Goal: Task Accomplishment & Management: Manage account settings

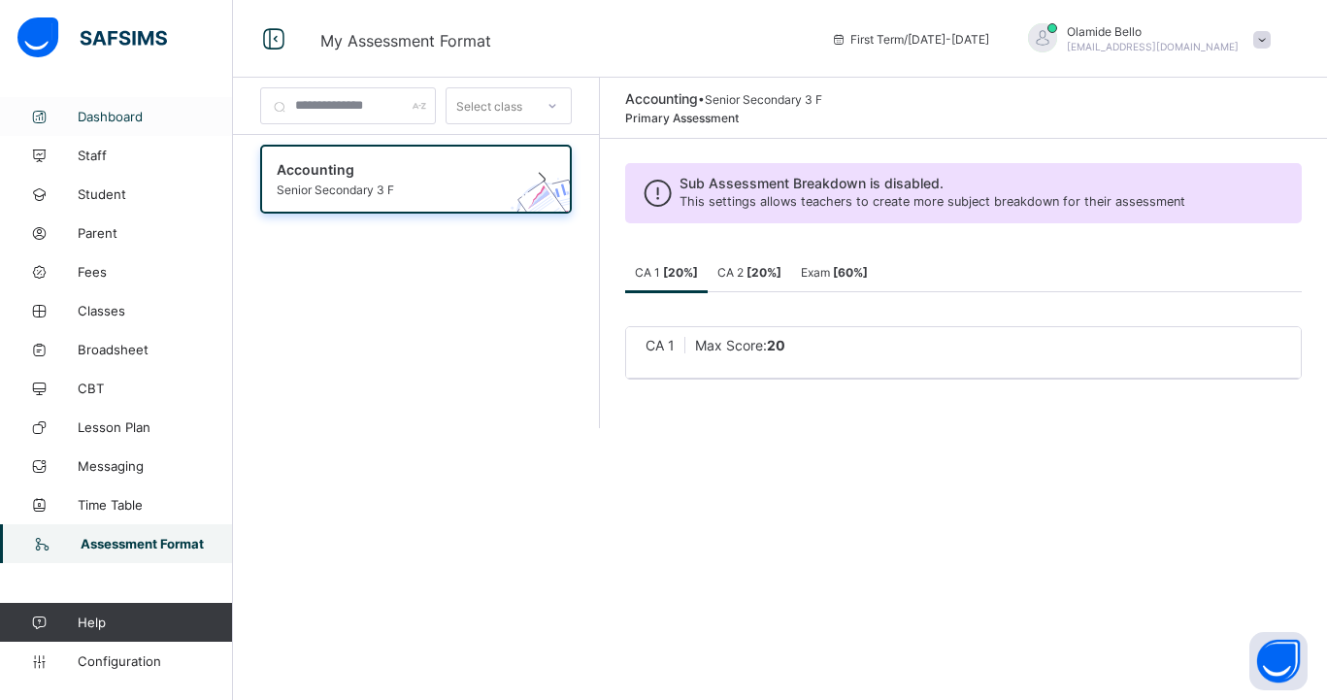
click at [101, 131] on link "Dashboard" at bounding box center [116, 116] width 233 height 39
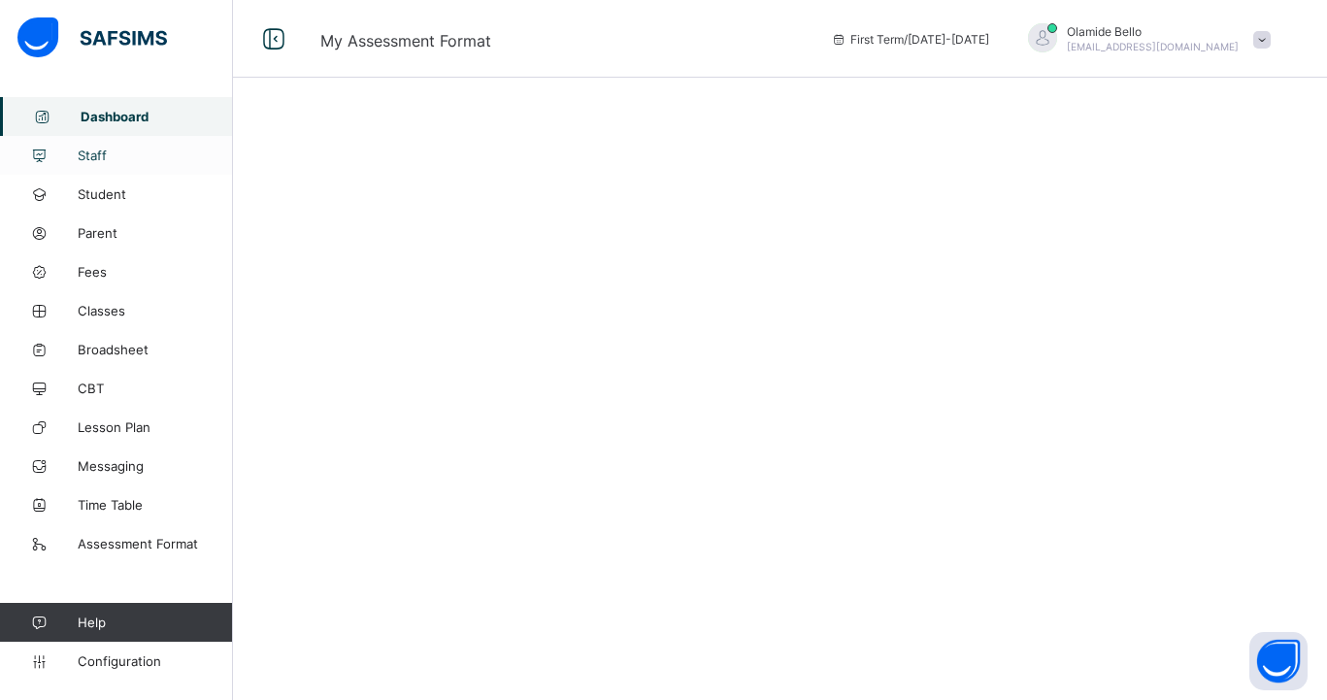
click at [101, 150] on span "Staff" at bounding box center [155, 156] width 155 height 16
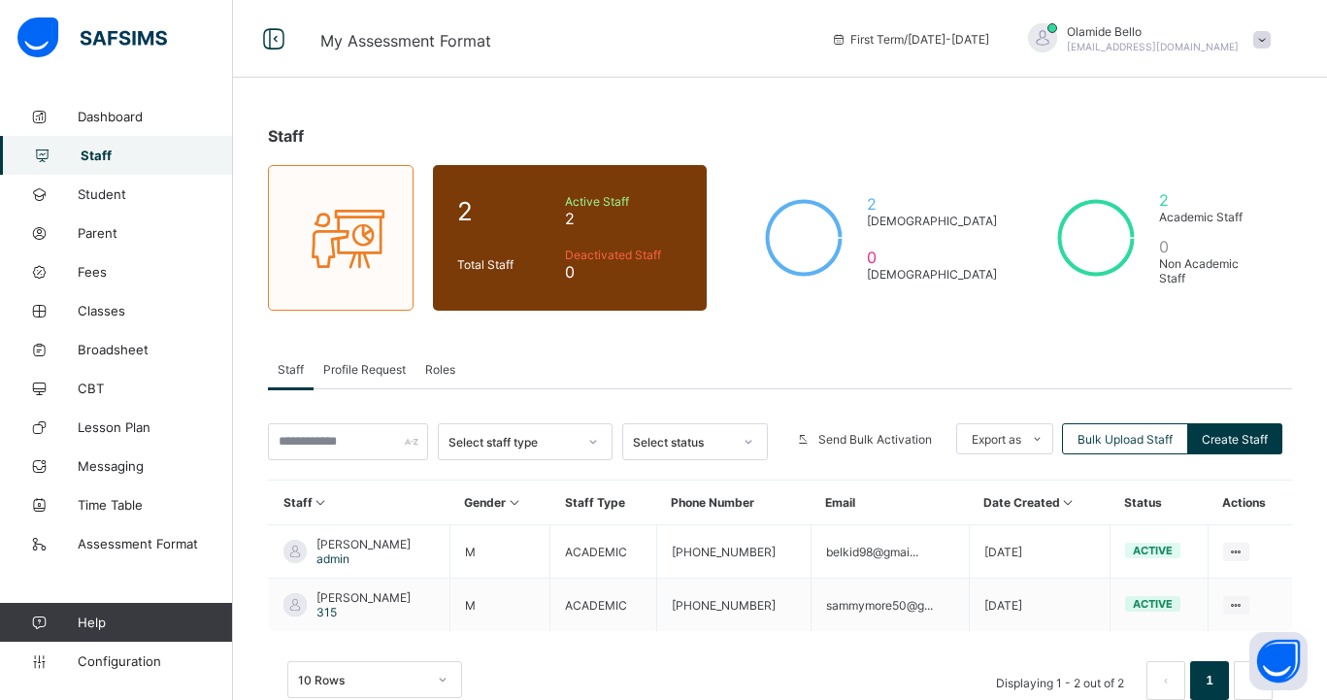
scroll to position [47, 0]
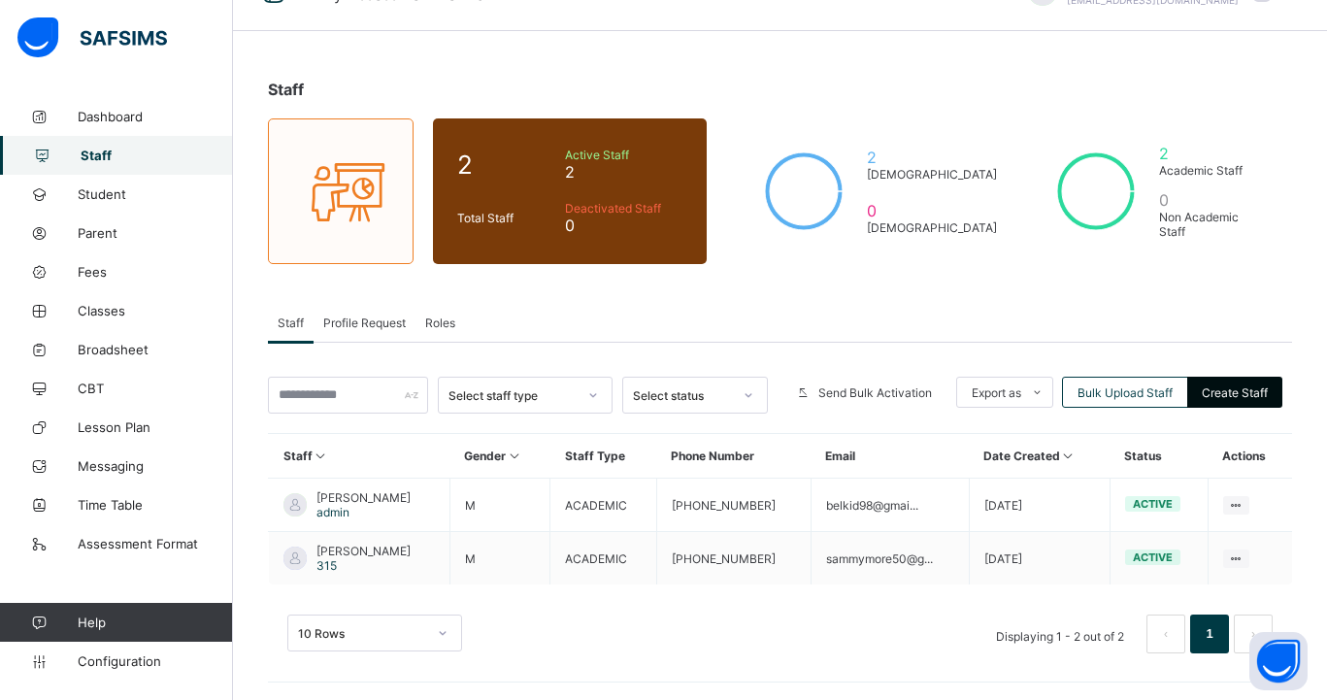
click at [1209, 384] on div "Create Staff" at bounding box center [1234, 392] width 95 height 31
select select "**"
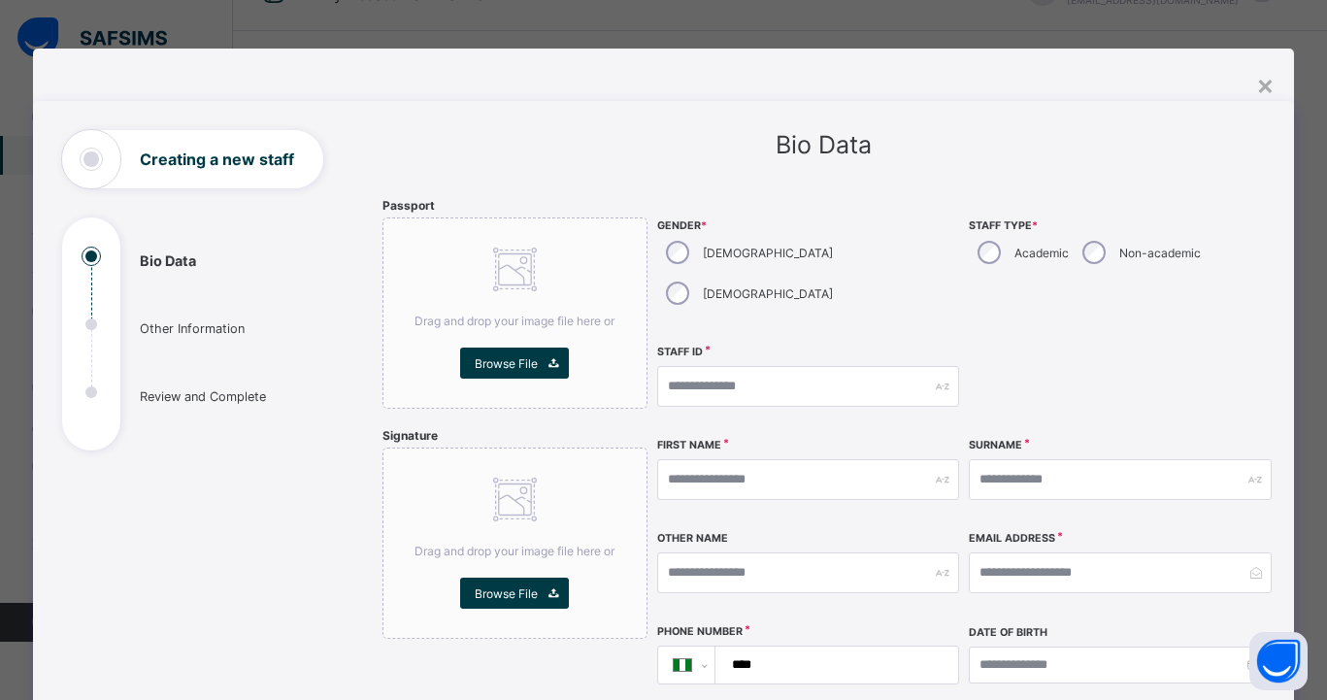
click at [1217, 392] on div "**********" at bounding box center [966, 543] width 618 height 690
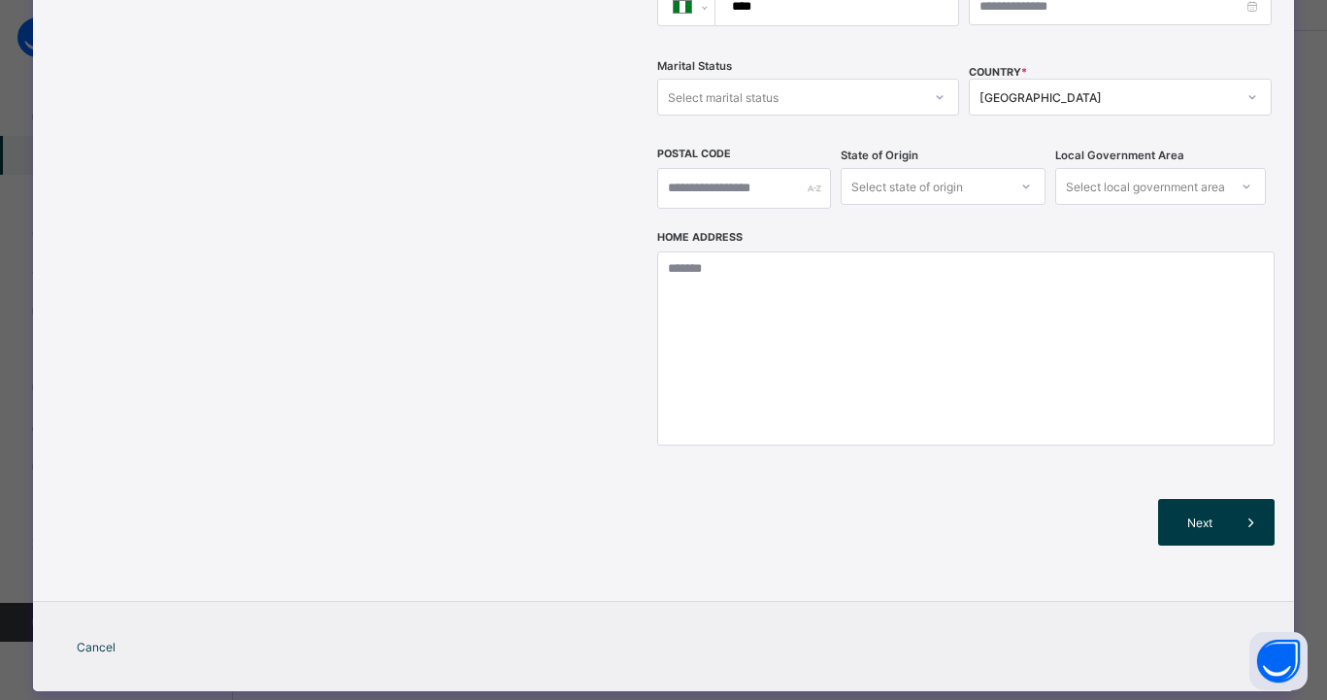
scroll to position [0, 0]
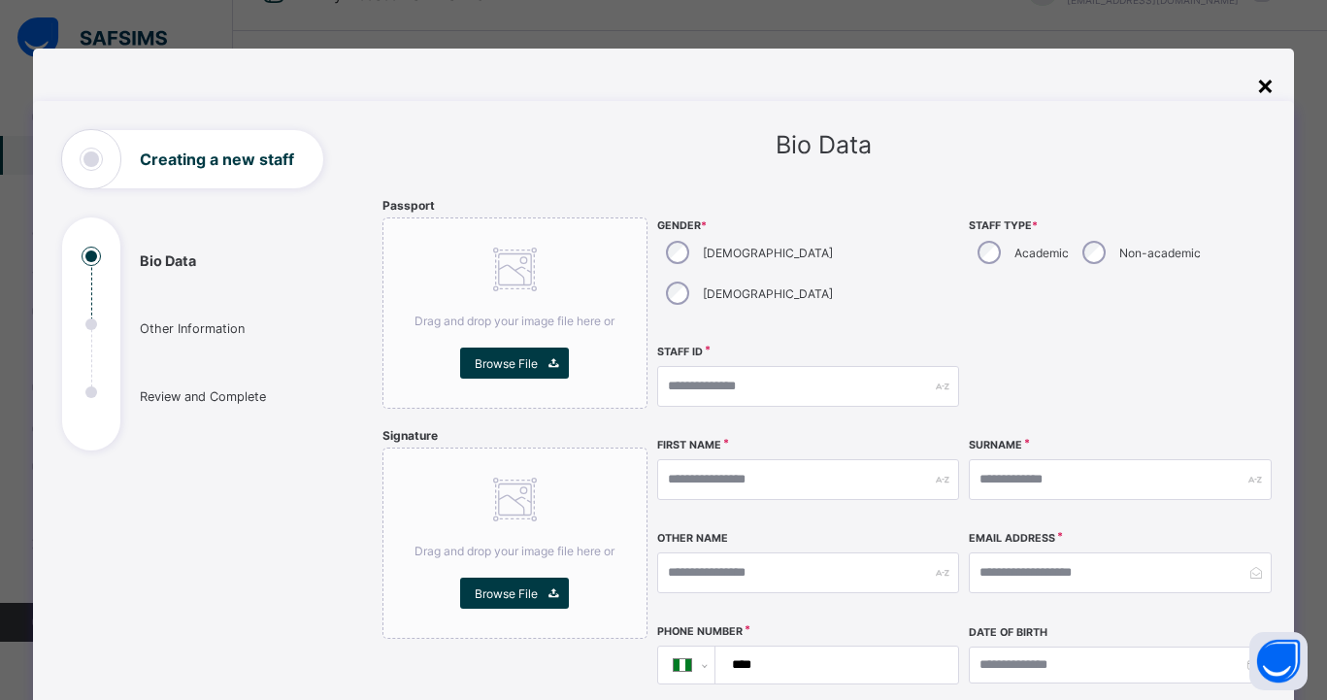
click at [1264, 84] on div "×" at bounding box center [1265, 84] width 18 height 33
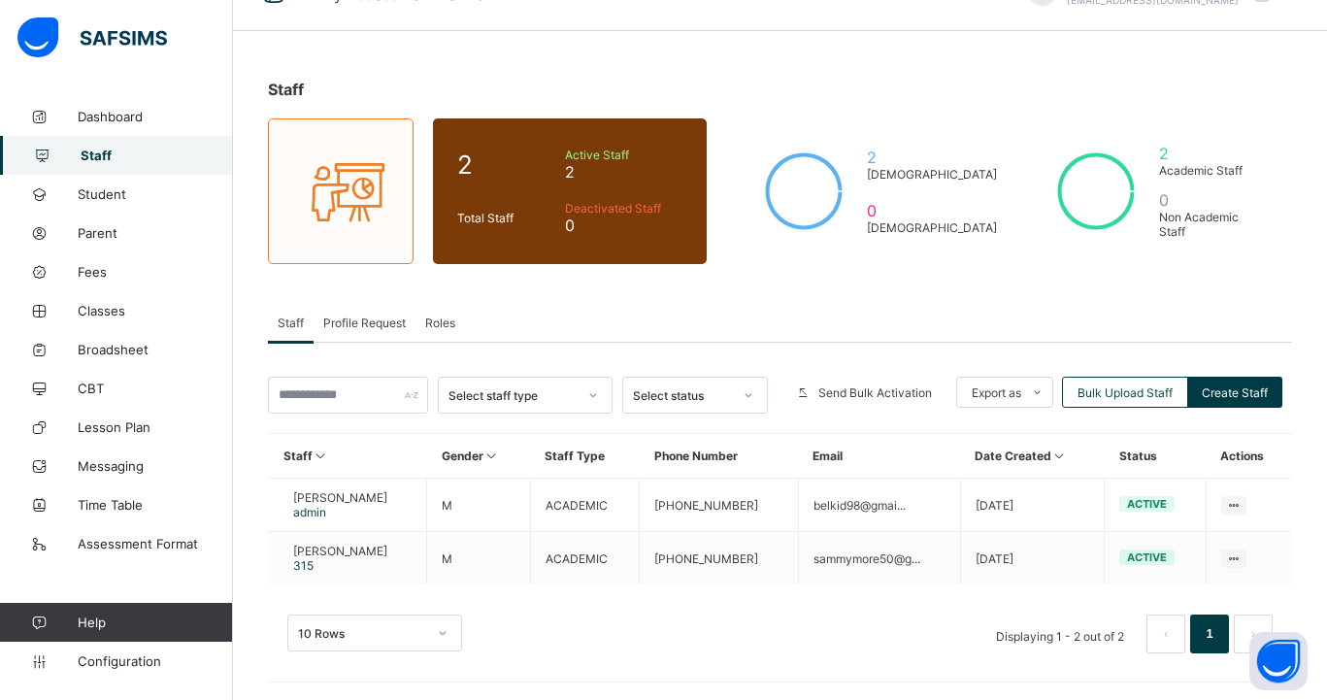
click at [585, 409] on div at bounding box center [593, 395] width 33 height 31
click at [667, 336] on div "Staff Profile Request Roles" at bounding box center [780, 323] width 1024 height 40
click at [667, 385] on div "Select status" at bounding box center [676, 395] width 107 height 27
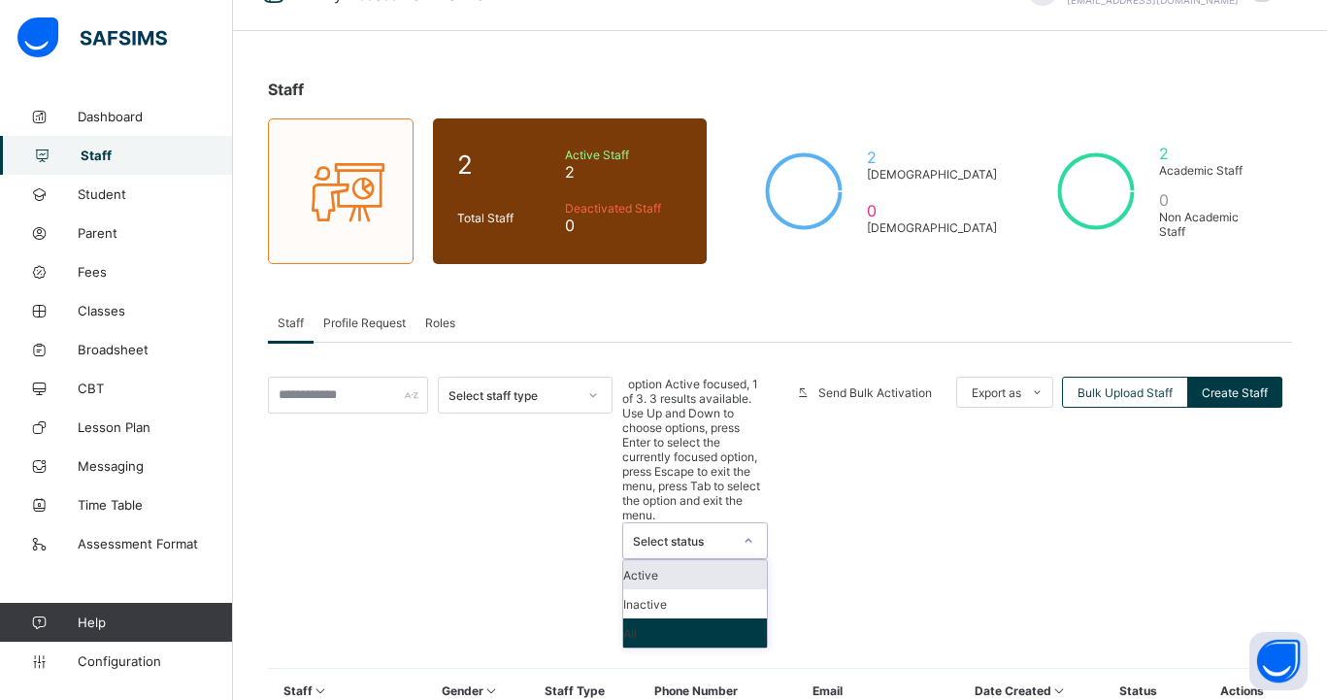
click at [810, 328] on div "Staff Profile Request Roles" at bounding box center [780, 323] width 1024 height 40
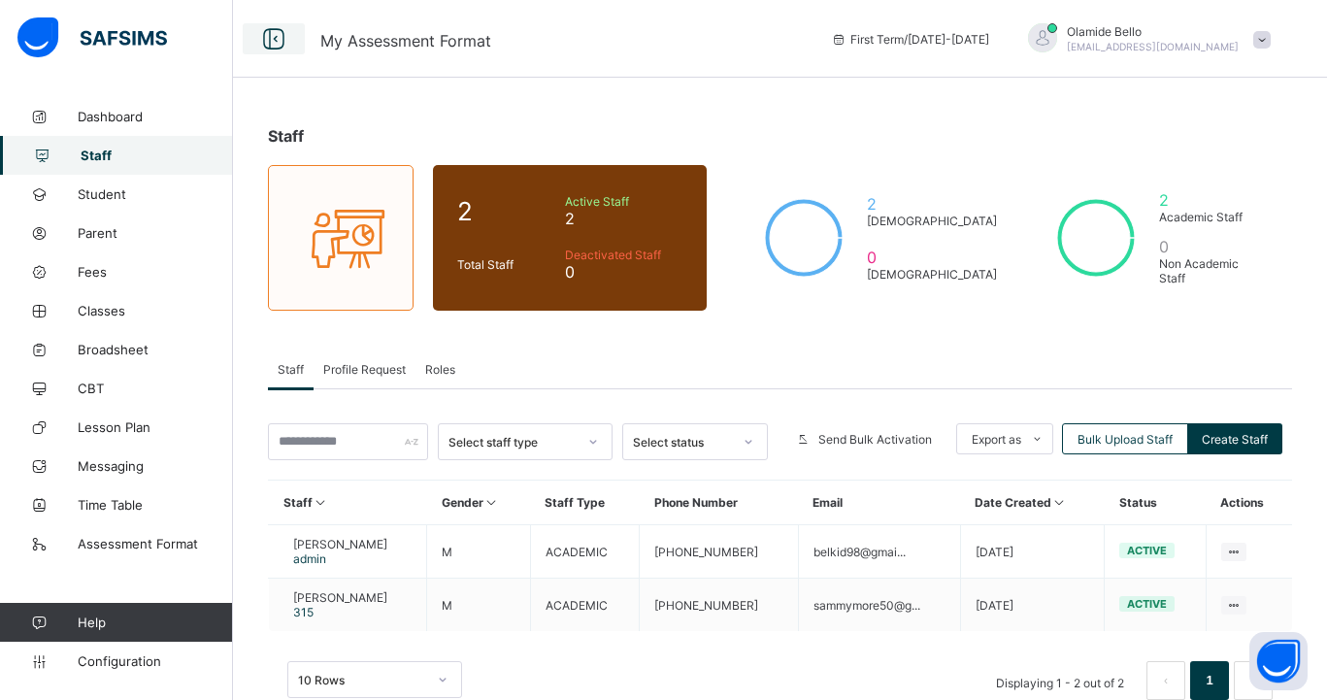
click at [262, 38] on icon at bounding box center [273, 39] width 33 height 28
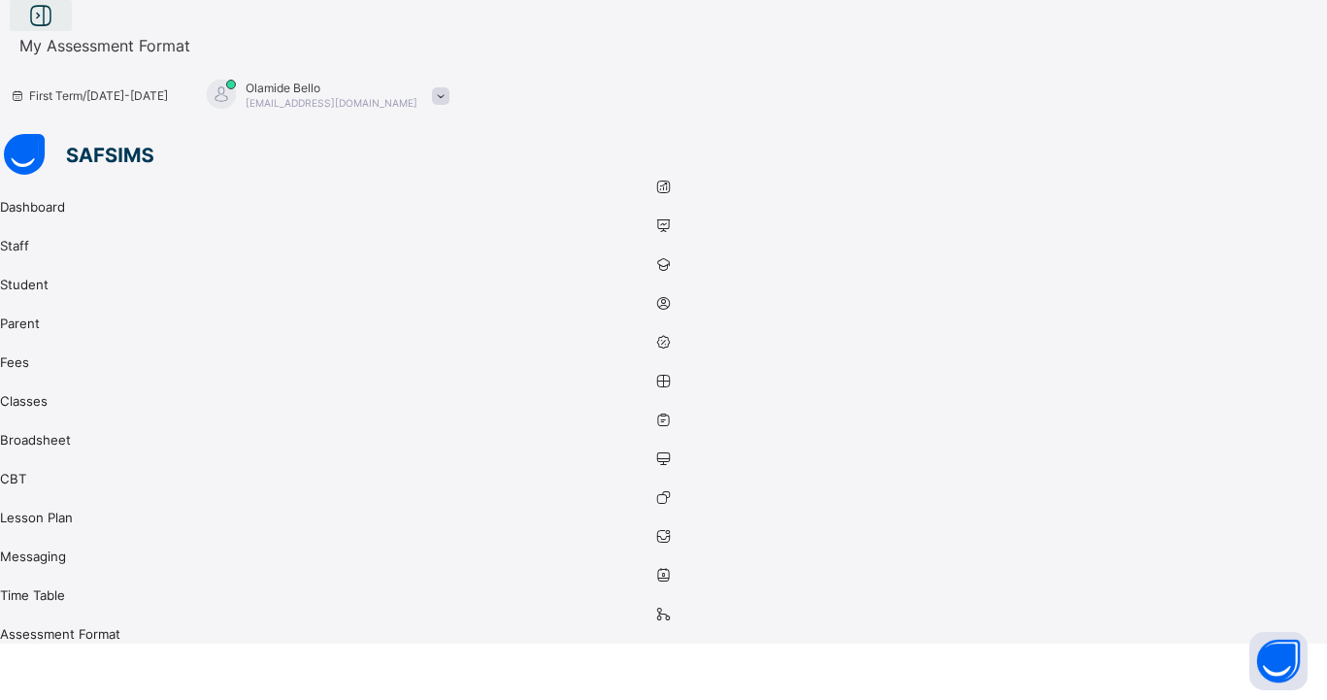
click at [57, 30] on icon at bounding box center [40, 16] width 33 height 28
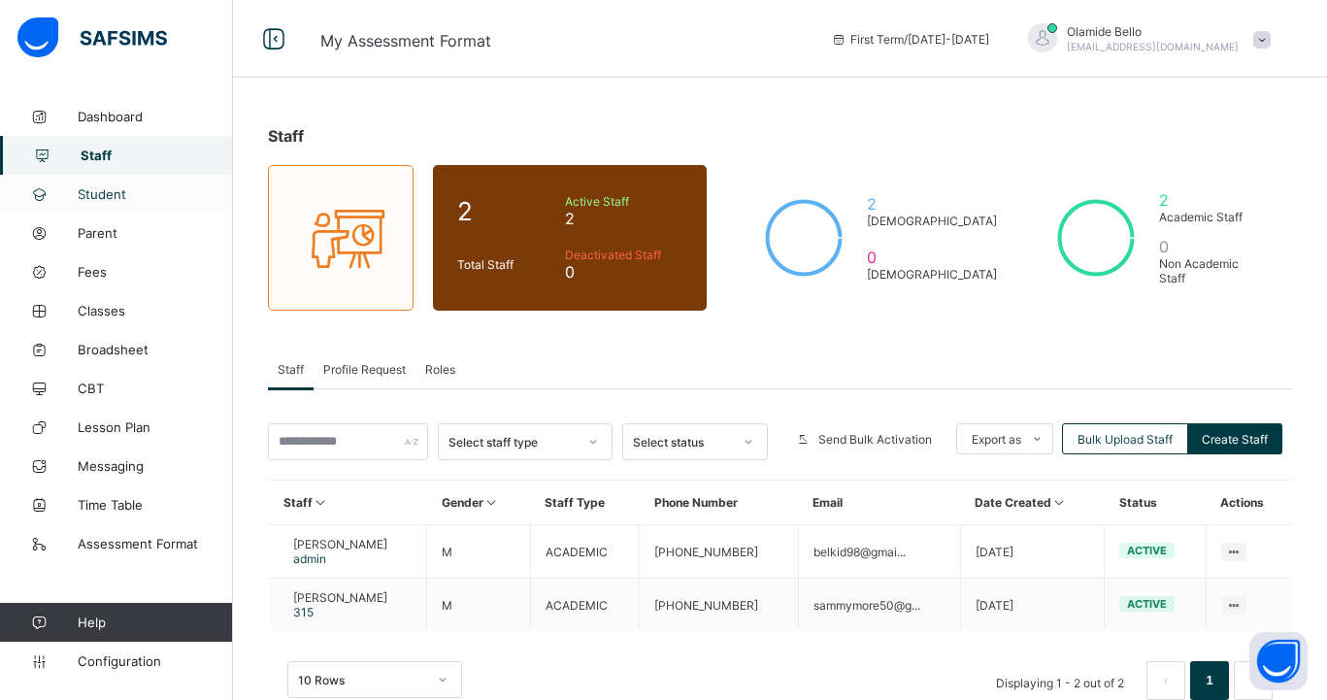
click at [111, 182] on link "Student" at bounding box center [116, 194] width 233 height 39
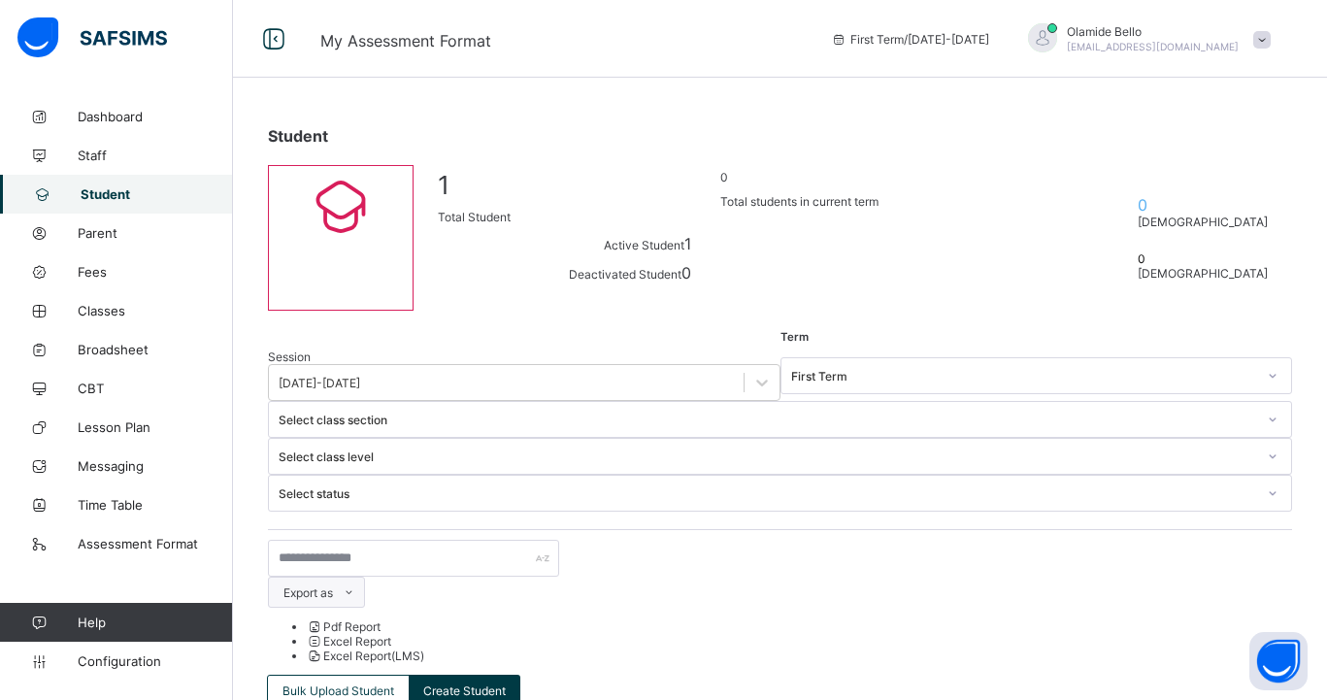
click at [356, 586] on icon at bounding box center [349, 592] width 15 height 13
click at [856, 540] on div "Export as Pdf Report Excel Report Excel Report (LMS) Bulk Upload Student Create…" at bounding box center [780, 623] width 1024 height 166
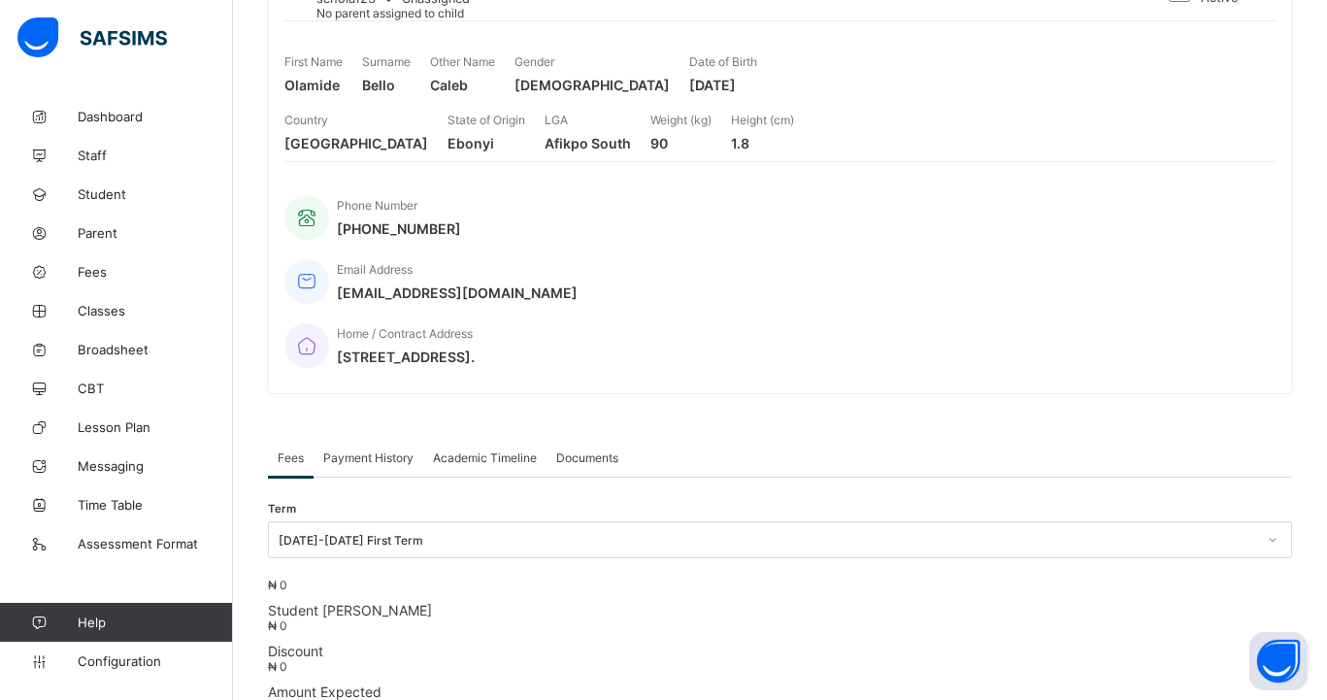
scroll to position [261, 0]
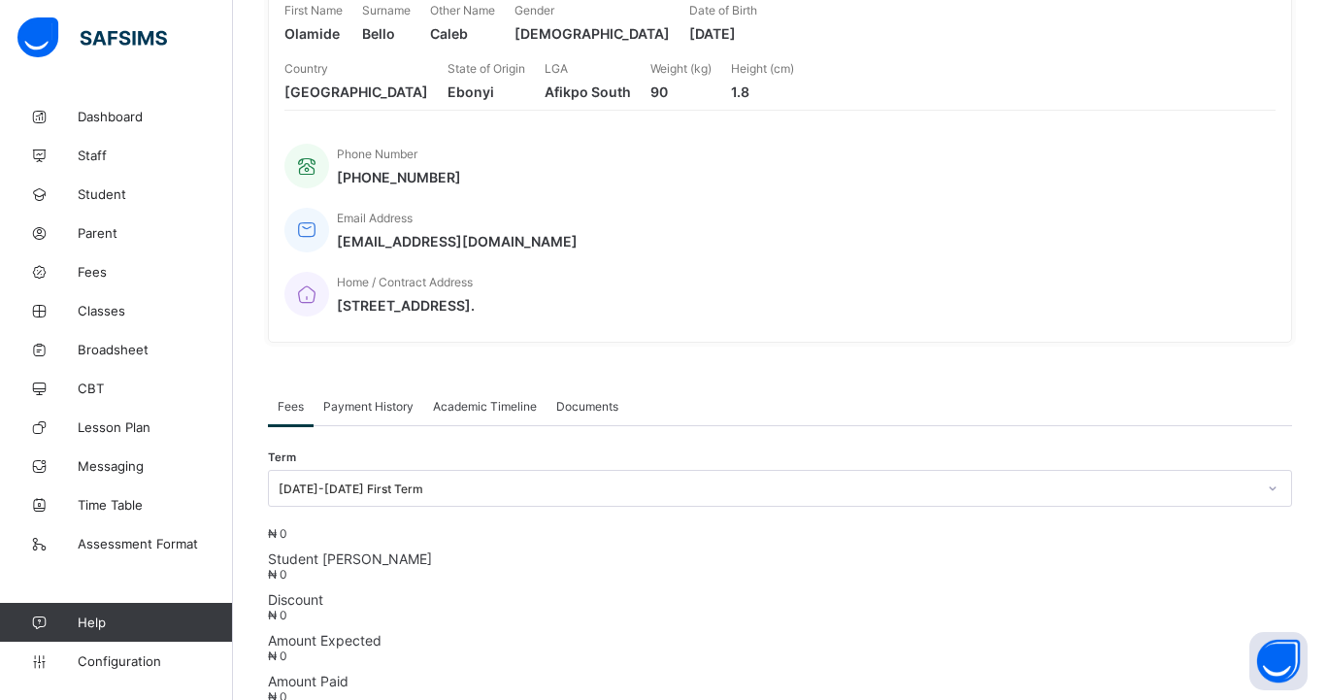
click at [399, 399] on span "Payment History" at bounding box center [368, 406] width 90 height 15
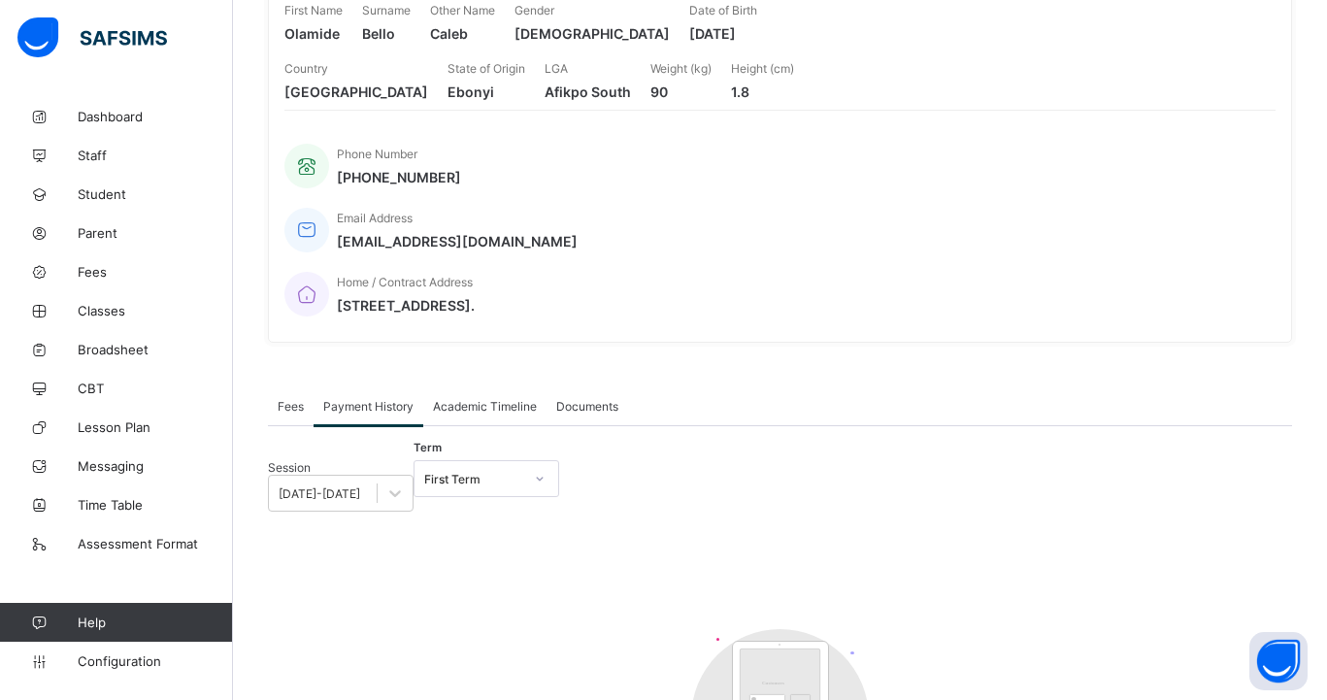
click at [483, 399] on span "Academic Timeline" at bounding box center [485, 406] width 104 height 15
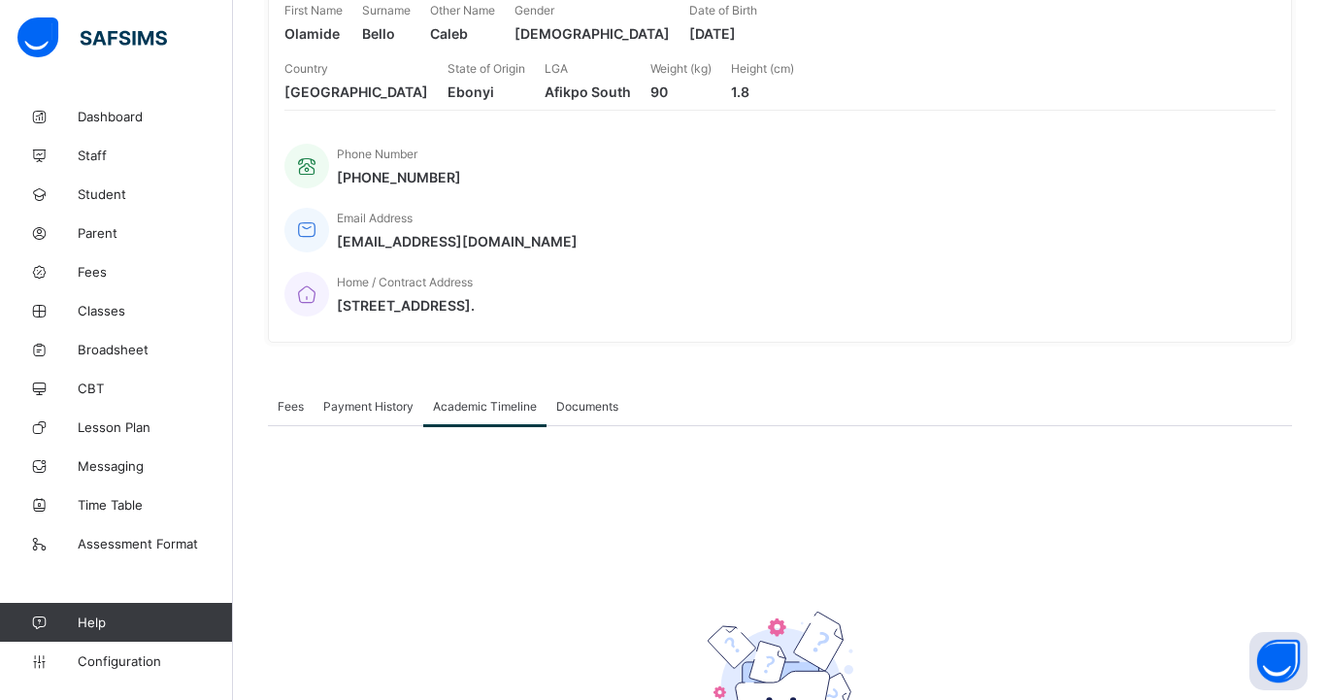
click at [560, 399] on span "Documents" at bounding box center [587, 406] width 62 height 15
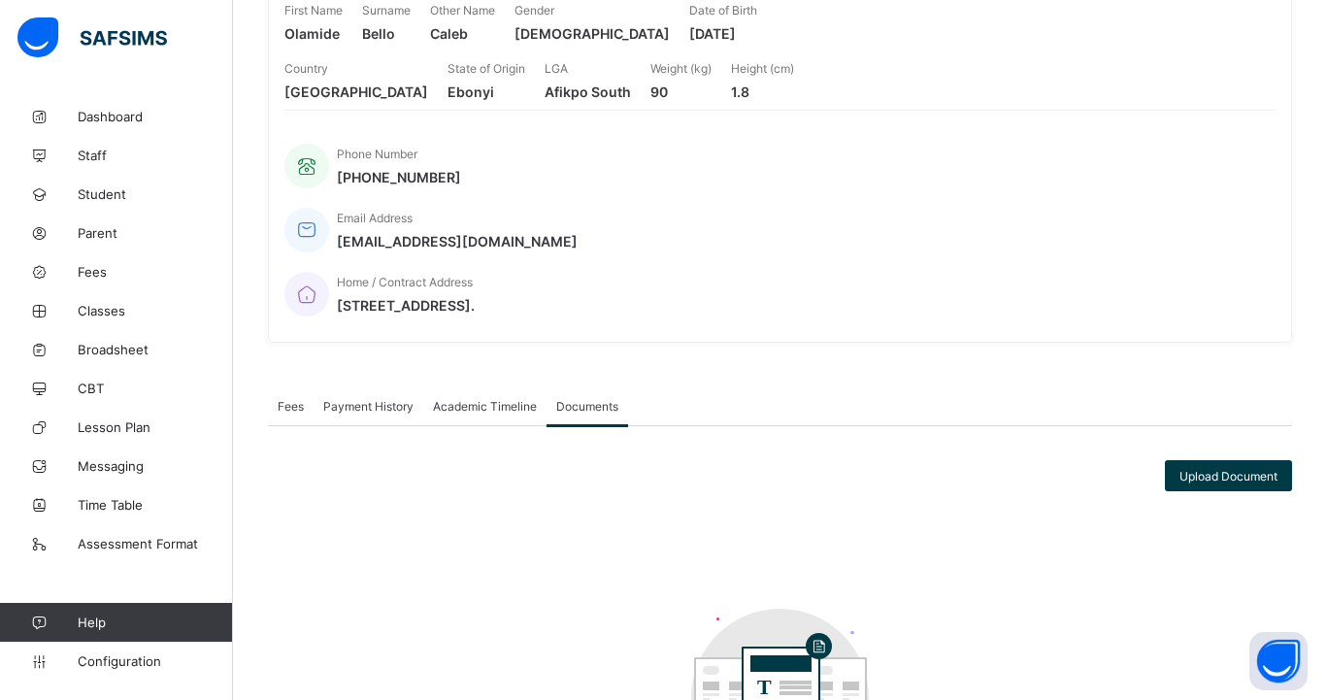
click at [401, 386] on div "Payment History" at bounding box center [369, 405] width 110 height 39
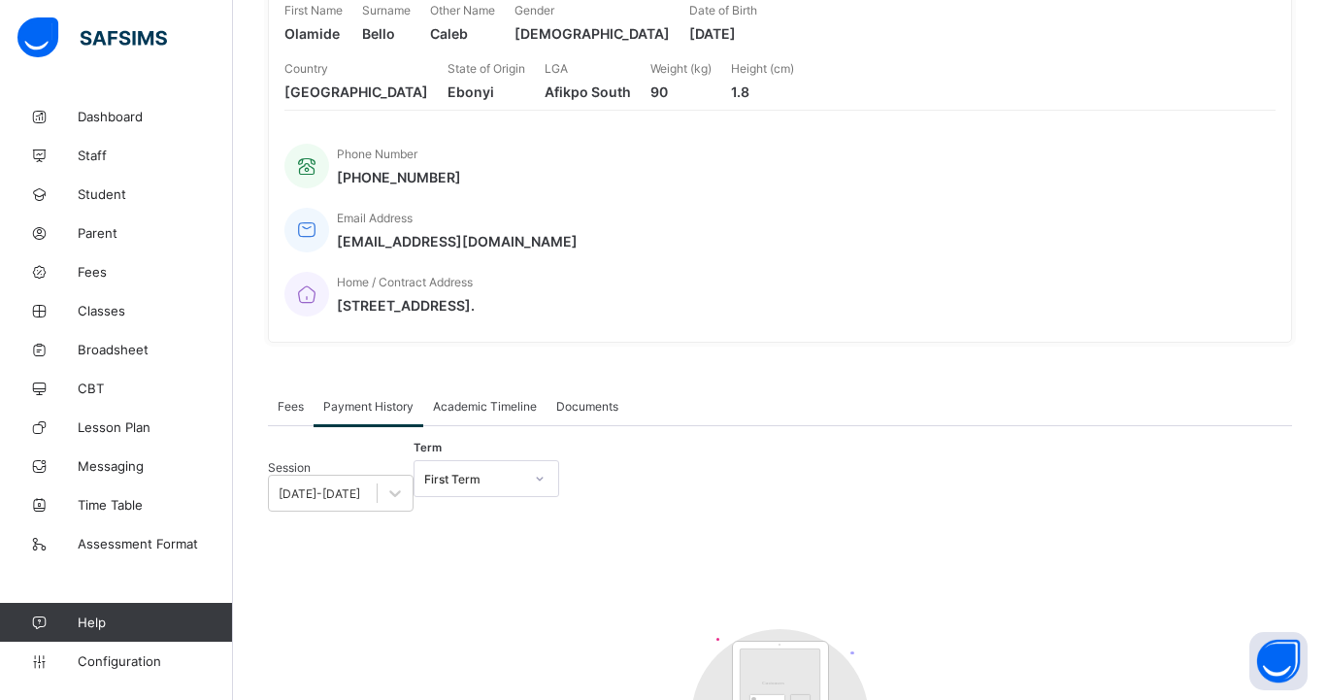
click at [299, 399] on span "Fees" at bounding box center [291, 406] width 26 height 15
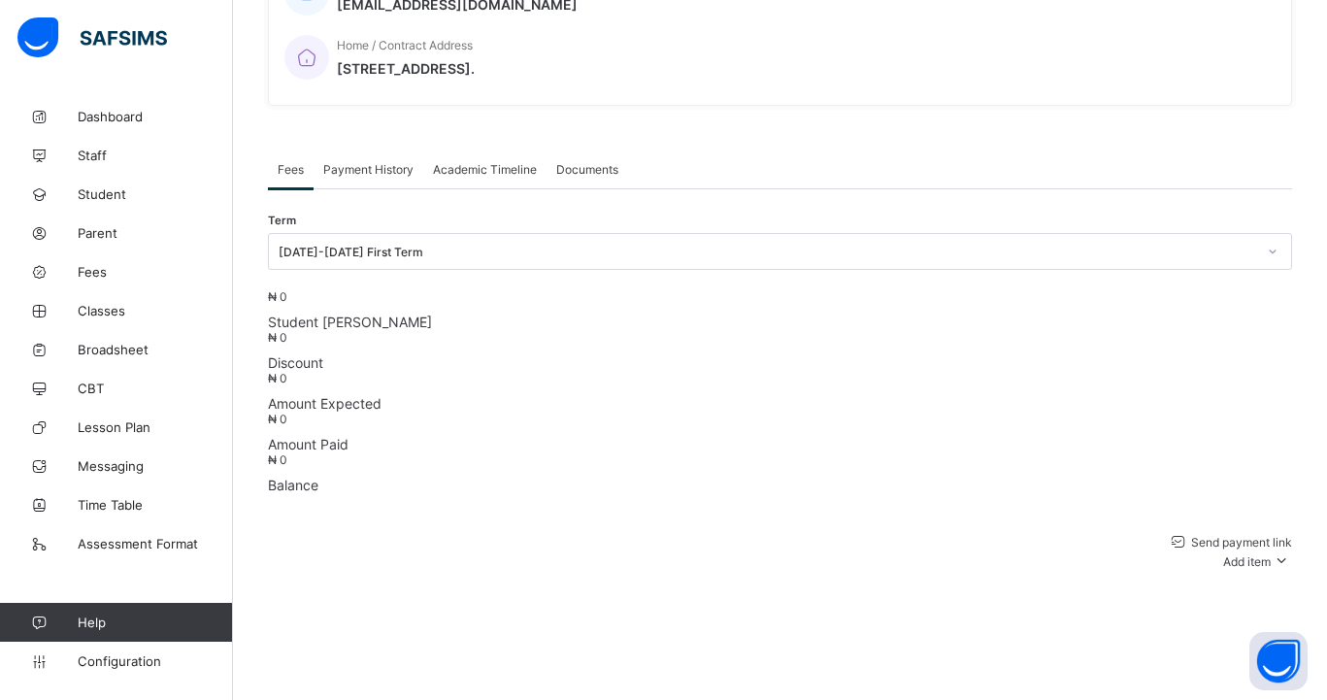
scroll to position [0, 0]
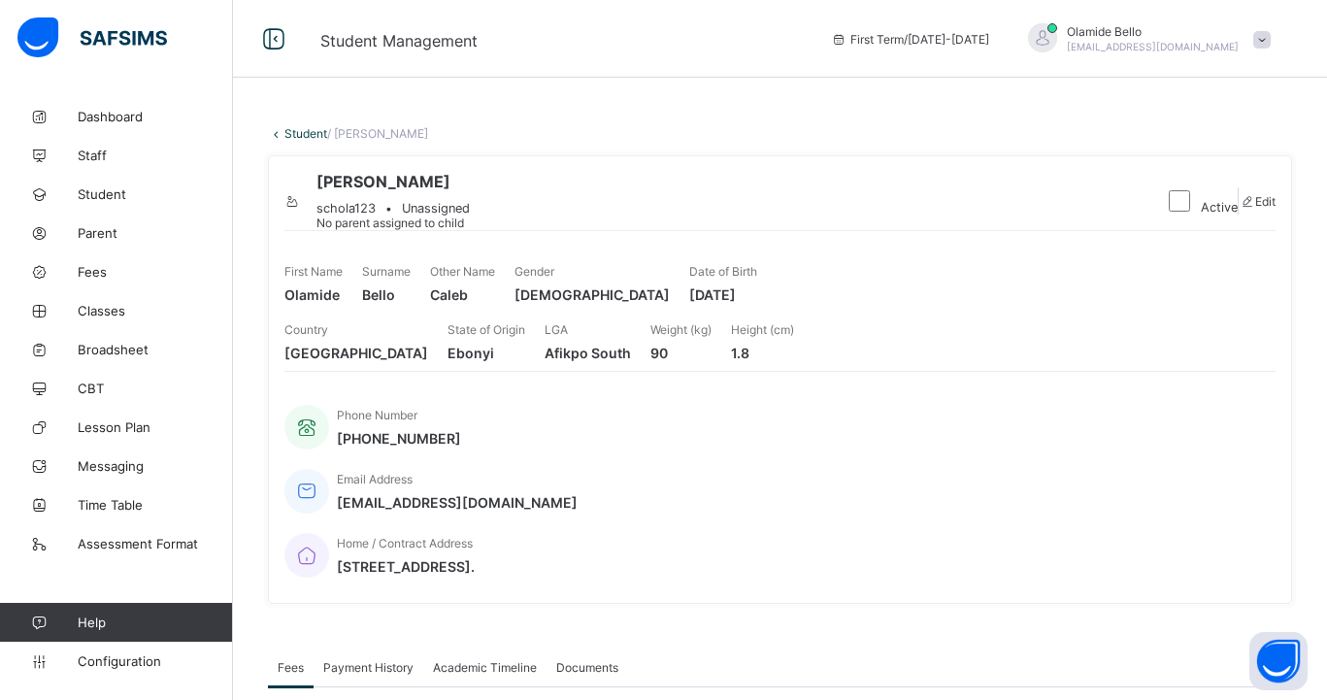
click at [278, 129] on icon at bounding box center [276, 133] width 17 height 15
click at [307, 131] on link "Student" at bounding box center [305, 133] width 43 height 15
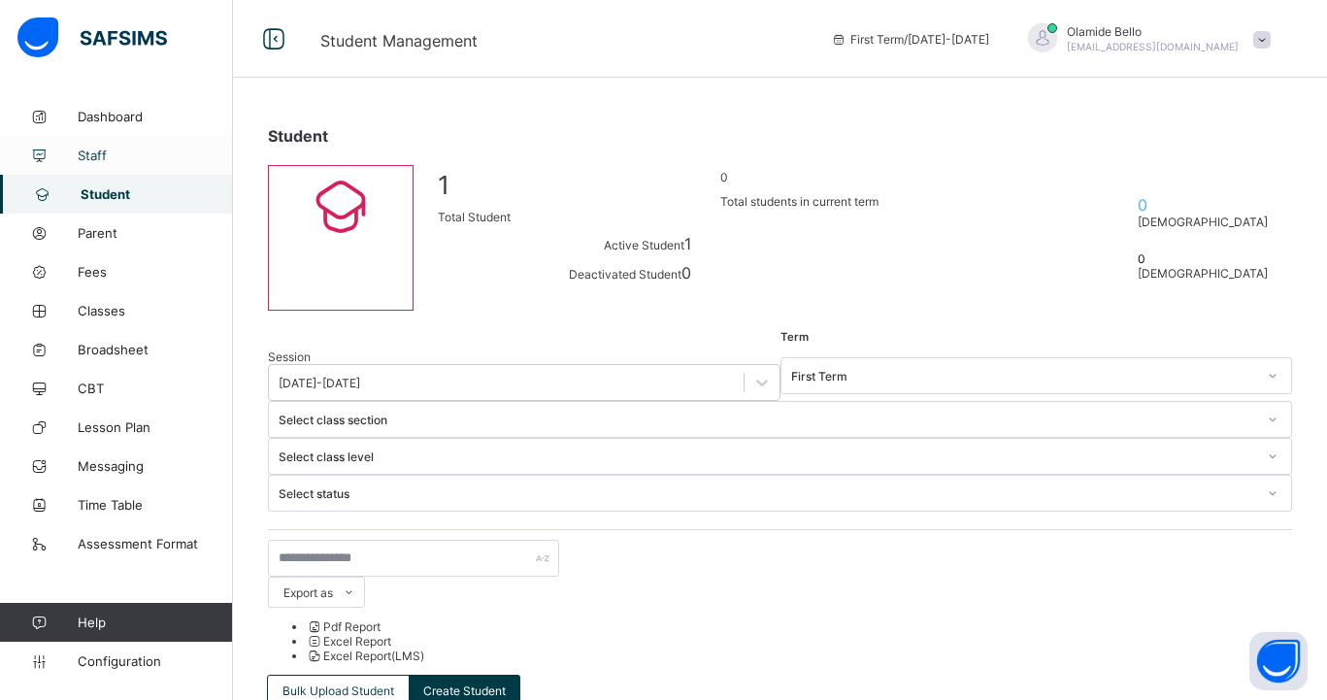
click at [101, 159] on span "Staff" at bounding box center [155, 156] width 155 height 16
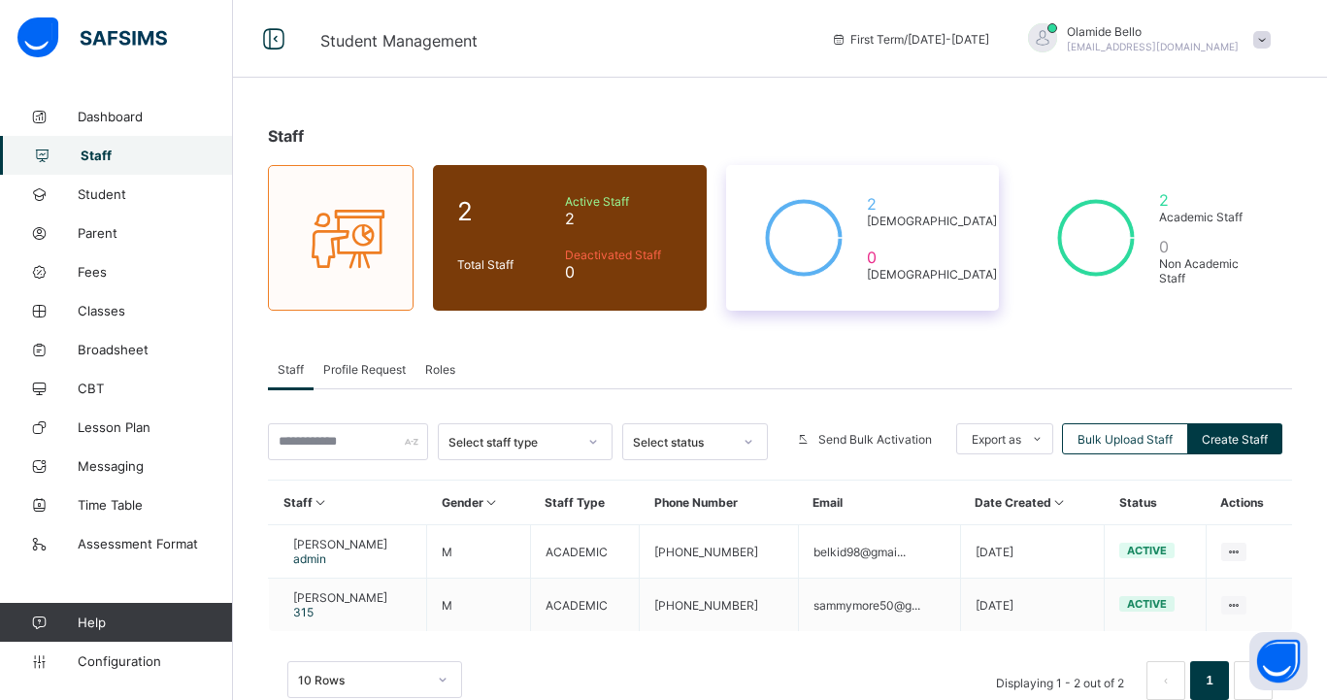
scroll to position [47, 0]
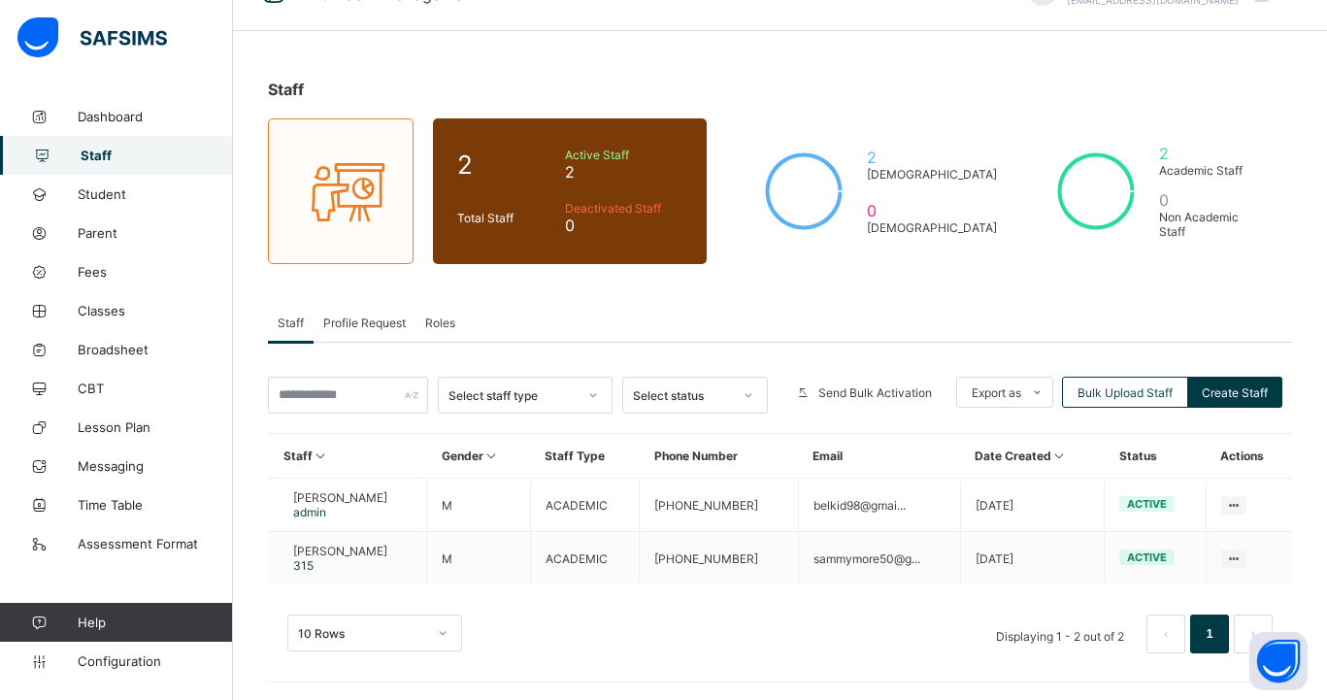
click at [319, 456] on icon at bounding box center [321, 456] width 17 height 15
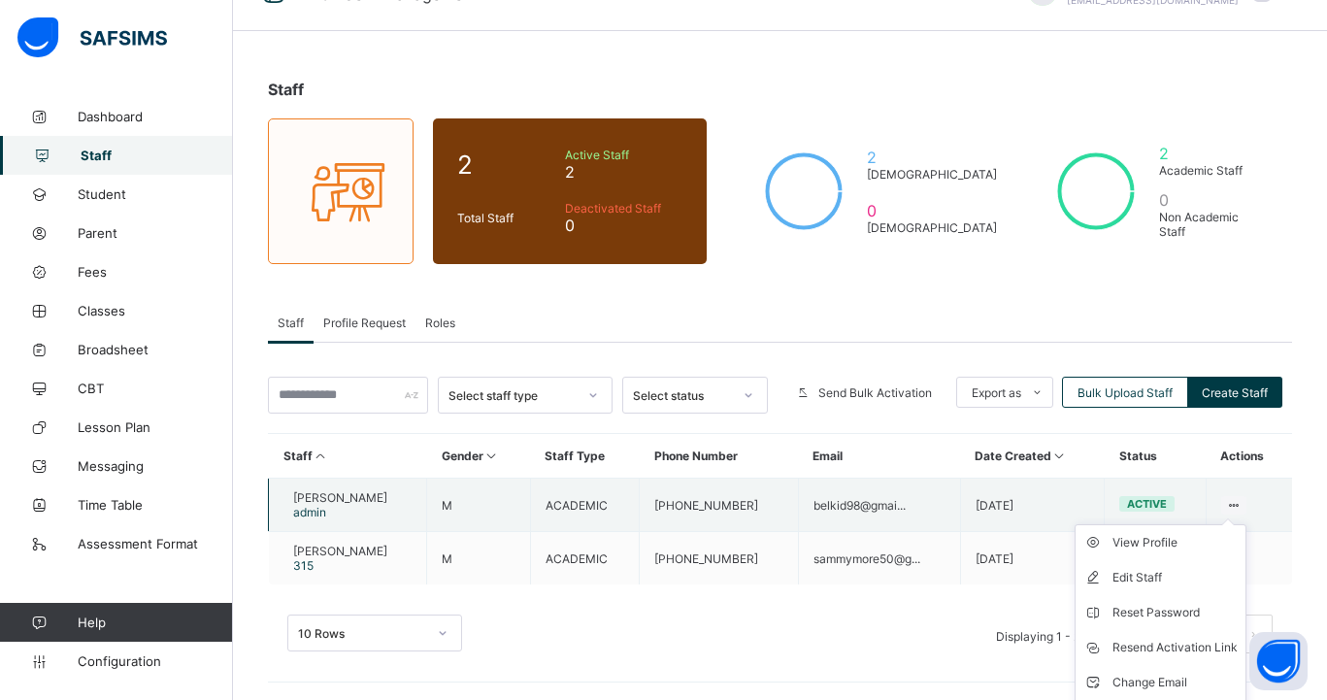
click at [1230, 500] on icon at bounding box center [1234, 505] width 17 height 15
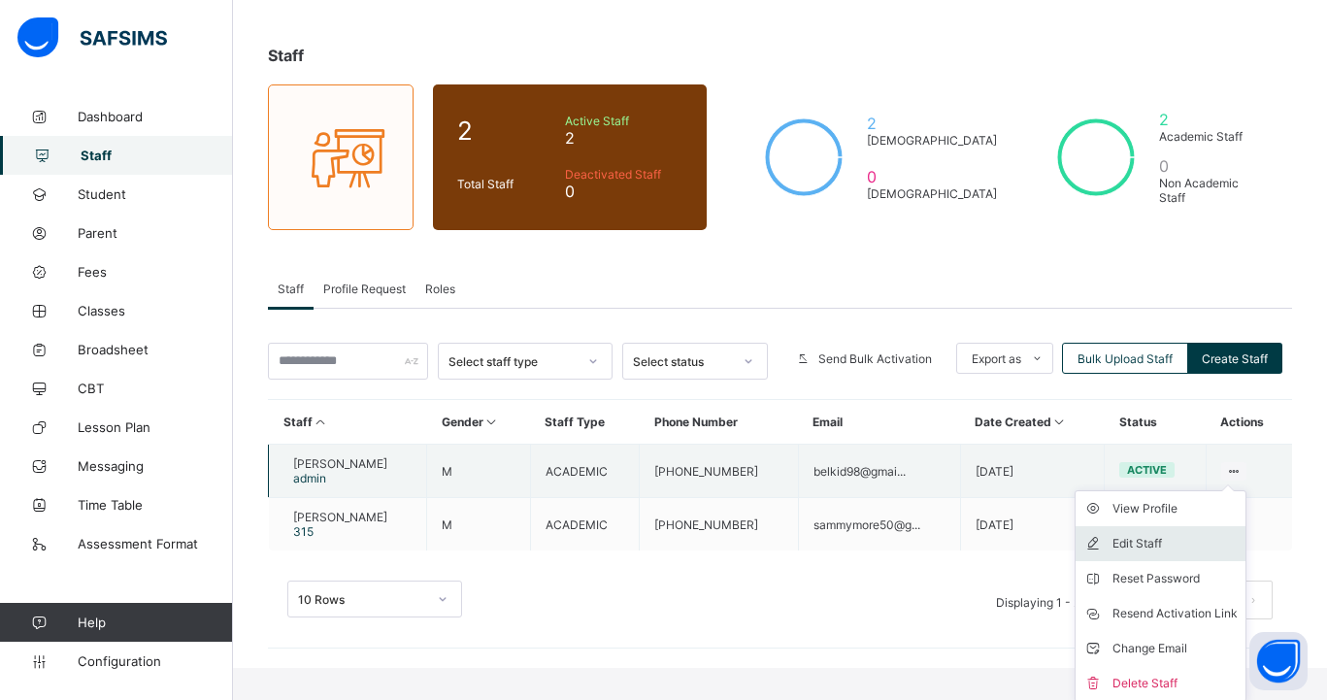
click at [1151, 540] on div "Edit Staff" at bounding box center [1175, 543] width 125 height 19
select select "**"
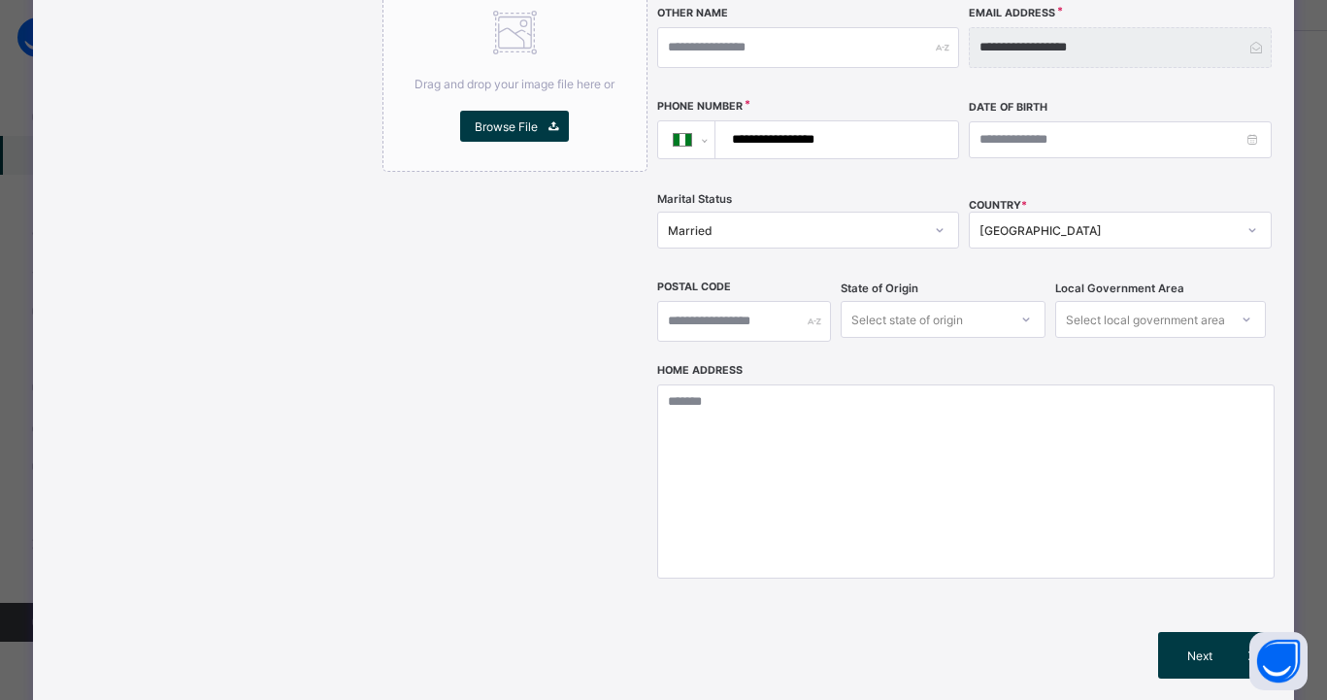
scroll to position [658, 0]
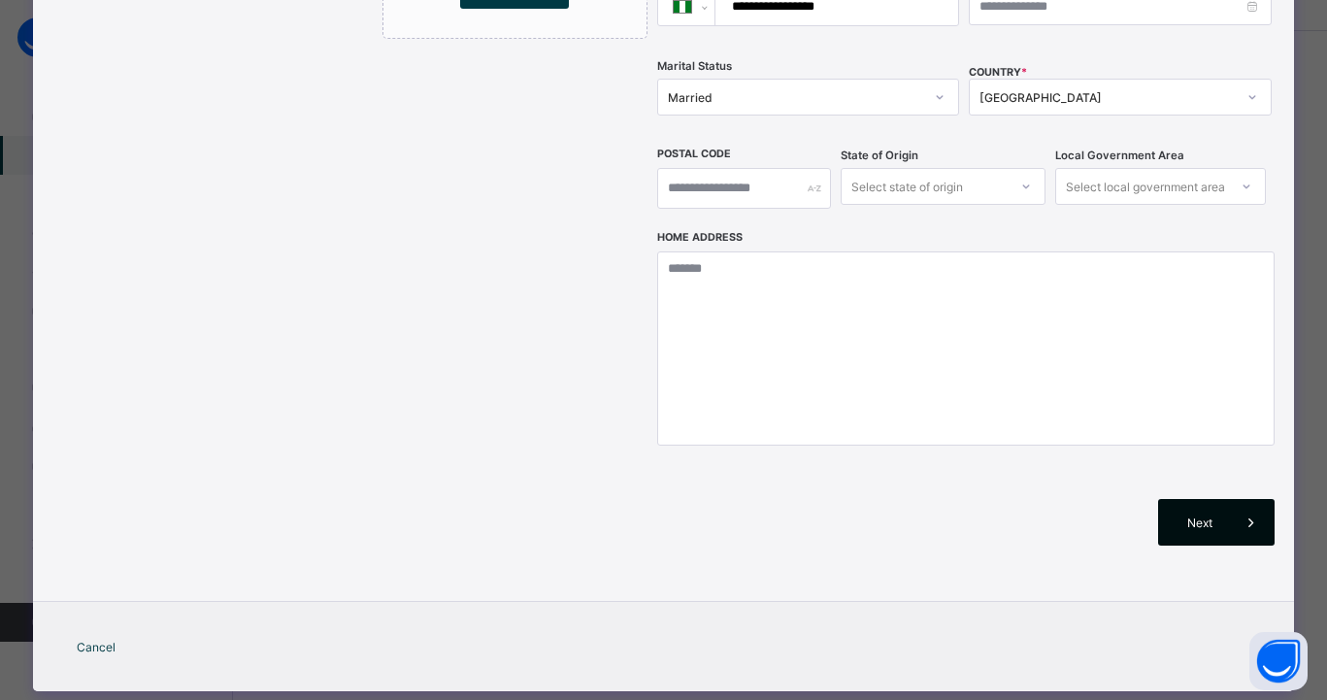
click at [1184, 516] on span "Next" at bounding box center [1200, 523] width 55 height 15
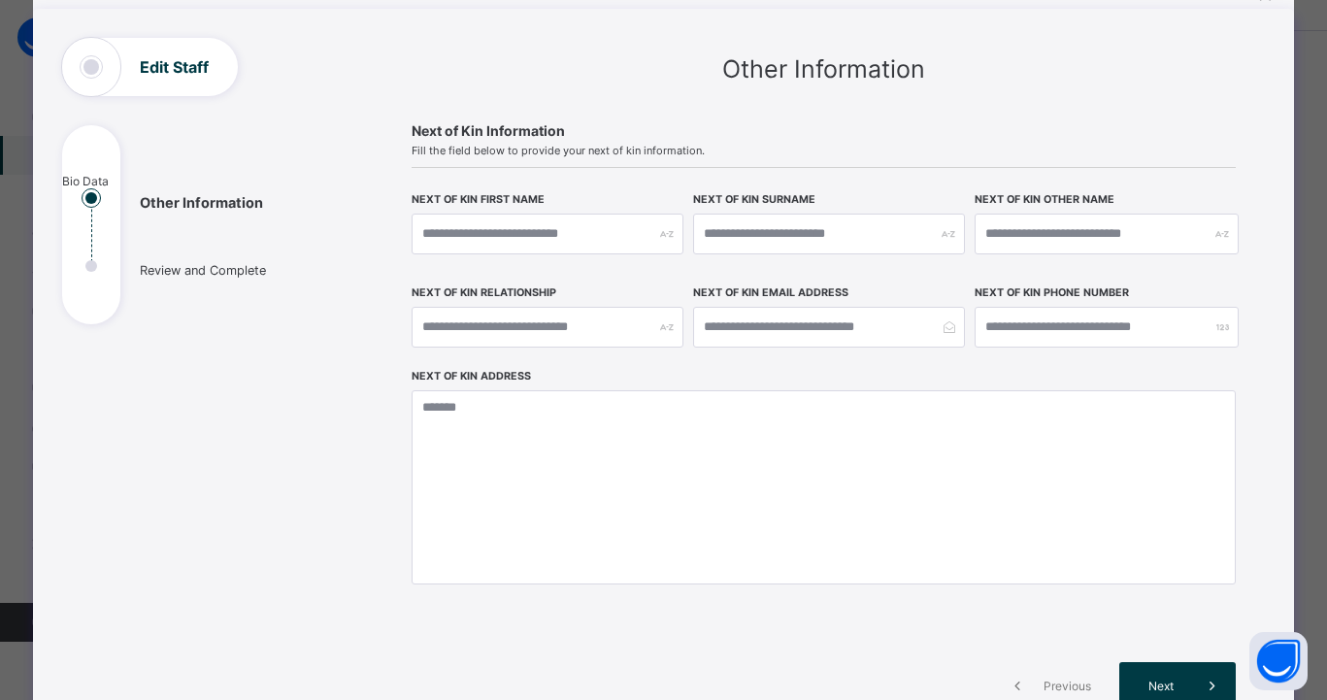
scroll to position [311, 0]
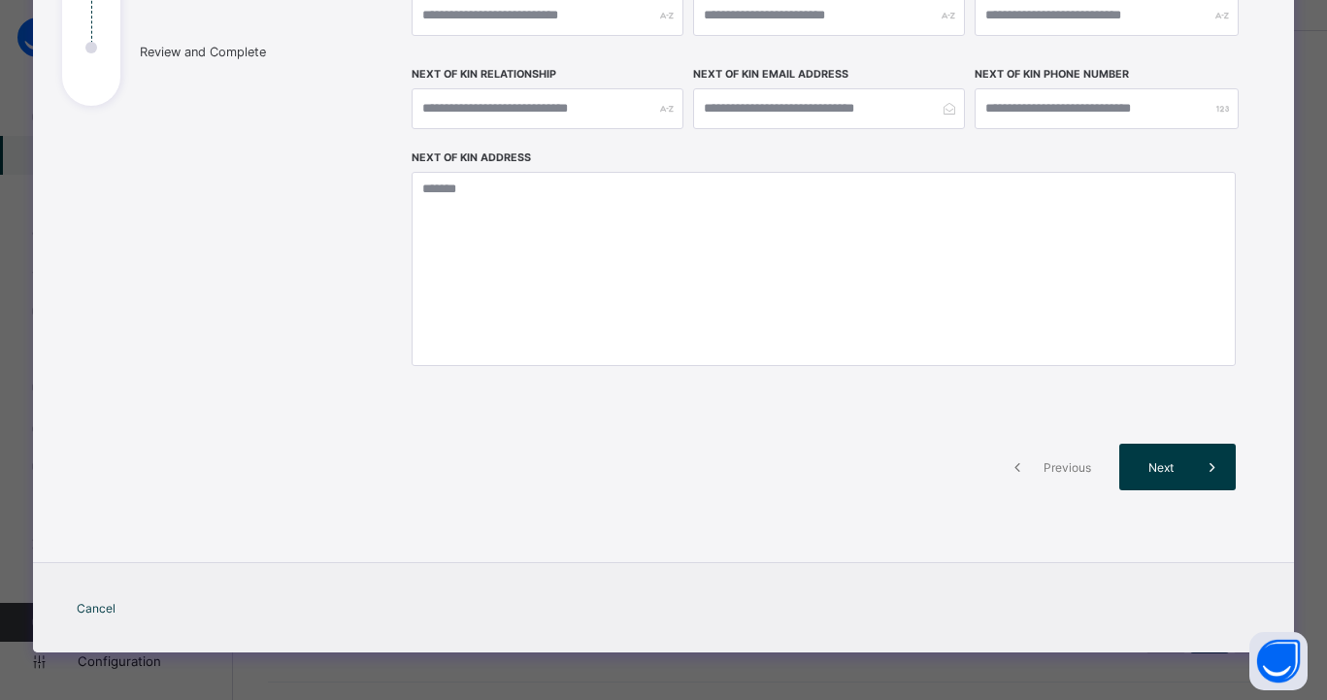
click at [1051, 460] on span "Previous" at bounding box center [1067, 467] width 53 height 15
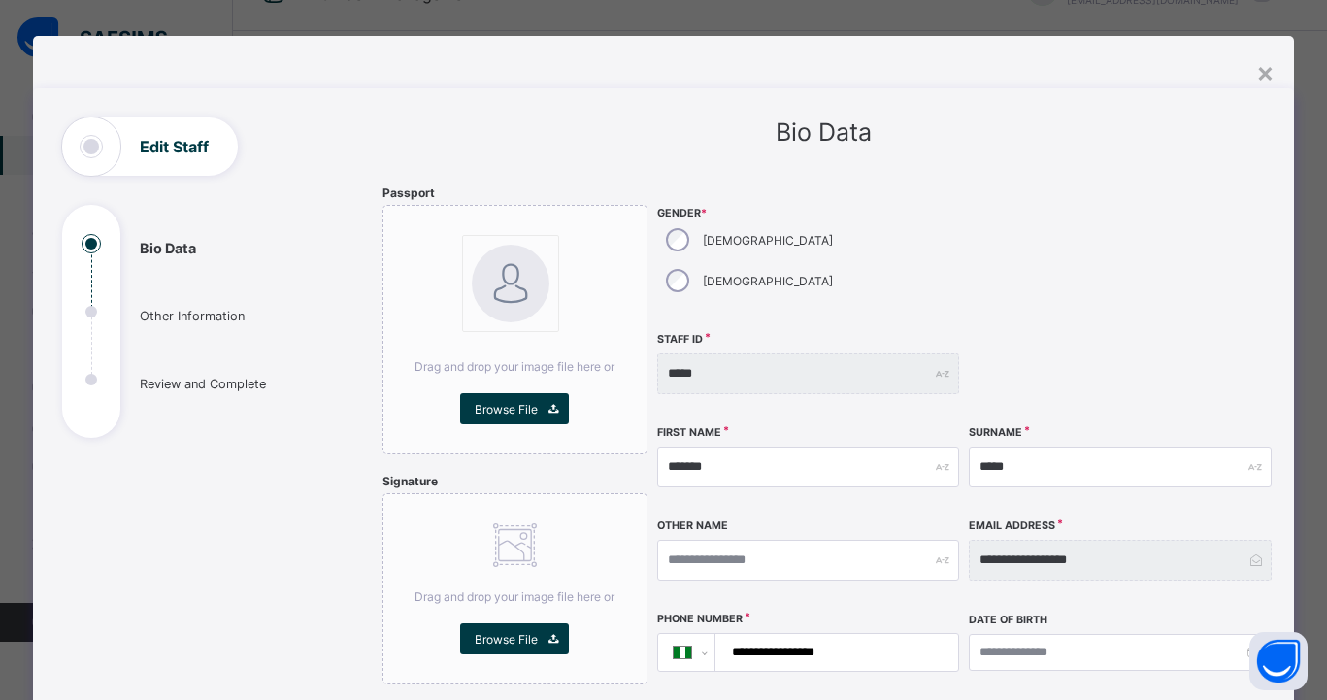
scroll to position [0, 0]
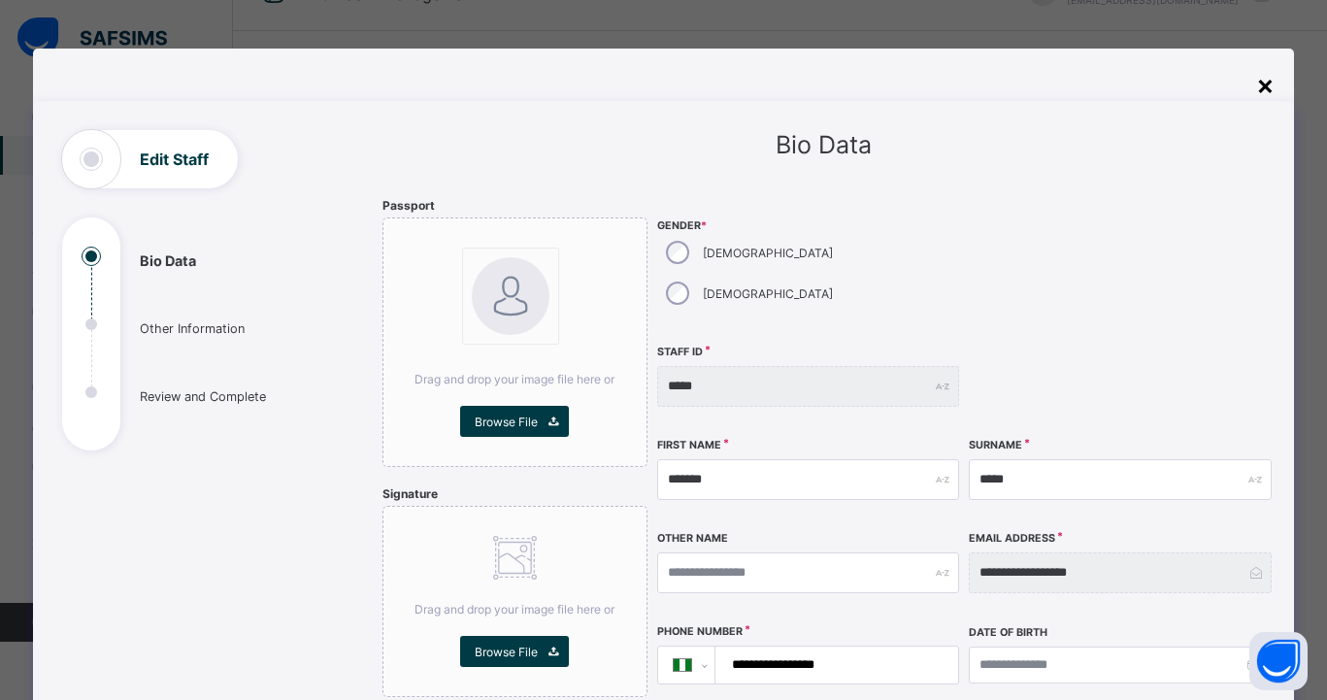
click at [1262, 87] on div "×" at bounding box center [1265, 84] width 18 height 33
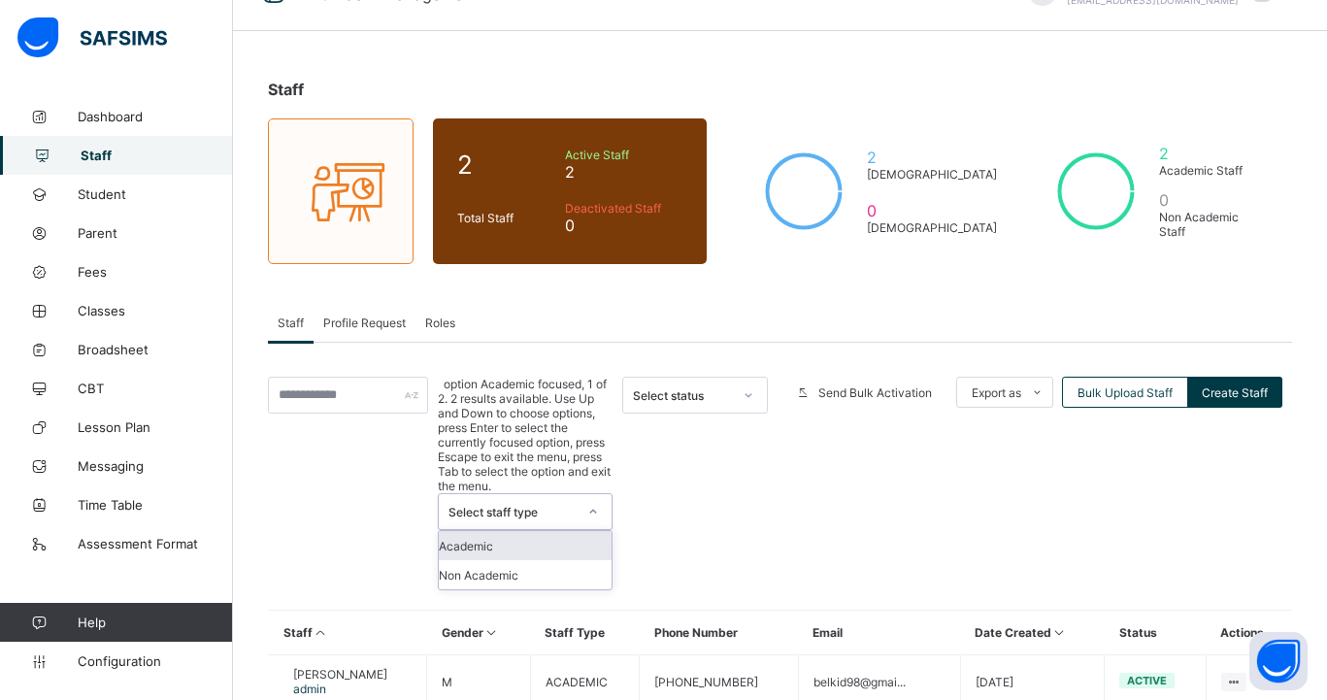
click at [590, 502] on icon at bounding box center [593, 511] width 12 height 19
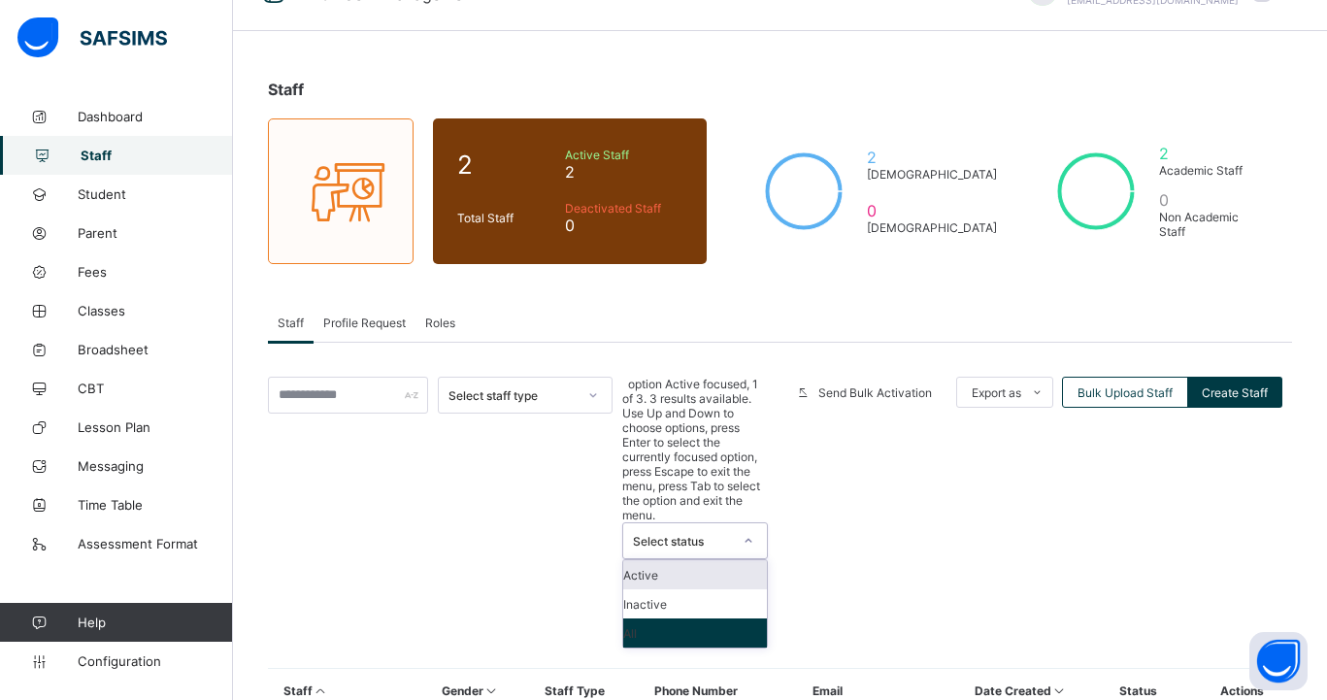
click at [651, 523] on div "Select status" at bounding box center [676, 540] width 107 height 35
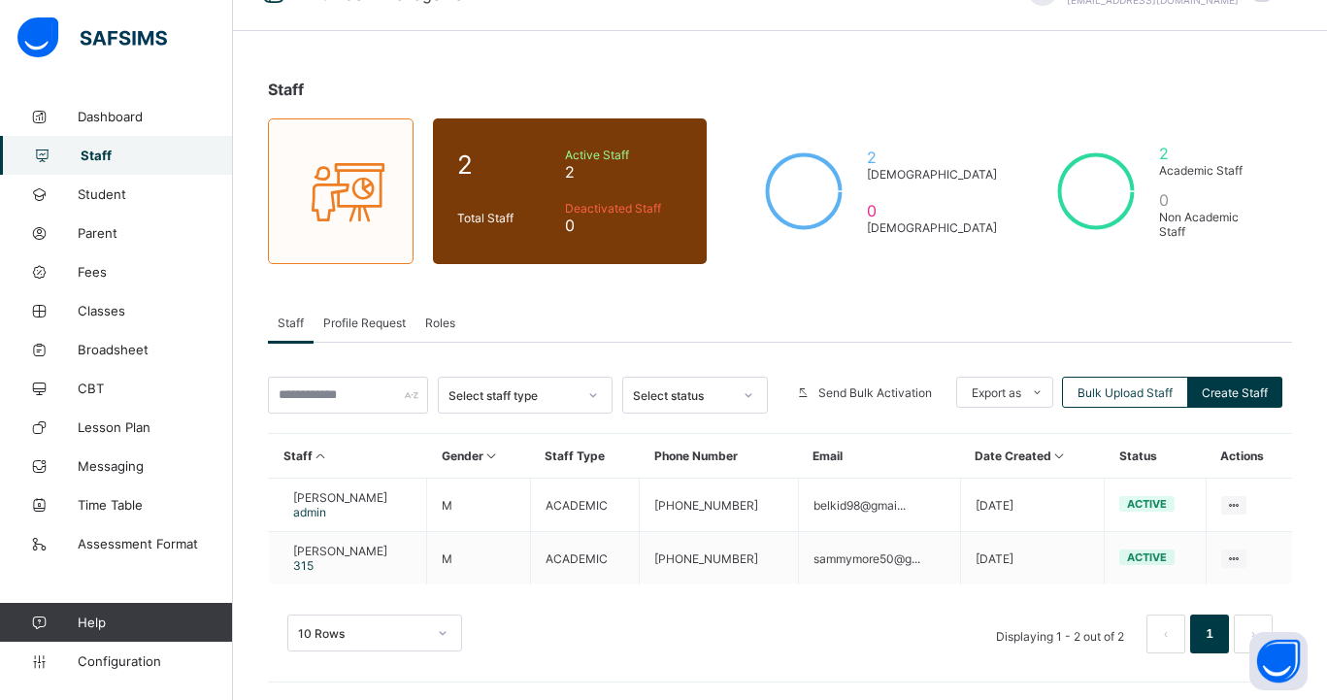
click at [775, 306] on div "Staff Profile Request Roles" at bounding box center [780, 323] width 1024 height 40
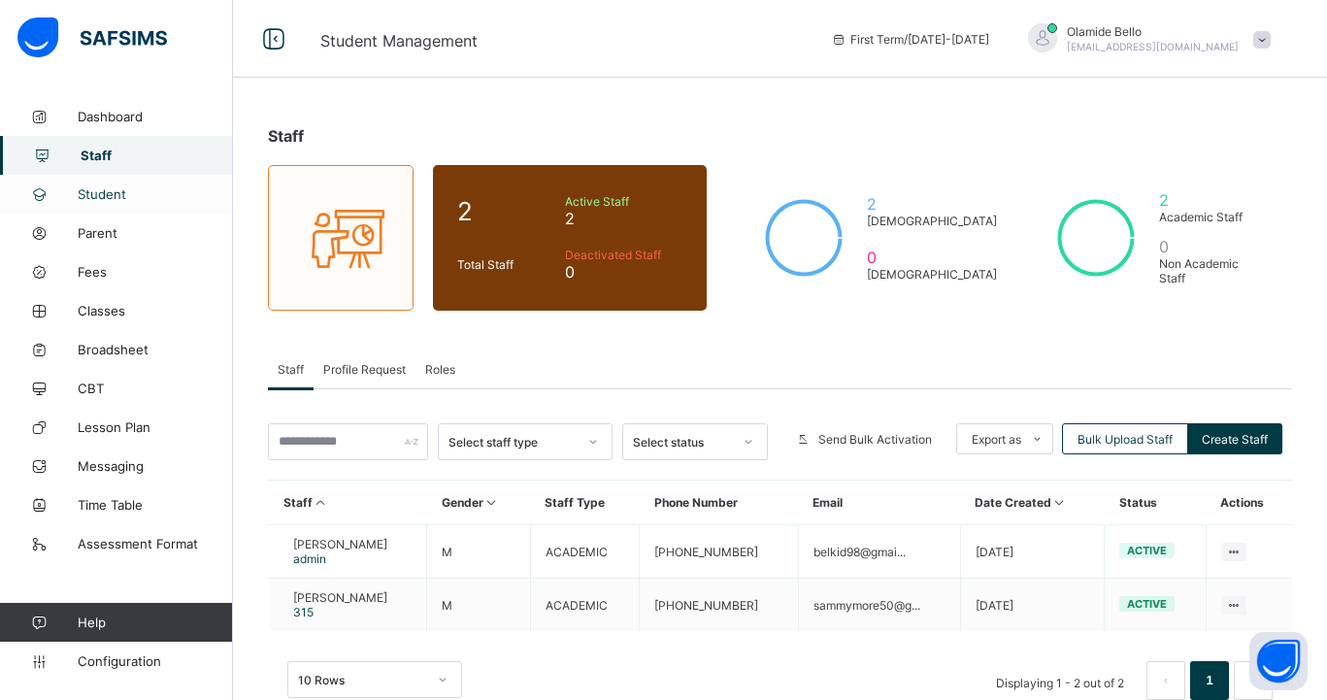
click at [98, 194] on span "Student" at bounding box center [155, 194] width 155 height 16
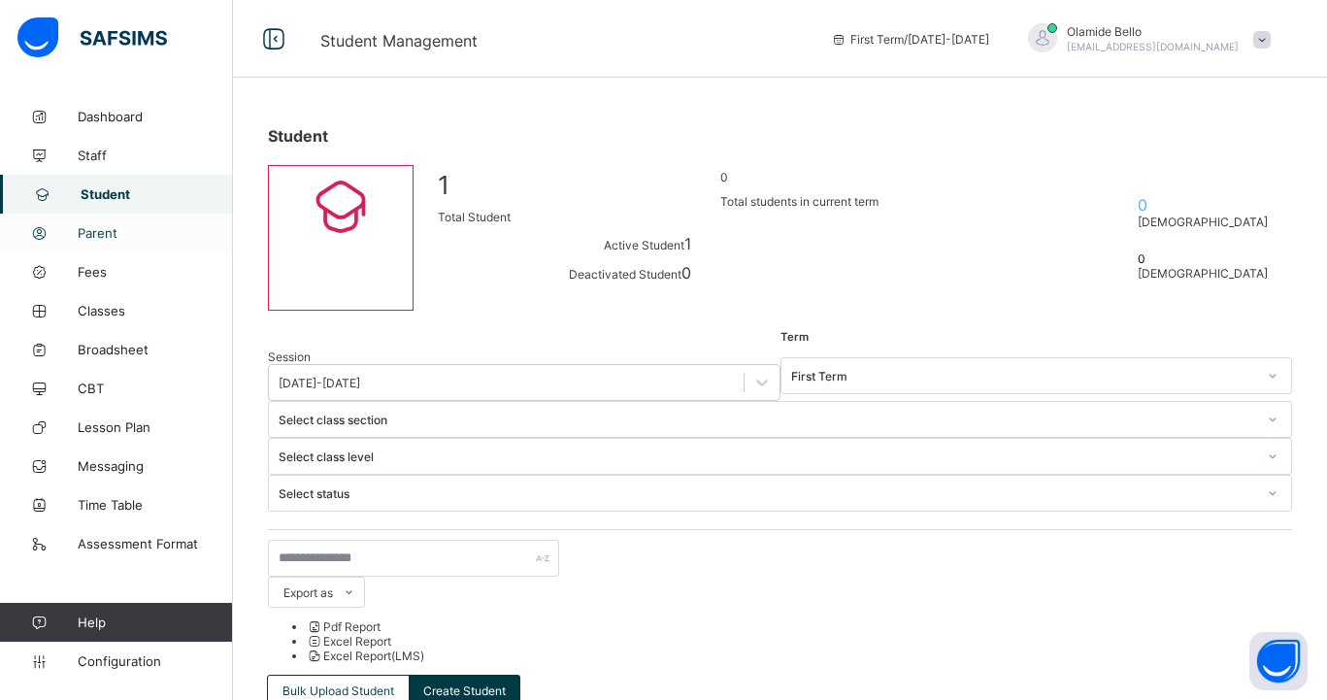
click at [99, 229] on span "Parent" at bounding box center [155, 233] width 155 height 16
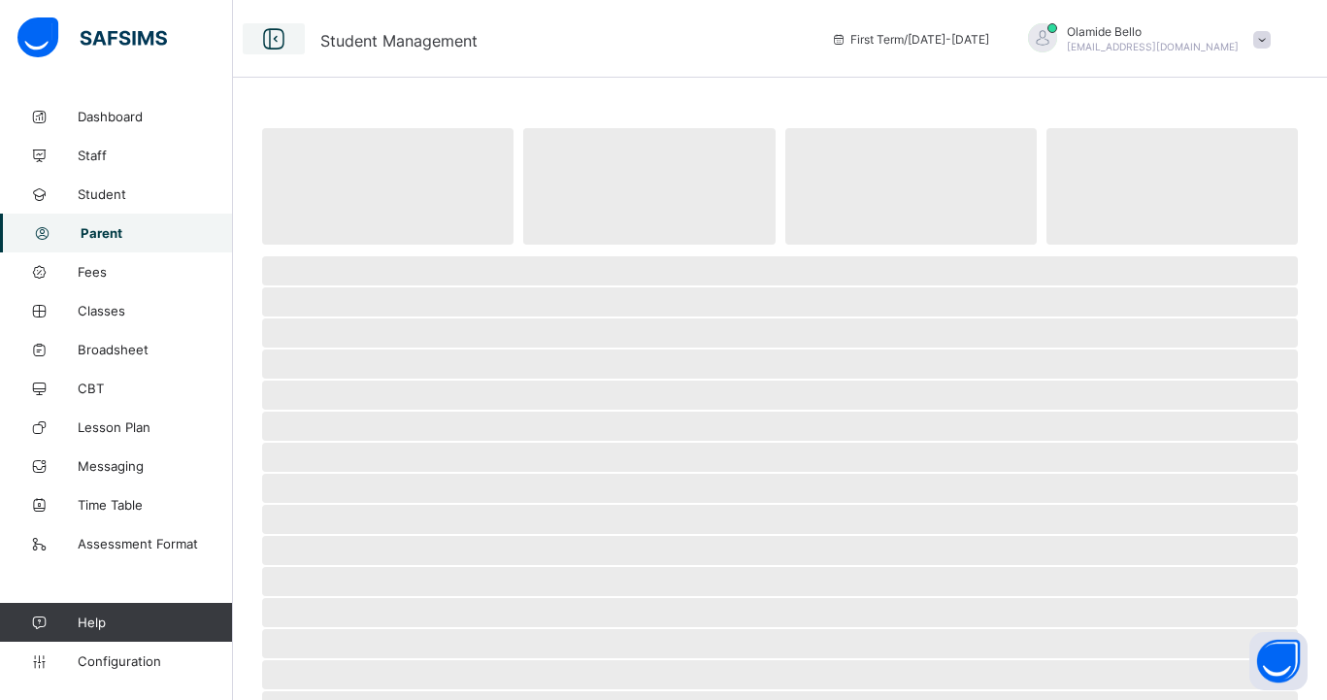
click at [271, 37] on icon at bounding box center [273, 39] width 33 height 28
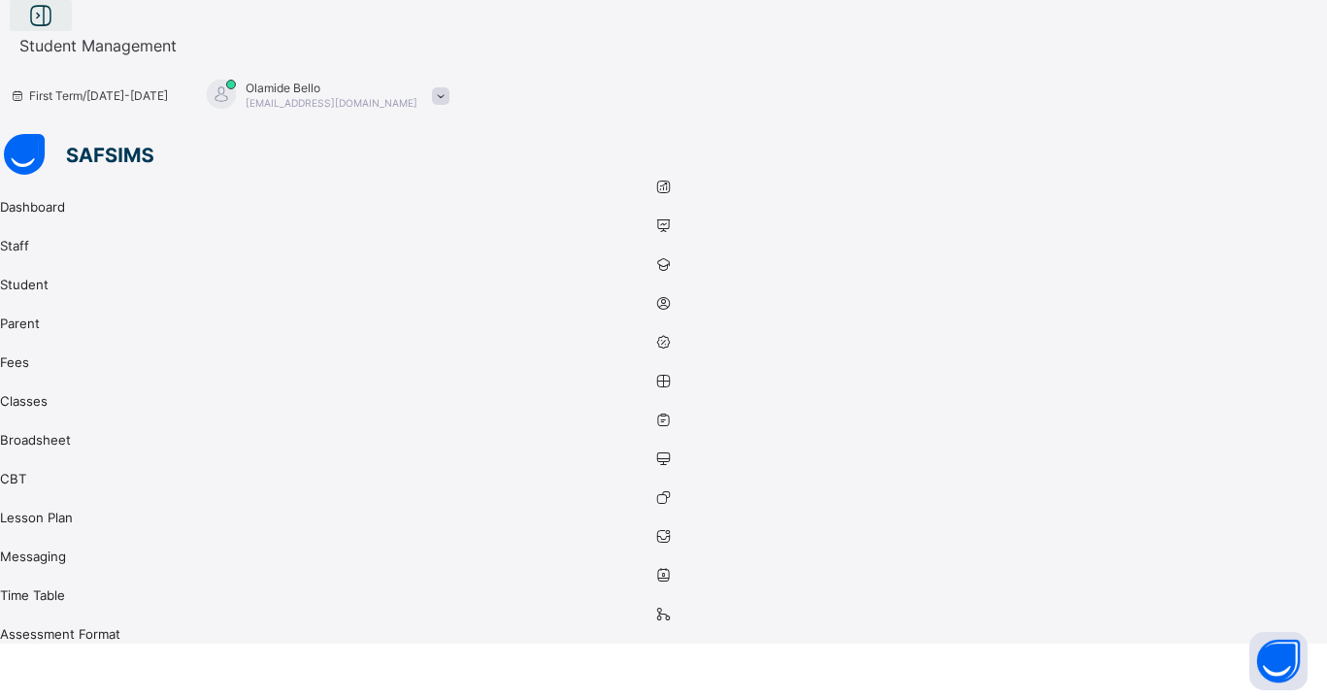
click at [57, 30] on icon at bounding box center [40, 16] width 33 height 28
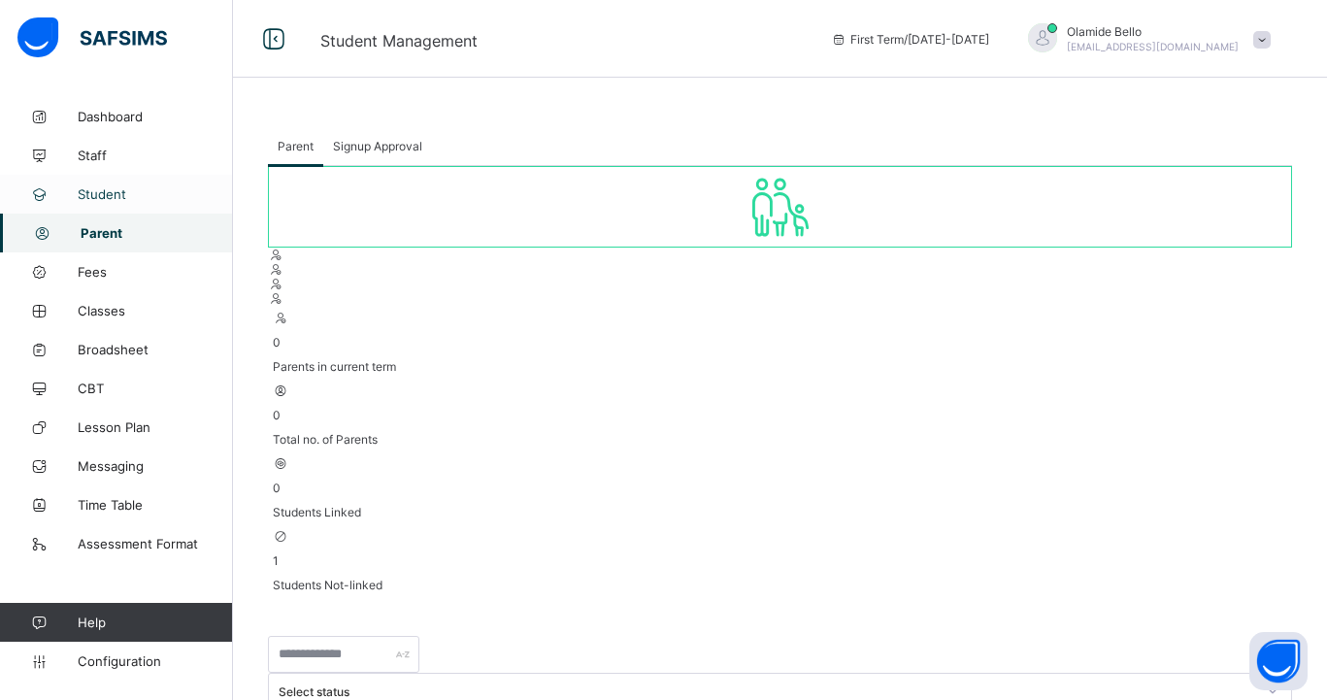
click at [115, 192] on span "Student" at bounding box center [155, 194] width 155 height 16
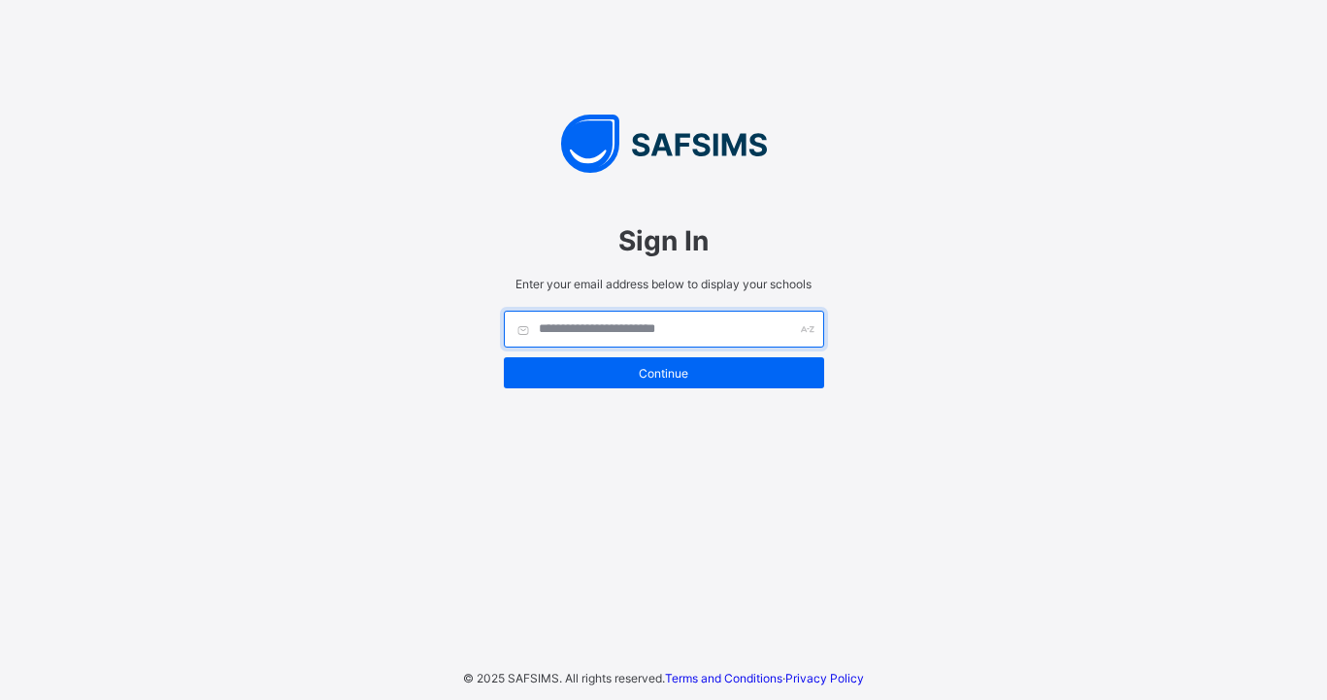
click at [718, 327] on input "text" at bounding box center [664, 329] width 320 height 37
type input "**********"
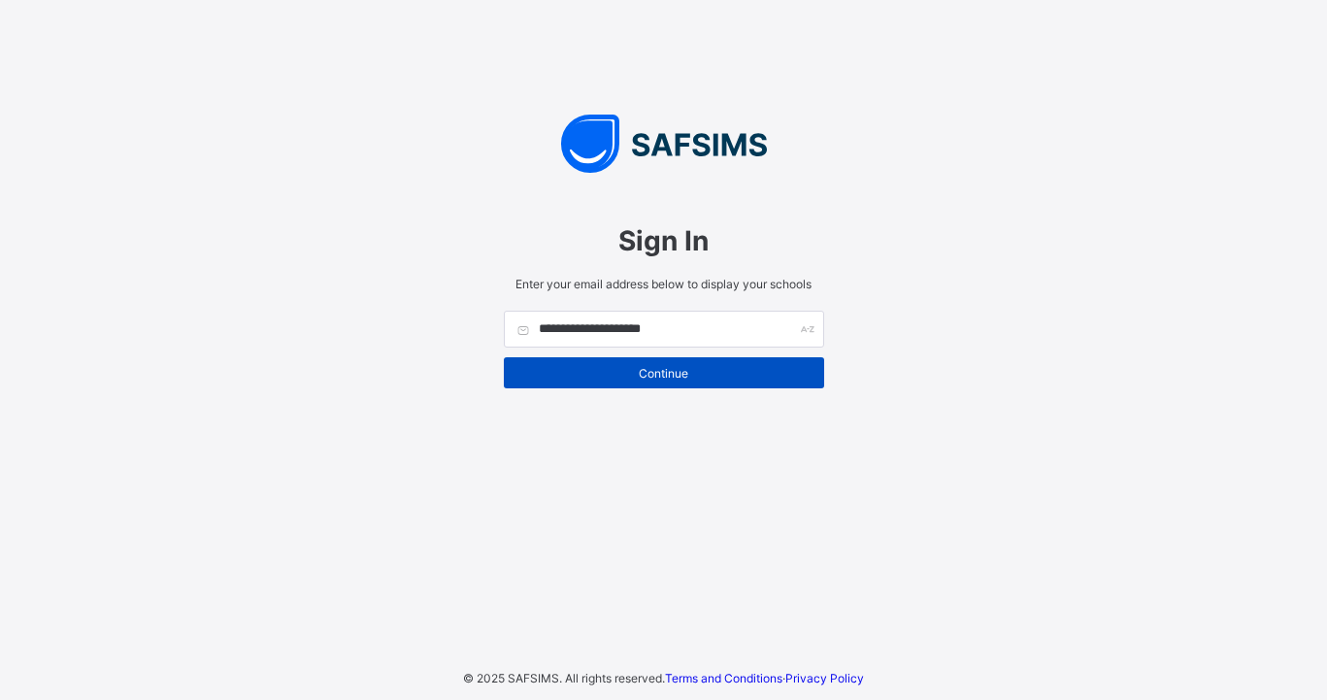
click at [700, 377] on span "Continue" at bounding box center [663, 373] width 291 height 15
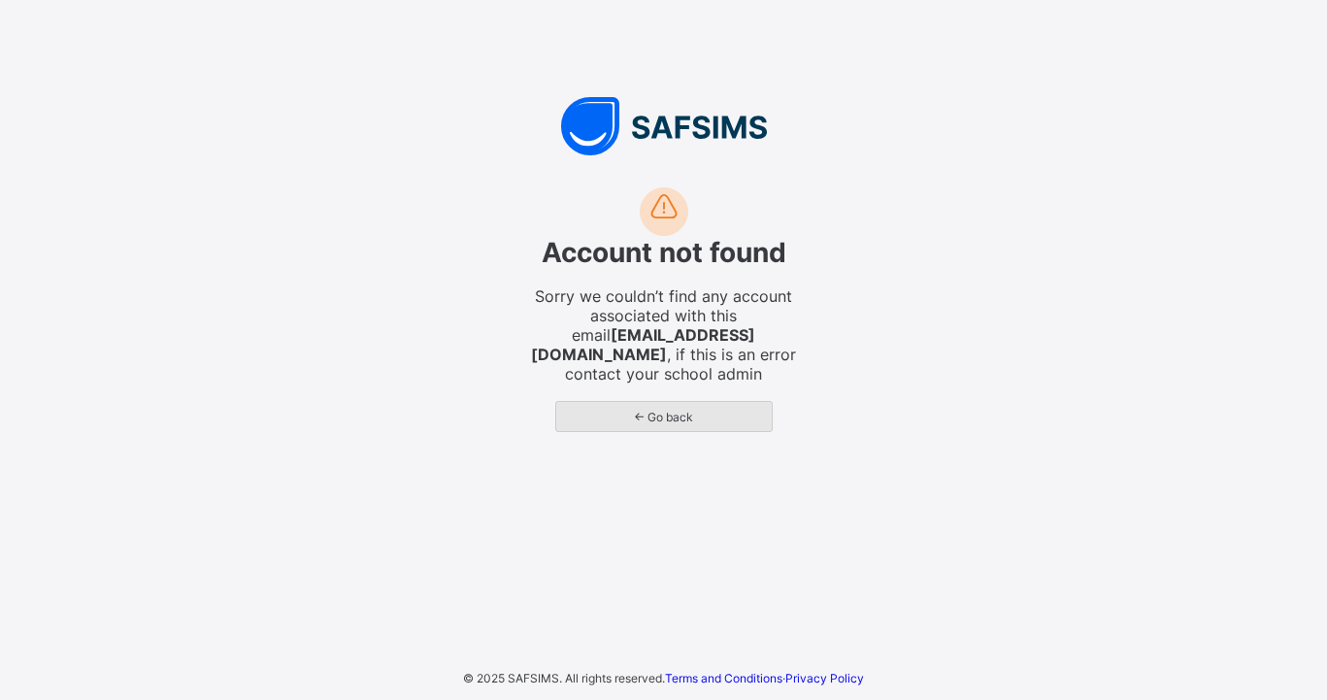
click at [687, 413] on span "← Go back" at bounding box center [664, 417] width 186 height 15
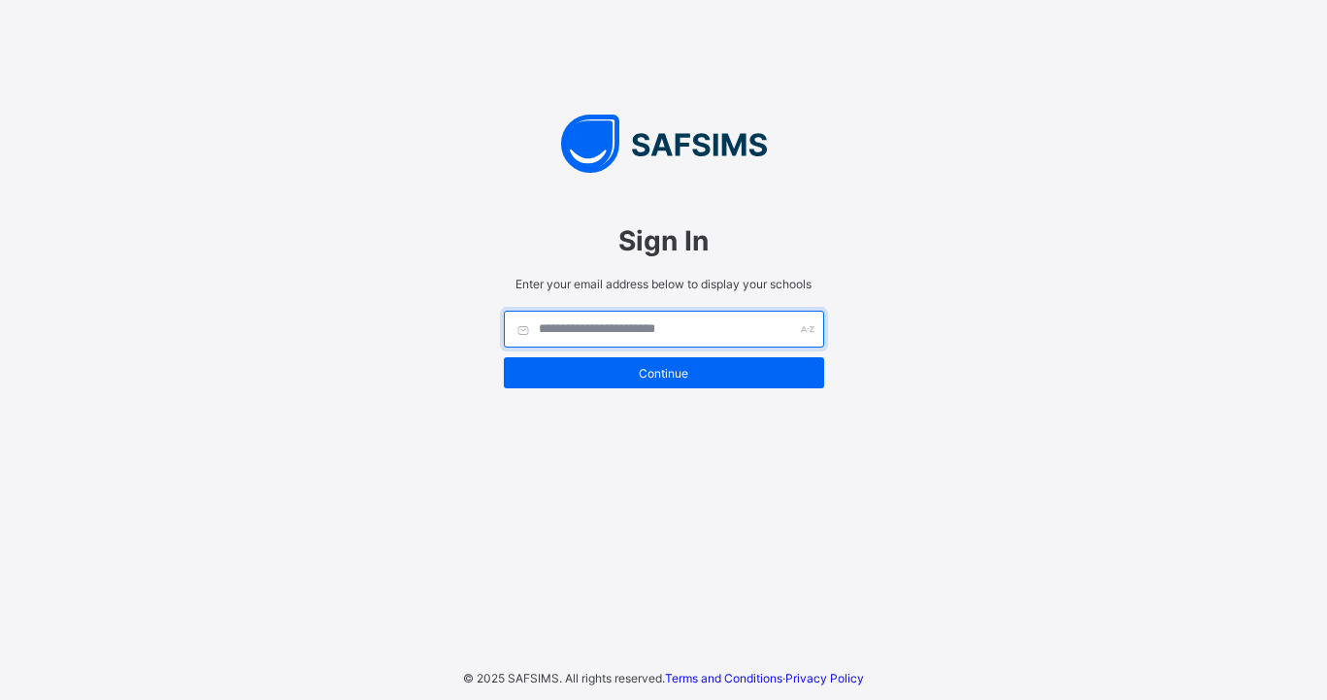
click at [682, 327] on input "text" at bounding box center [664, 329] width 320 height 37
type input "*"
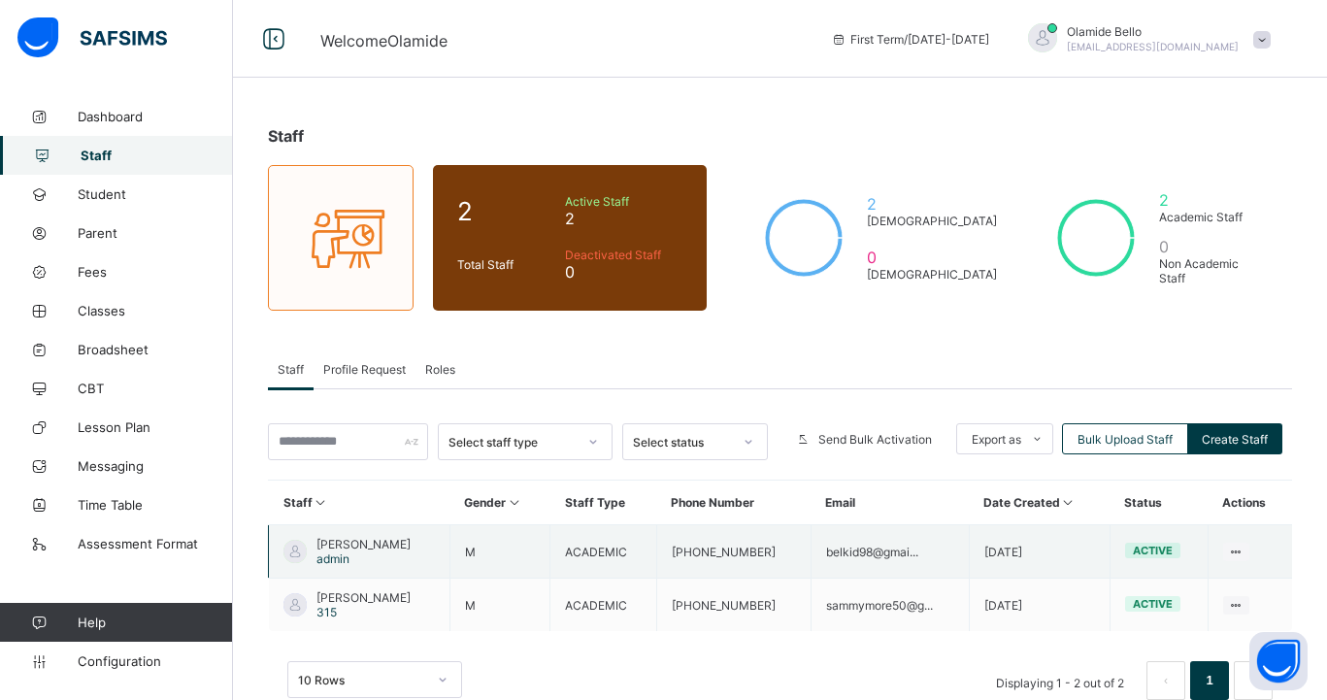
scroll to position [47, 0]
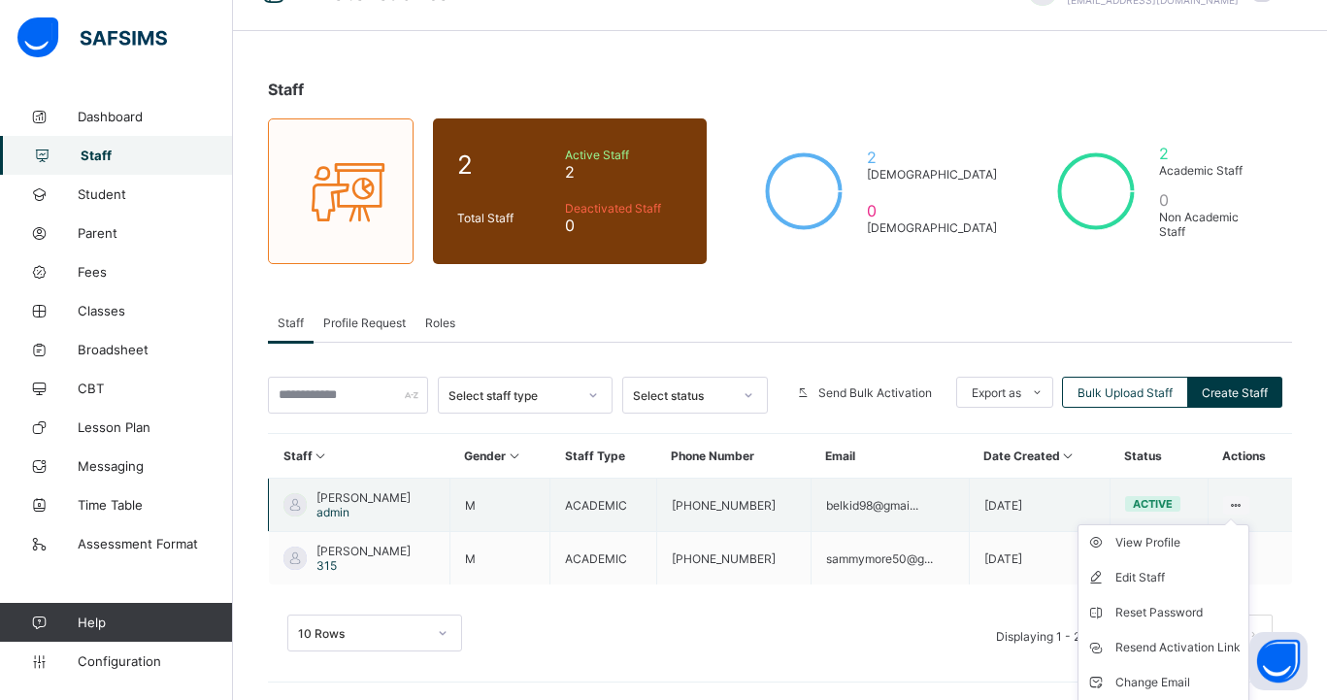
click at [1235, 501] on icon at bounding box center [1236, 505] width 17 height 15
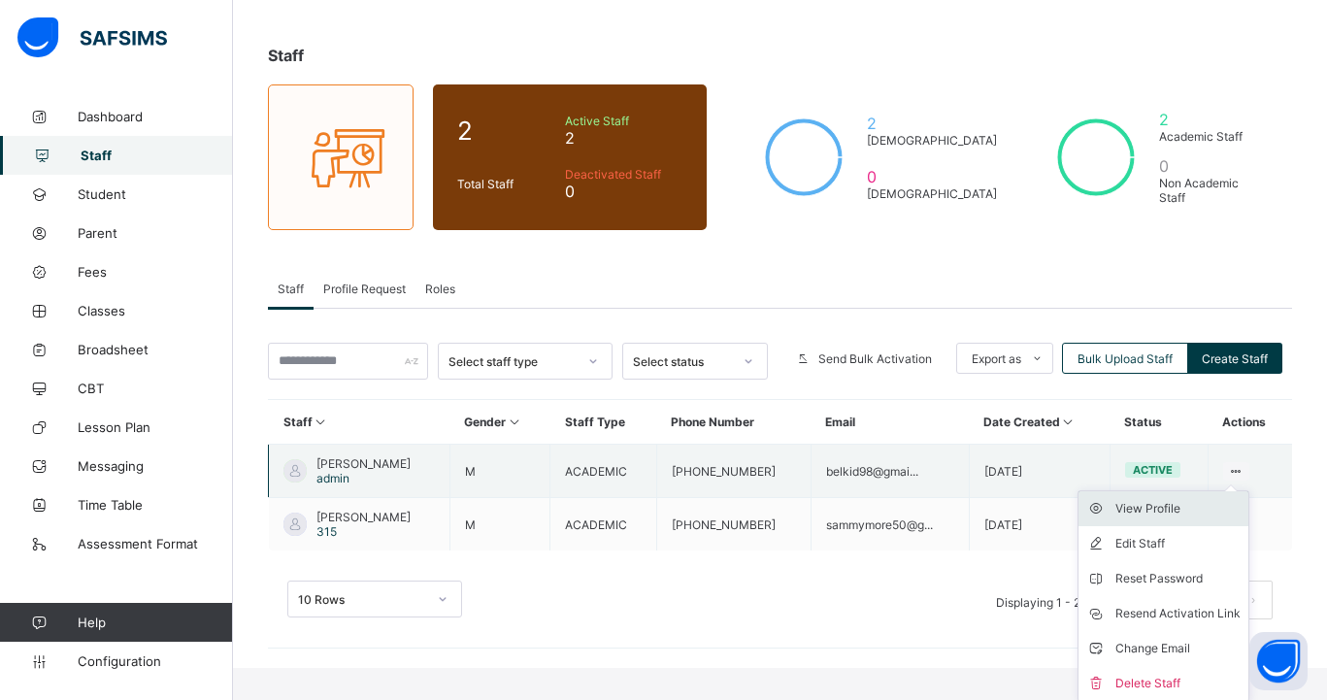
click at [1156, 507] on div "View Profile" at bounding box center [1178, 508] width 125 height 19
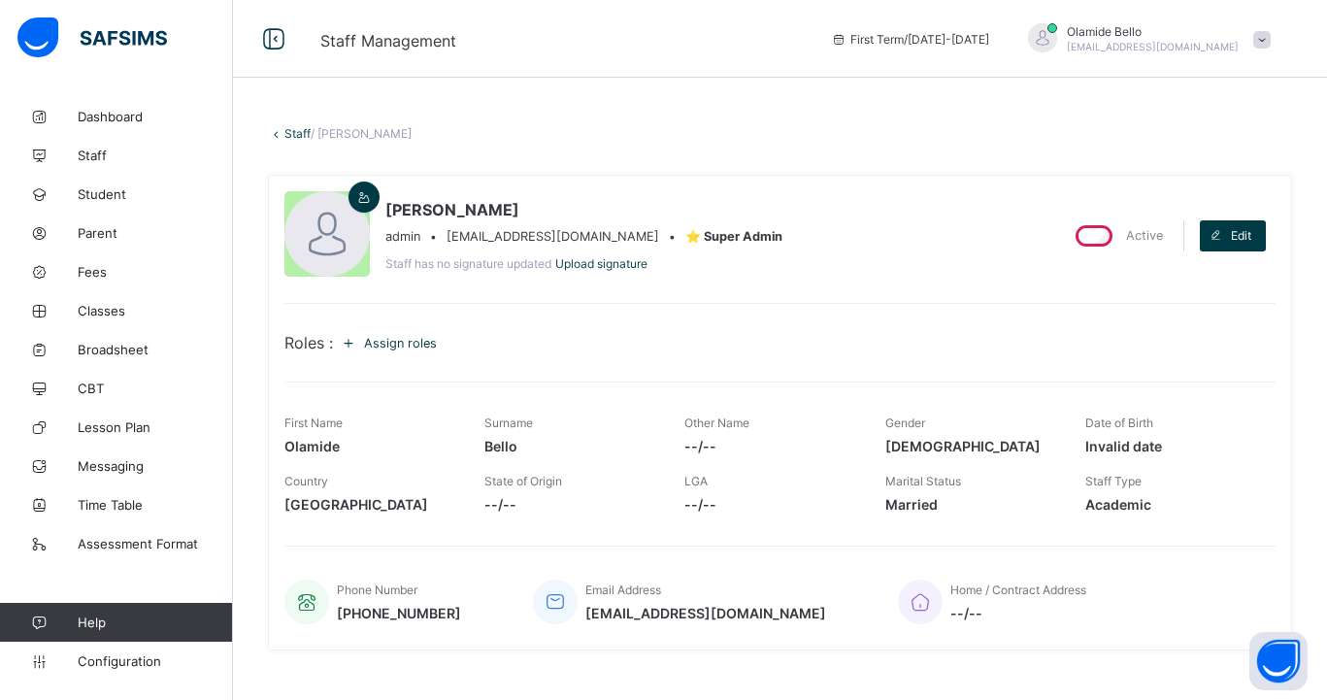
click at [359, 340] on icon at bounding box center [348, 342] width 21 height 19
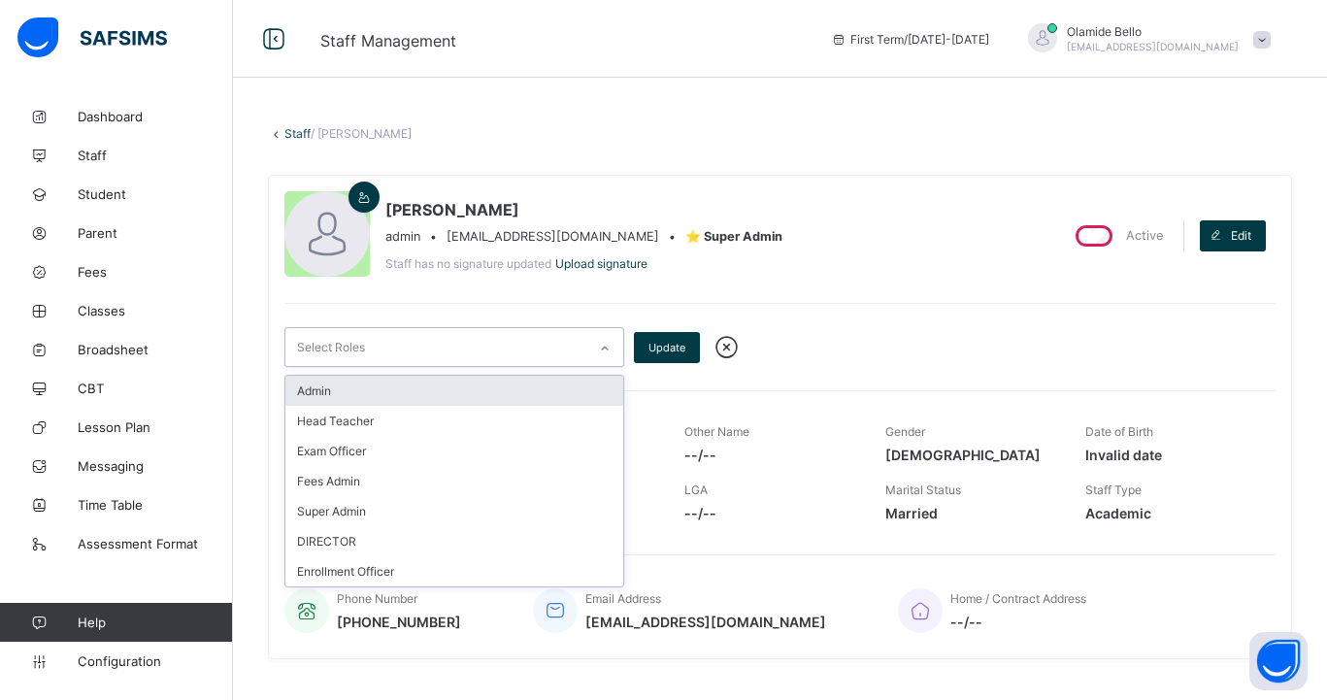
click at [433, 340] on div "Select Roles" at bounding box center [435, 347] width 301 height 38
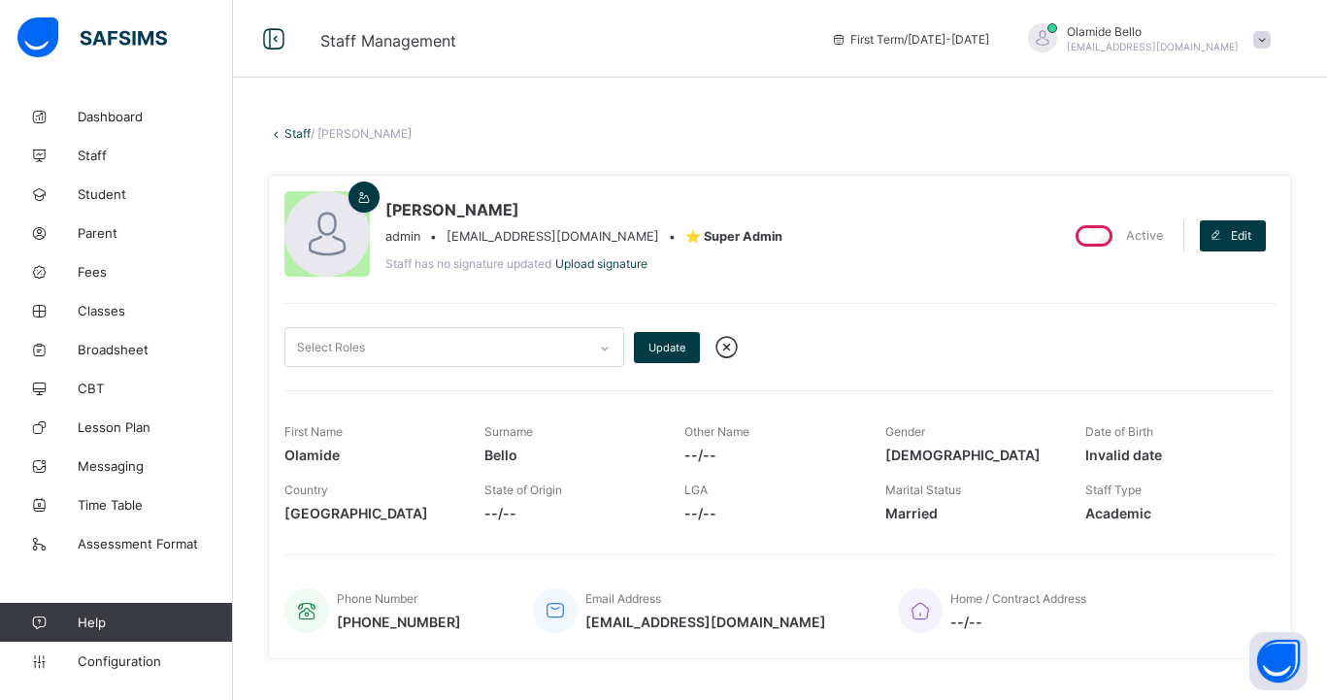
click at [773, 347] on div "Select Roles Update" at bounding box center [779, 347] width 991 height 40
click at [134, 656] on span "Configuration" at bounding box center [155, 661] width 154 height 16
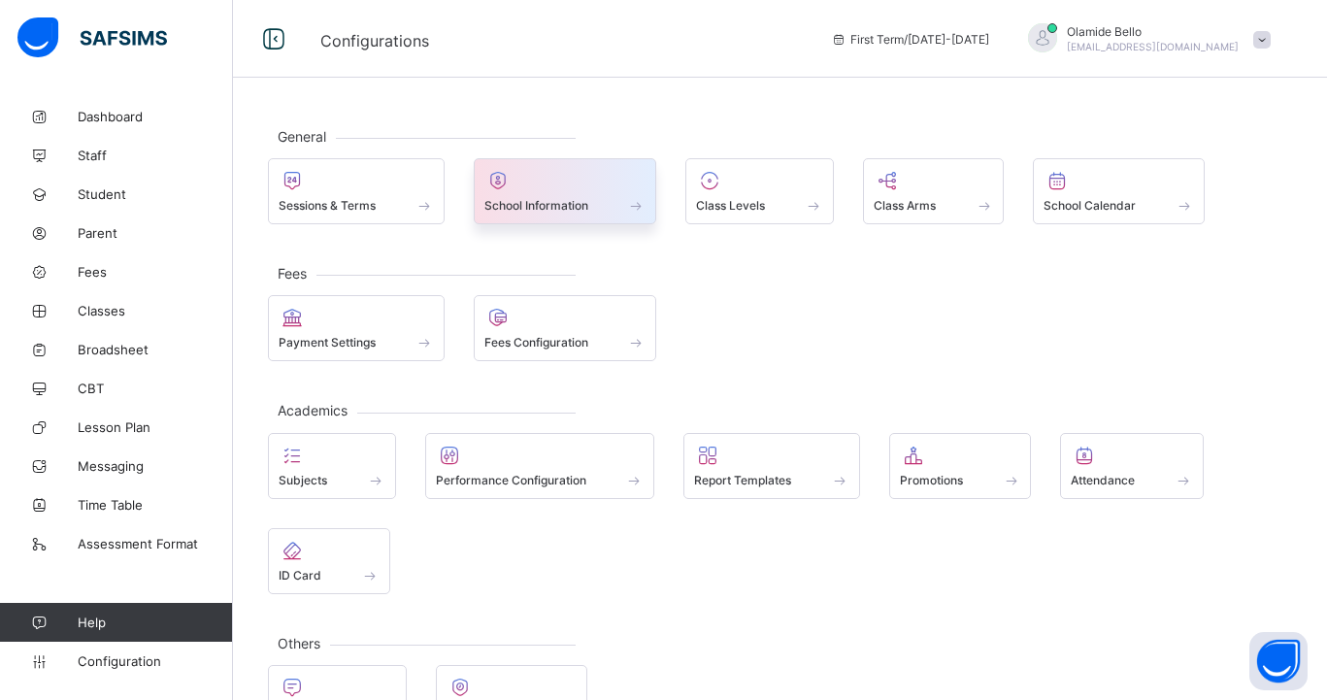
click at [513, 204] on span "School Information" at bounding box center [536, 205] width 104 height 15
select select "**"
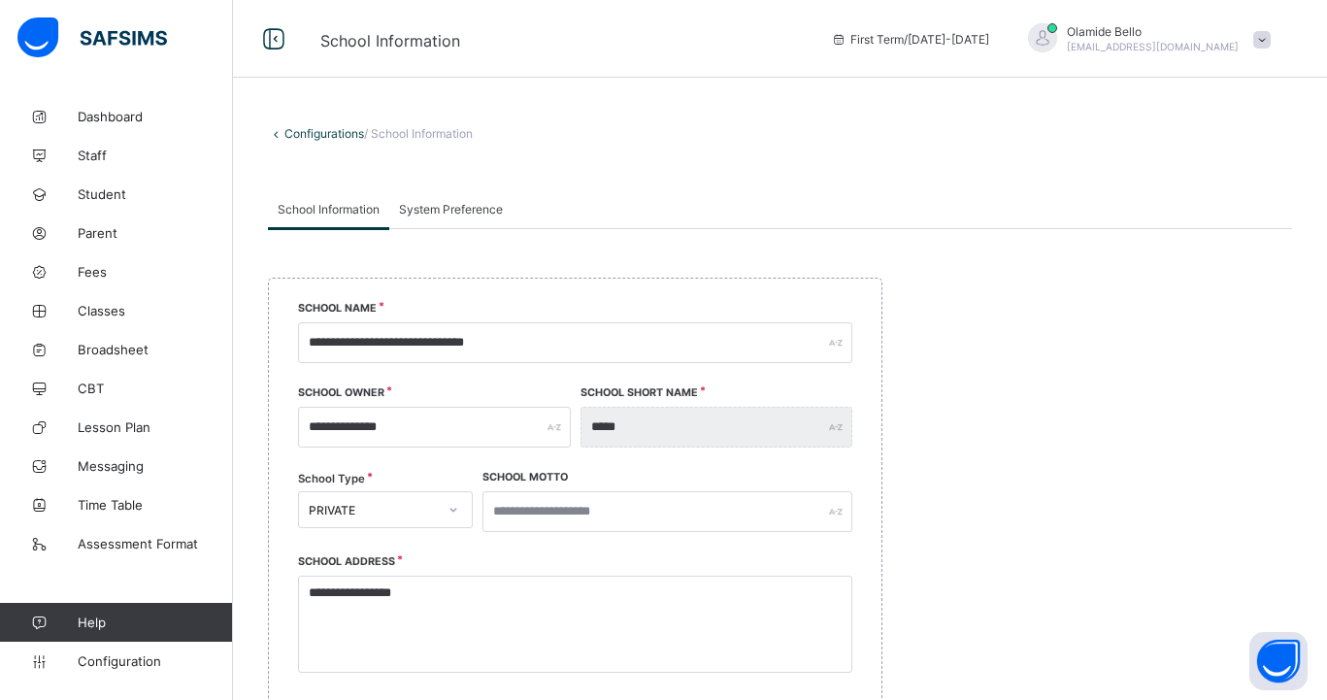
click at [297, 137] on link "Configurations" at bounding box center [324, 133] width 80 height 15
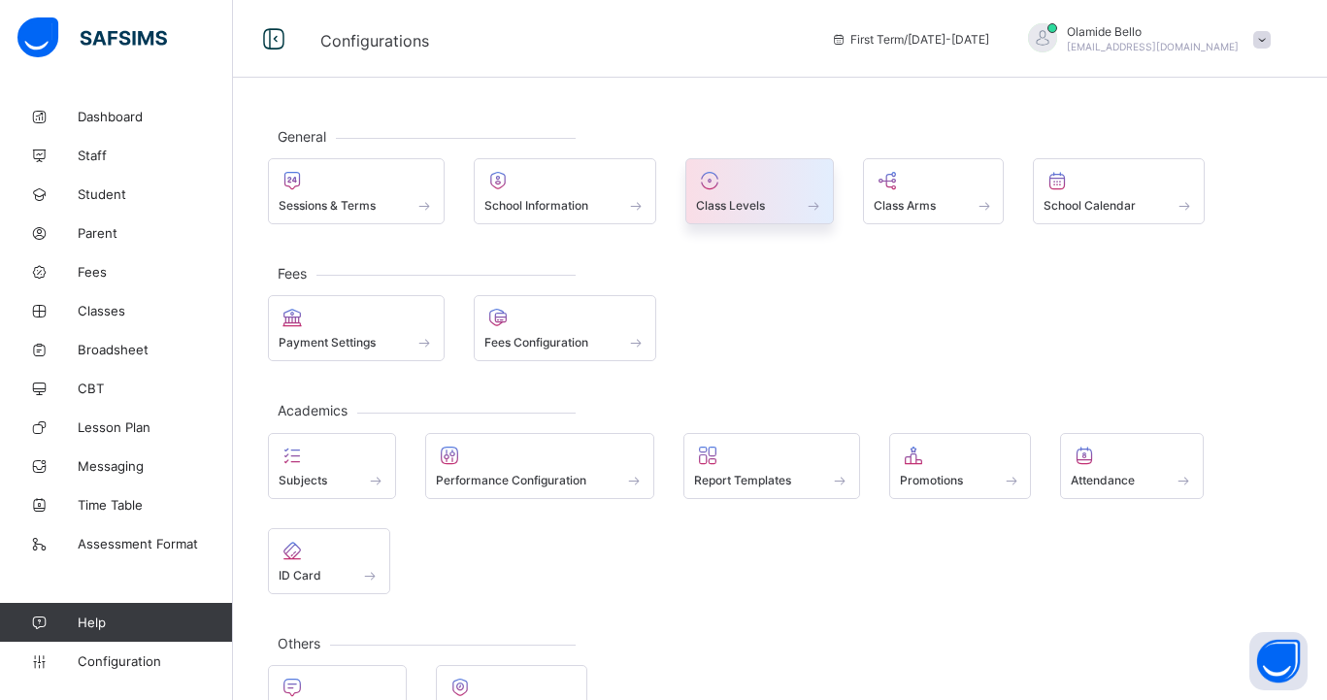
click at [786, 197] on span at bounding box center [759, 194] width 127 height 5
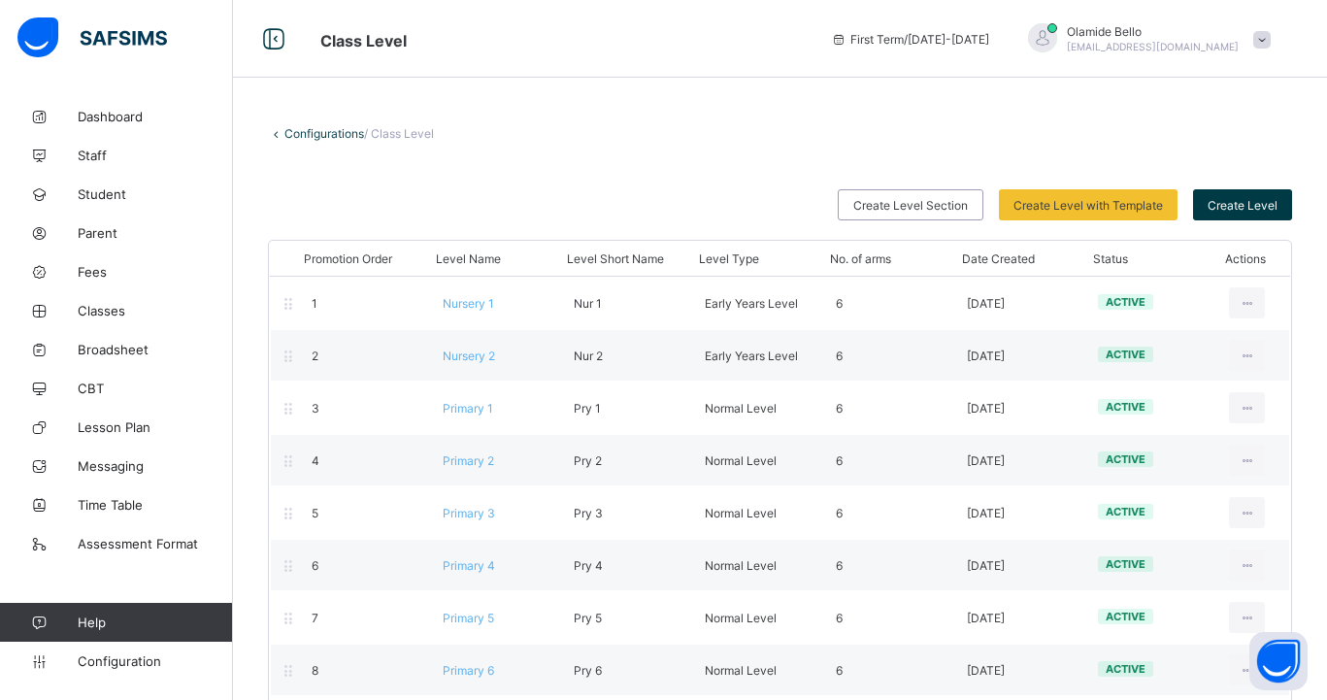
click at [310, 130] on link "Configurations" at bounding box center [324, 133] width 80 height 15
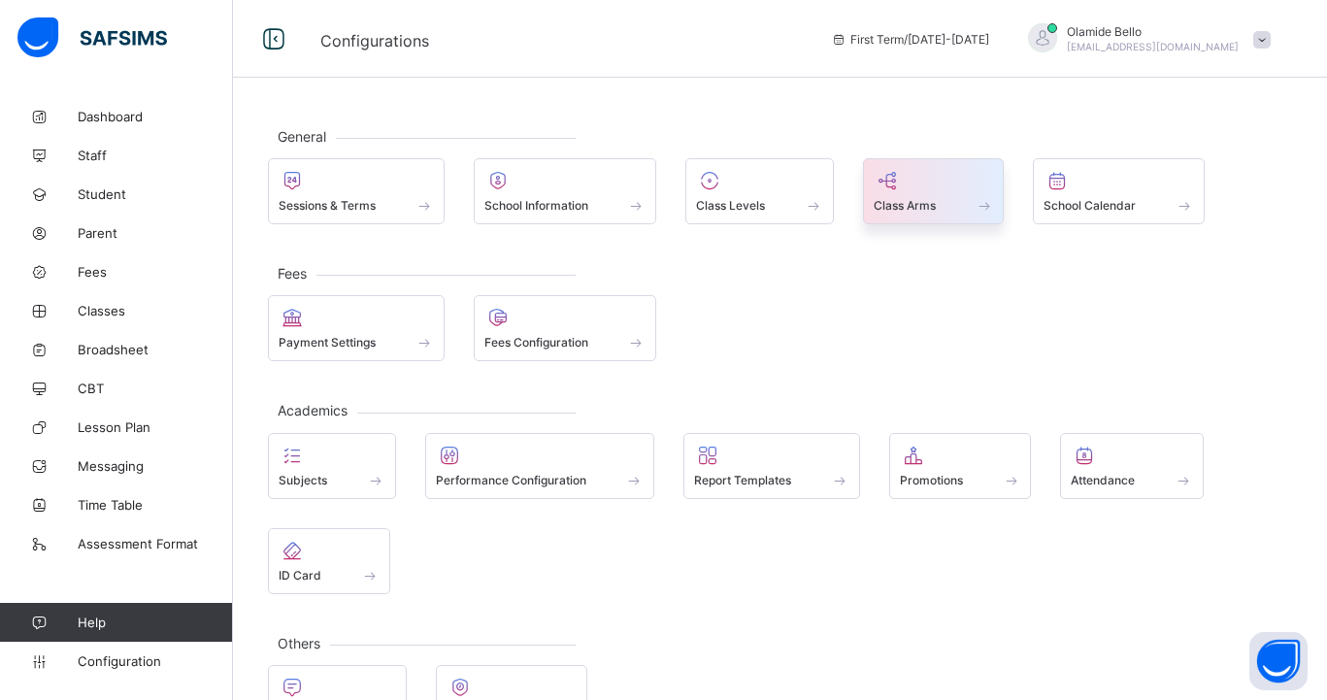
click at [941, 192] on div at bounding box center [934, 180] width 120 height 23
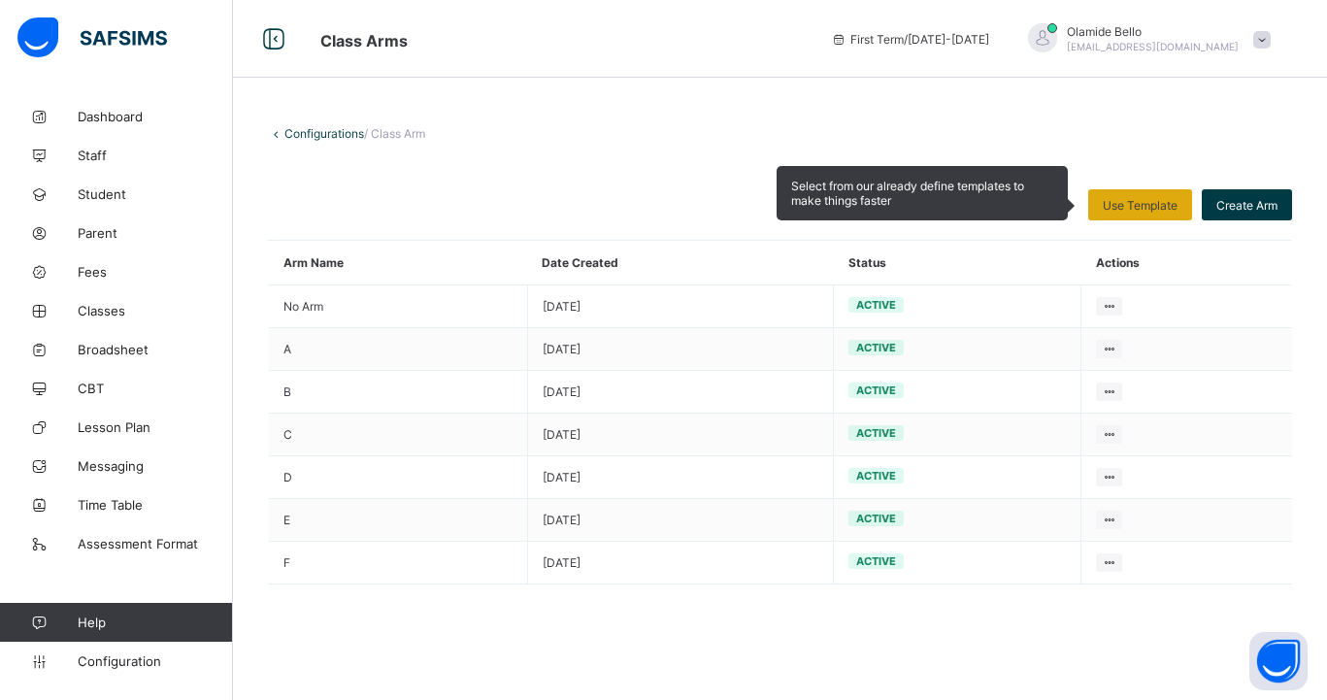
click at [1138, 210] on span "Use Template" at bounding box center [1140, 205] width 75 height 15
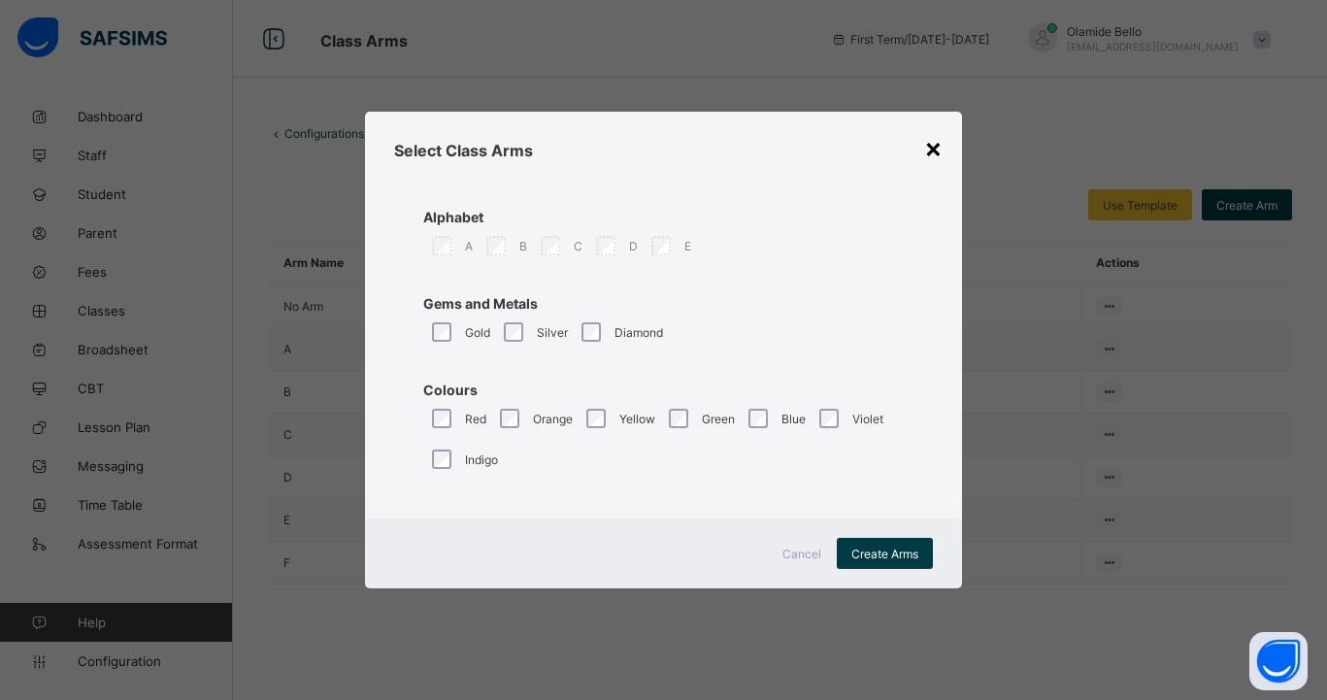
click at [927, 147] on div "×" at bounding box center [933, 147] width 18 height 33
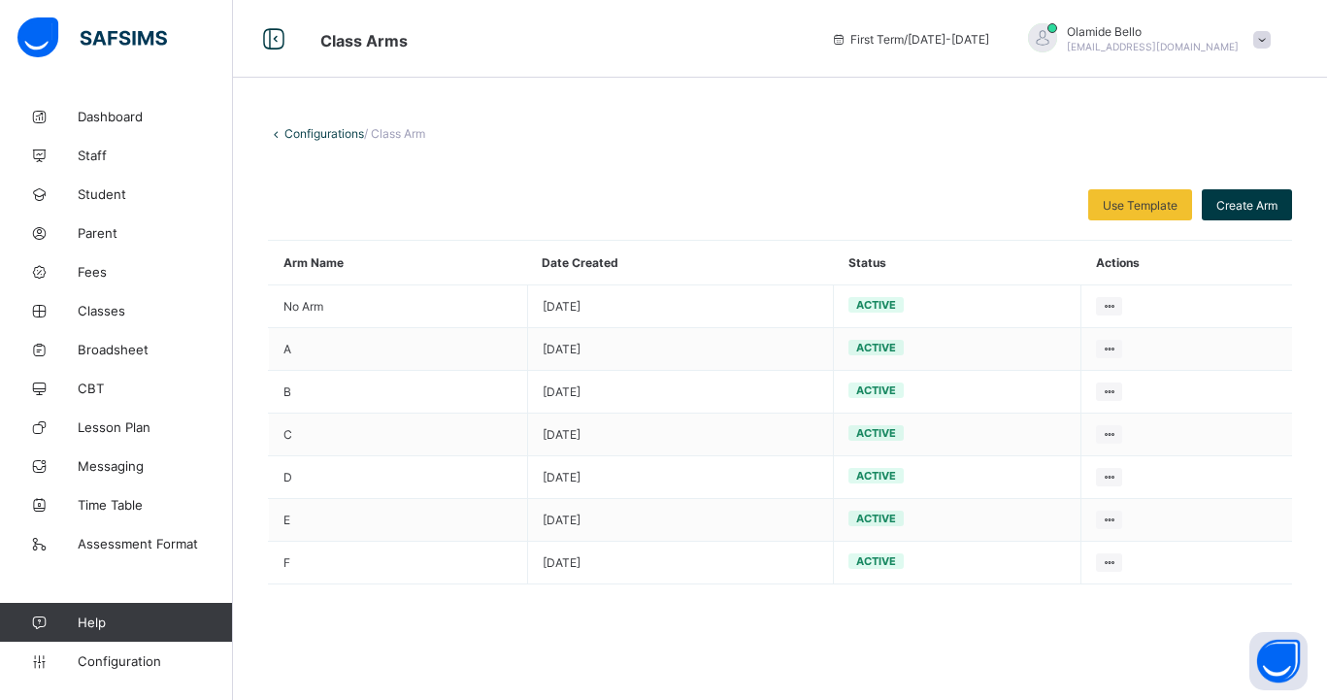
click at [298, 135] on link "Configurations" at bounding box center [324, 133] width 80 height 15
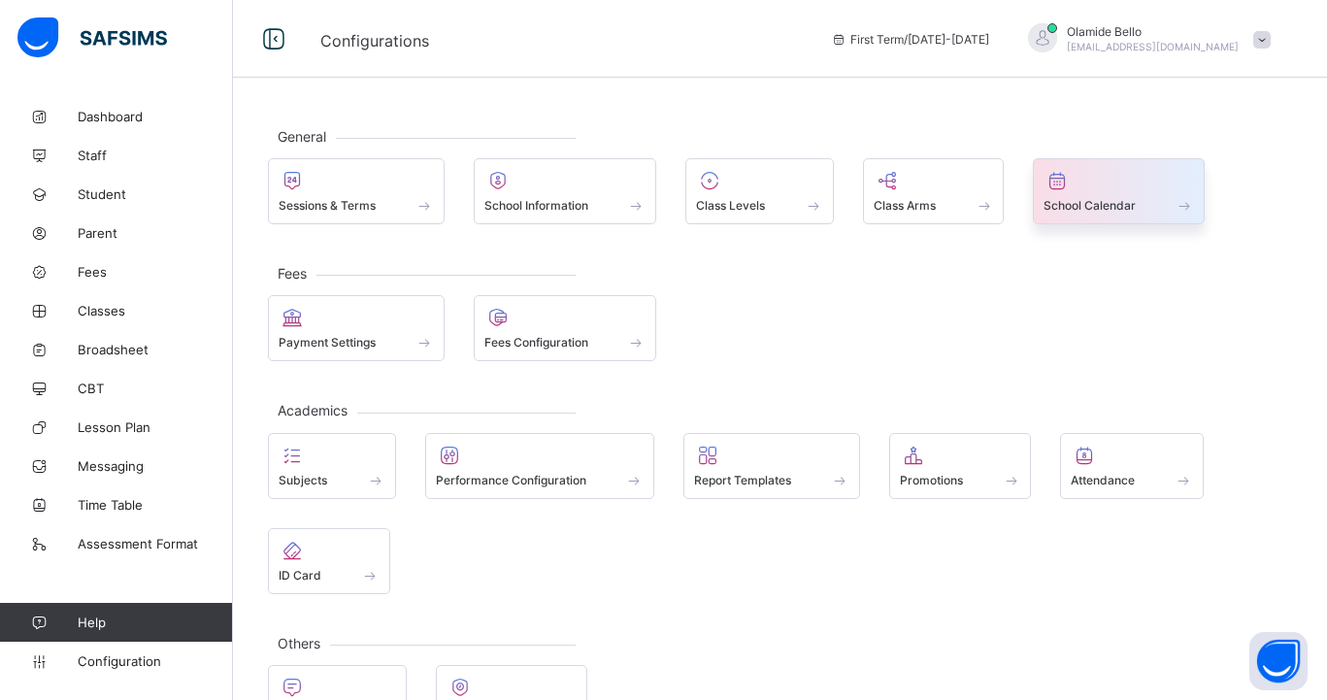
click at [1055, 195] on span at bounding box center [1119, 194] width 150 height 5
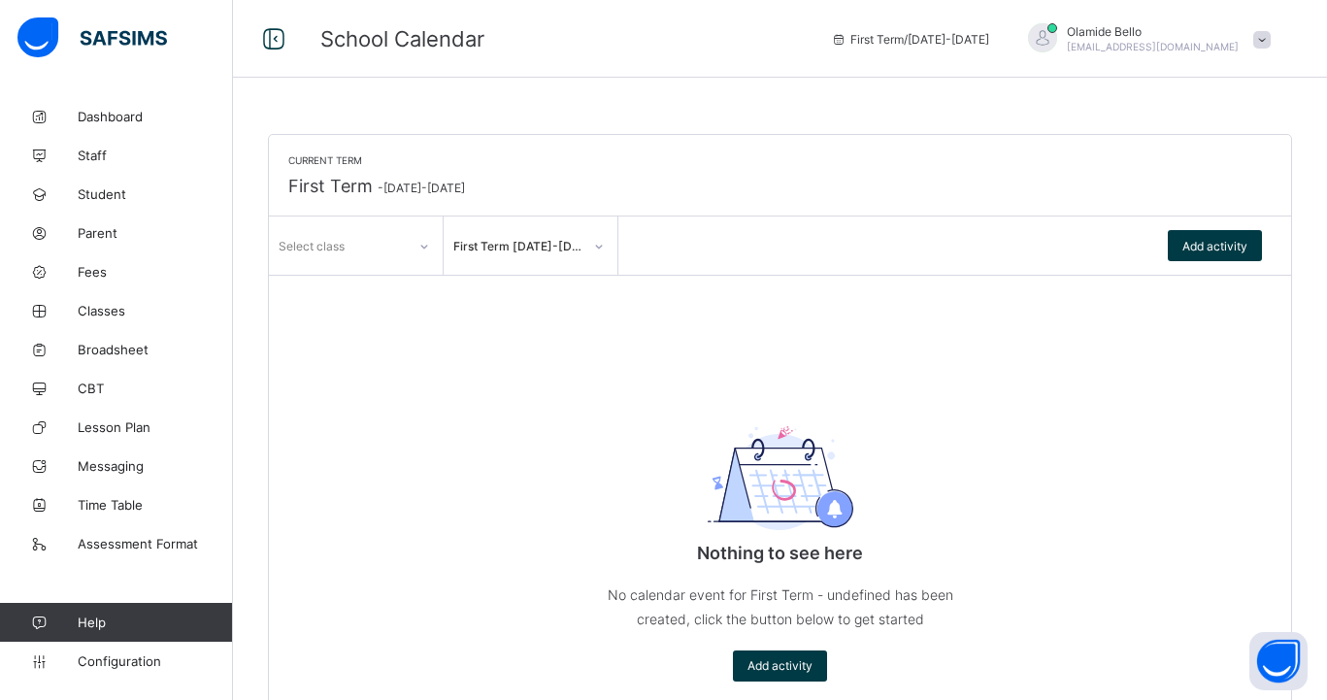
click at [424, 263] on div at bounding box center [424, 245] width 37 height 37
click at [536, 290] on div "Current Term First Term - 2025-2026 Select class First Term 2025-2026 Add activ…" at bounding box center [780, 418] width 1022 height 566
click at [1233, 249] on span "Add activity" at bounding box center [1215, 246] width 65 height 15
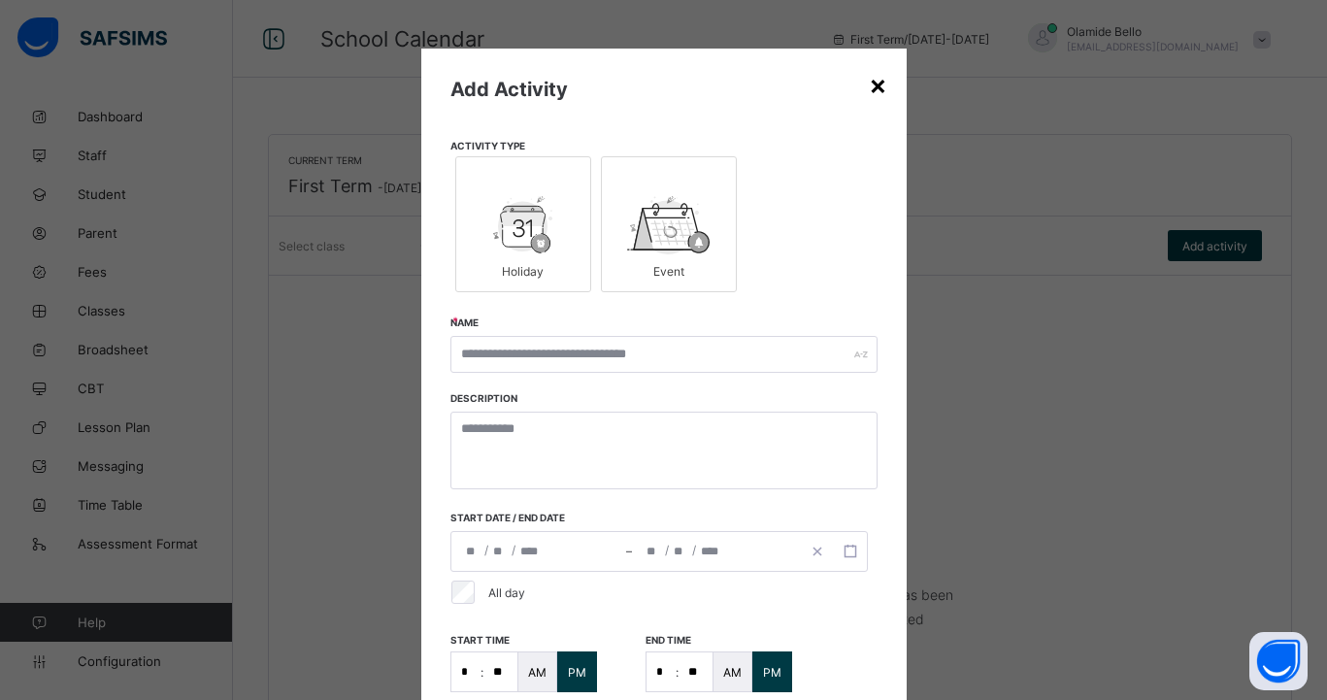
click at [872, 91] on div "×" at bounding box center [878, 84] width 18 height 33
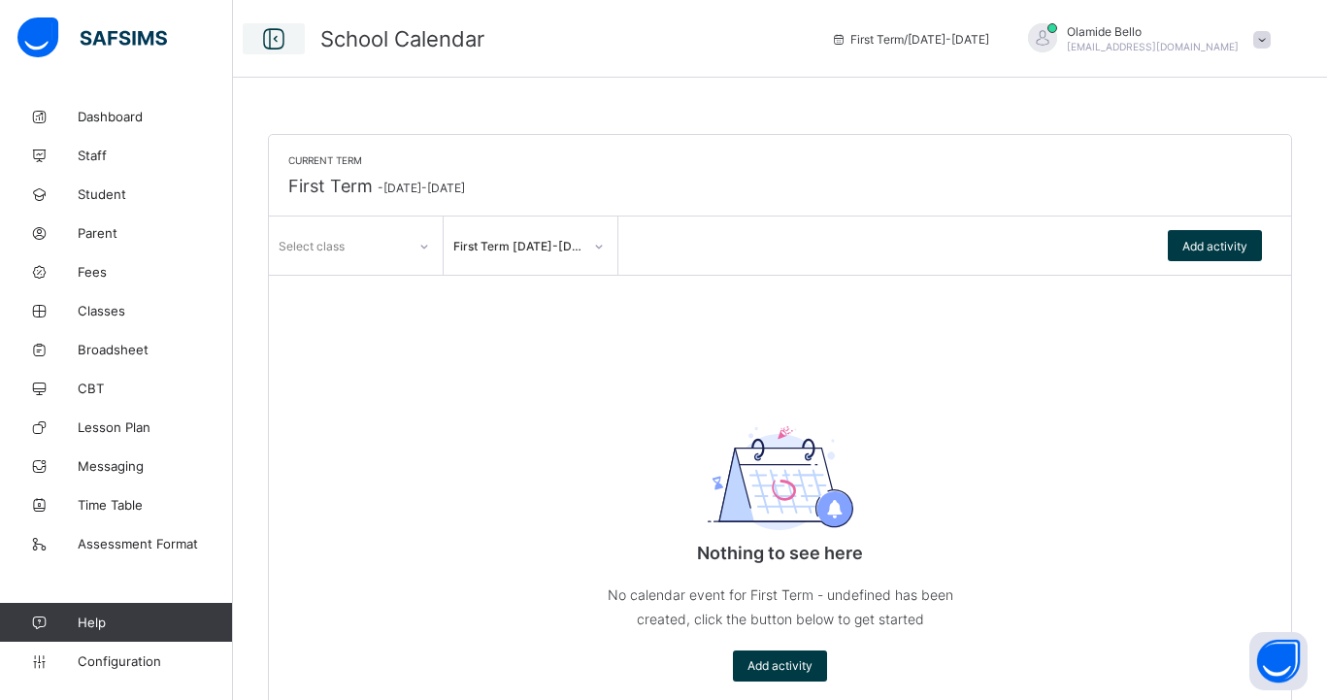
click at [266, 39] on icon at bounding box center [273, 39] width 33 height 28
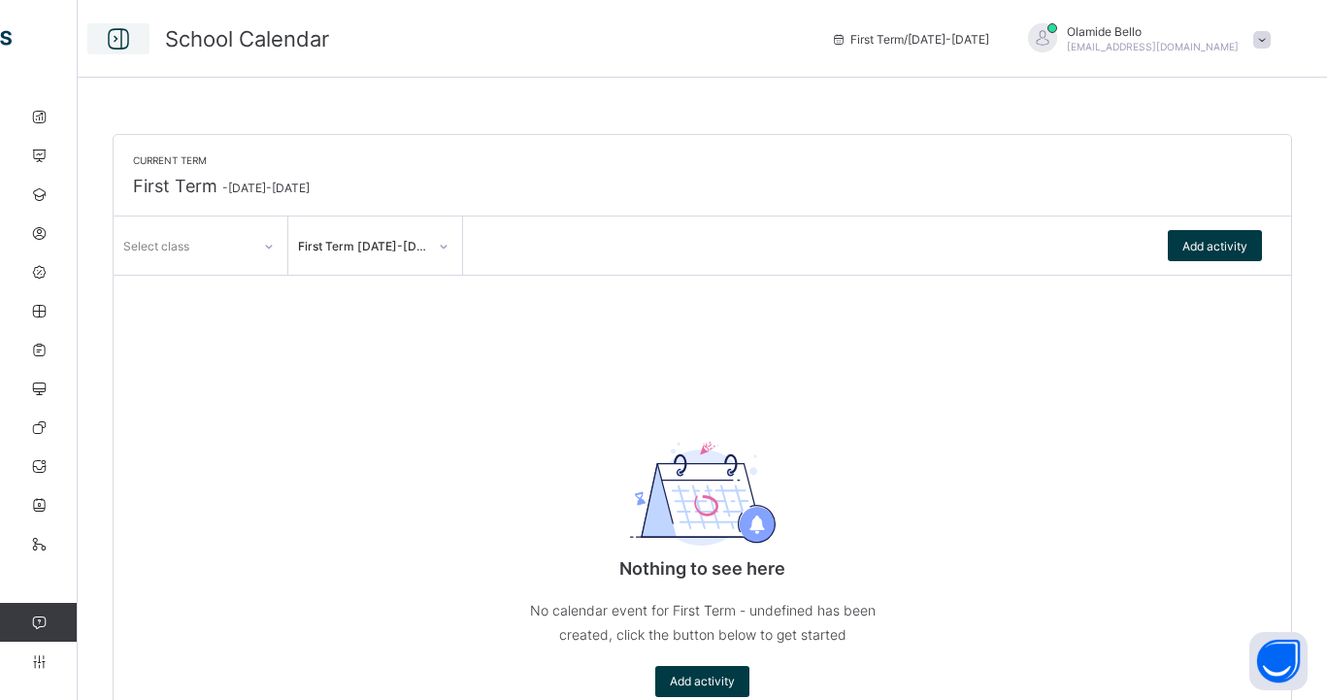
click at [114, 35] on icon at bounding box center [118, 39] width 33 height 28
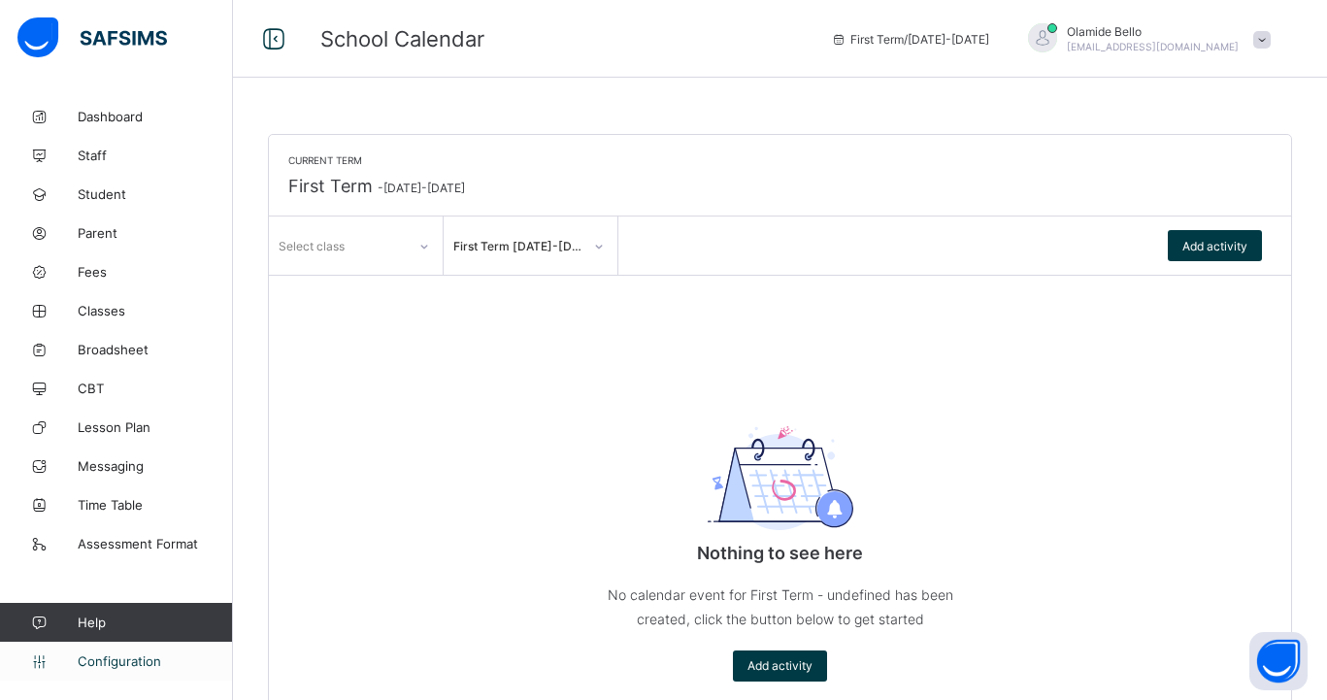
click at [100, 660] on span "Configuration" at bounding box center [155, 661] width 154 height 16
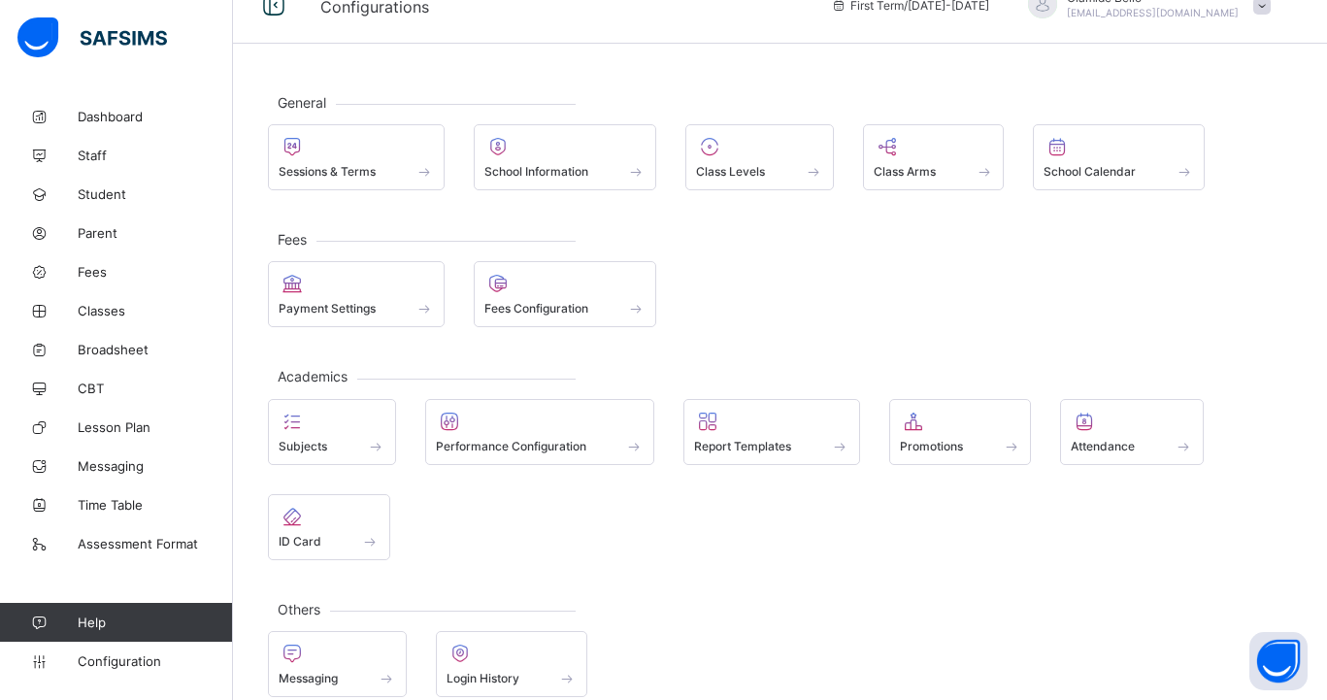
scroll to position [62, 0]
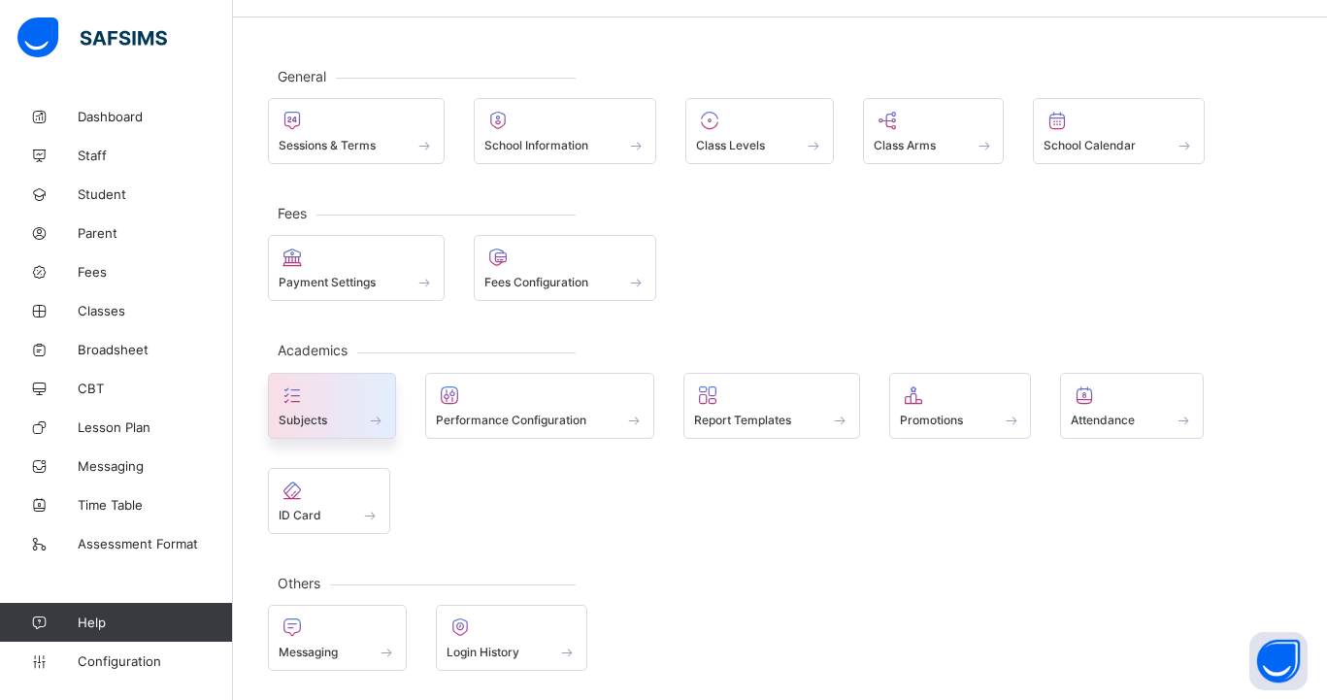
click at [367, 407] on span at bounding box center [332, 409] width 107 height 5
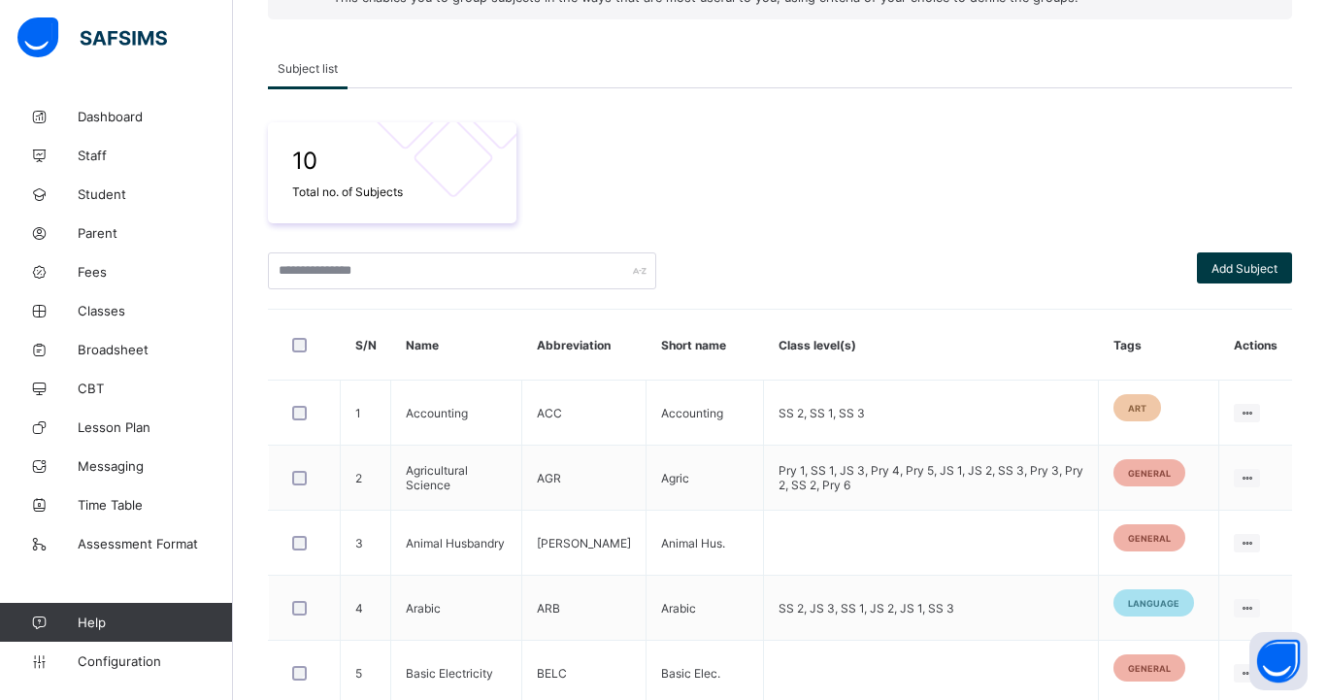
scroll to position [248, 0]
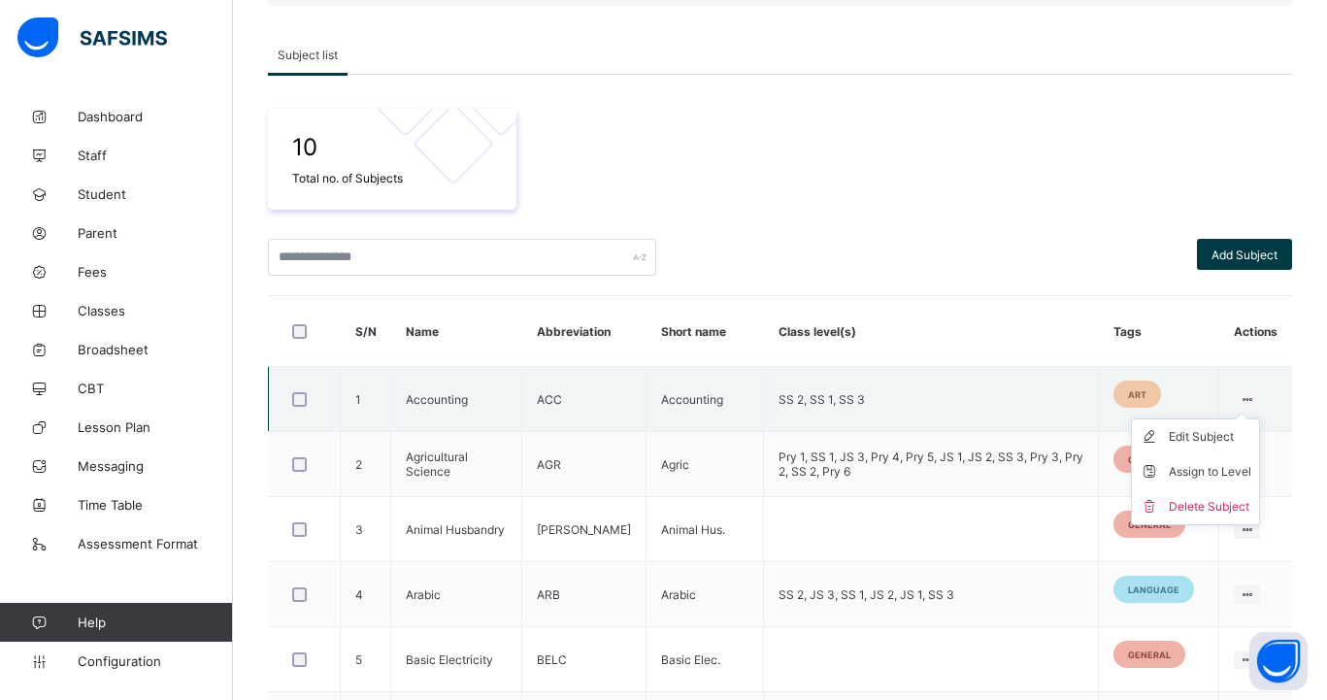
click at [1251, 418] on ul "Edit Subject Assign to Level Delete Subject" at bounding box center [1195, 471] width 129 height 107
click at [1208, 432] on div "Edit Subject" at bounding box center [1210, 436] width 83 height 19
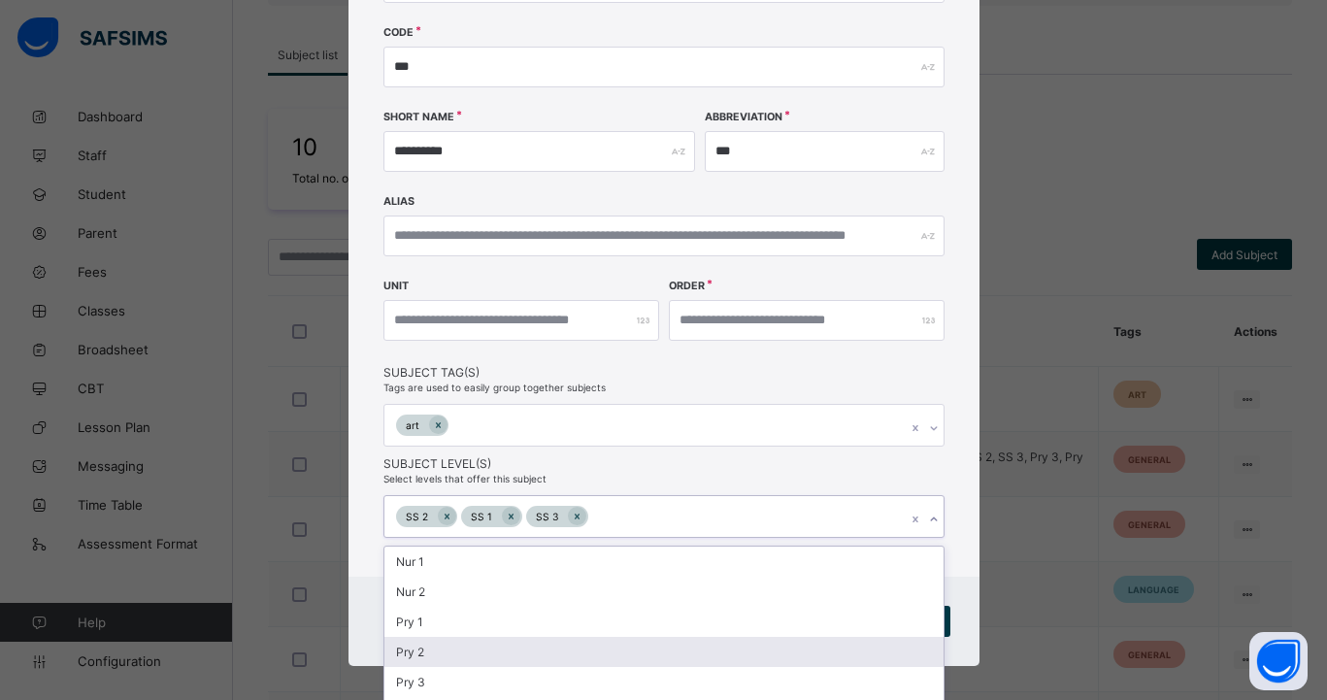
scroll to position [339, 0]
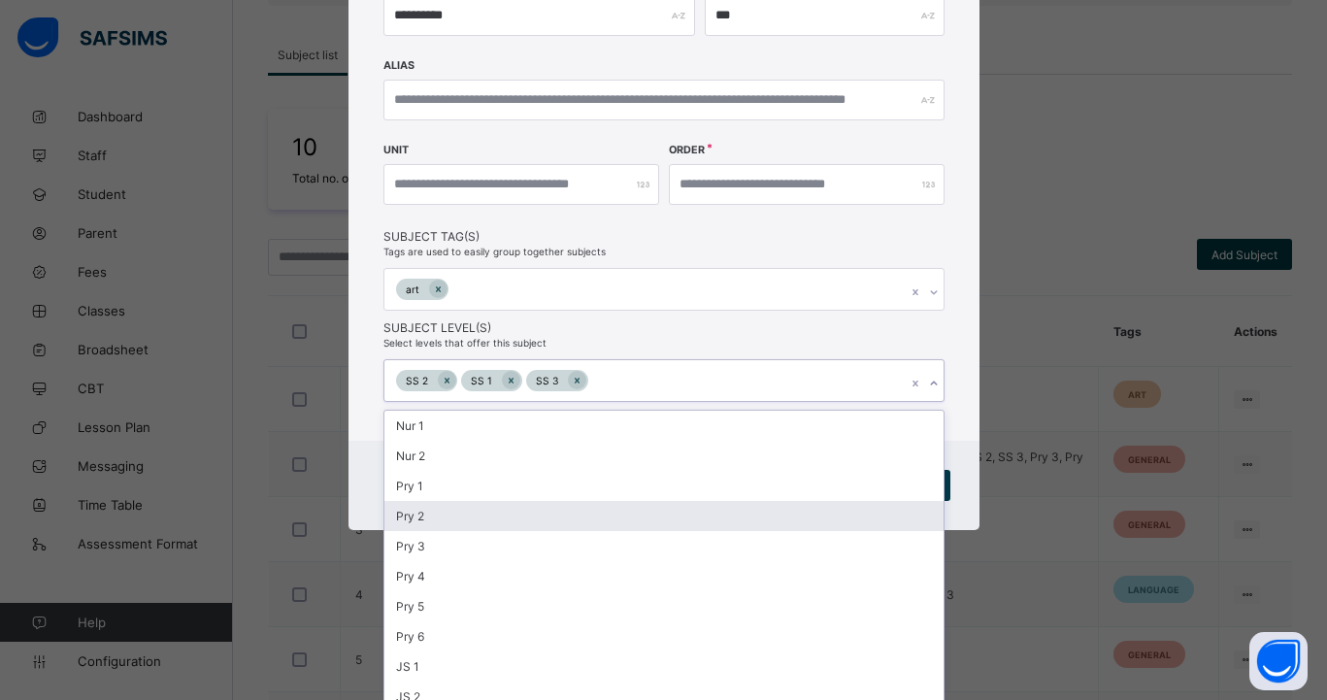
click at [745, 402] on div "option Pry 2 focused, 4 of 14. 11 results available. Use Up and Down to choose …" at bounding box center [664, 380] width 561 height 43
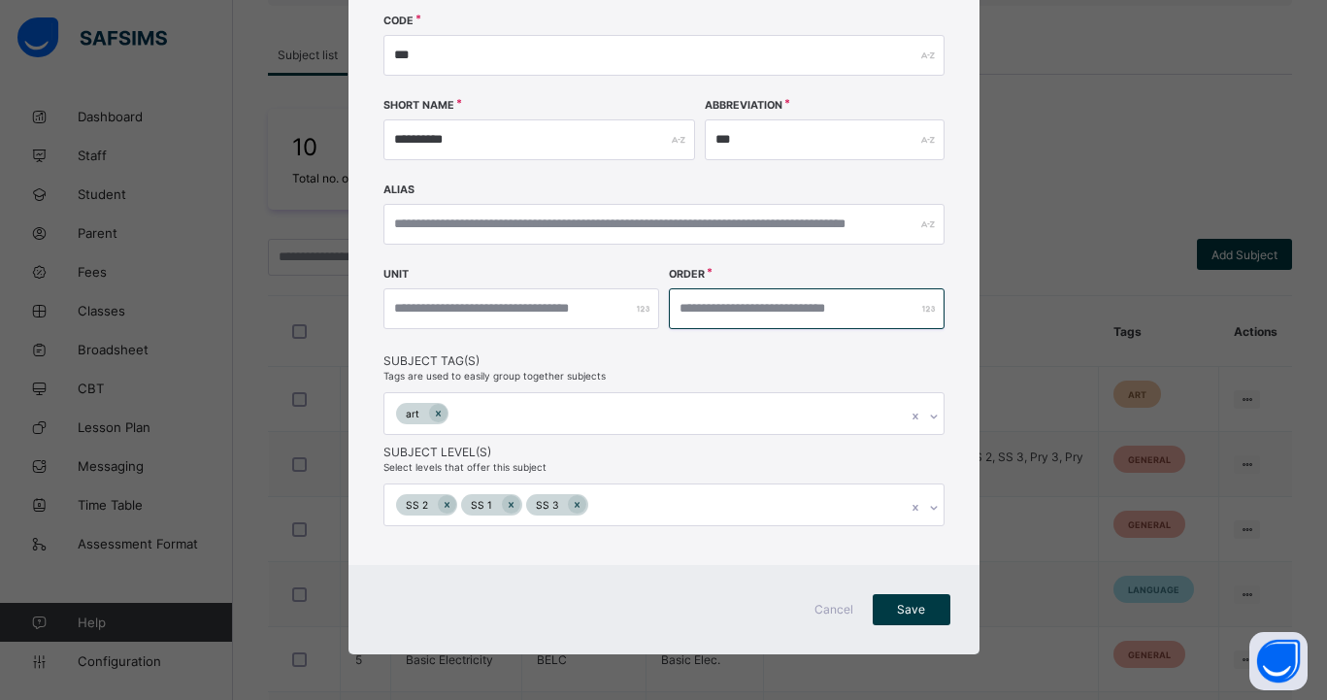
click at [835, 342] on div "**********" at bounding box center [664, 199] width 631 height 731
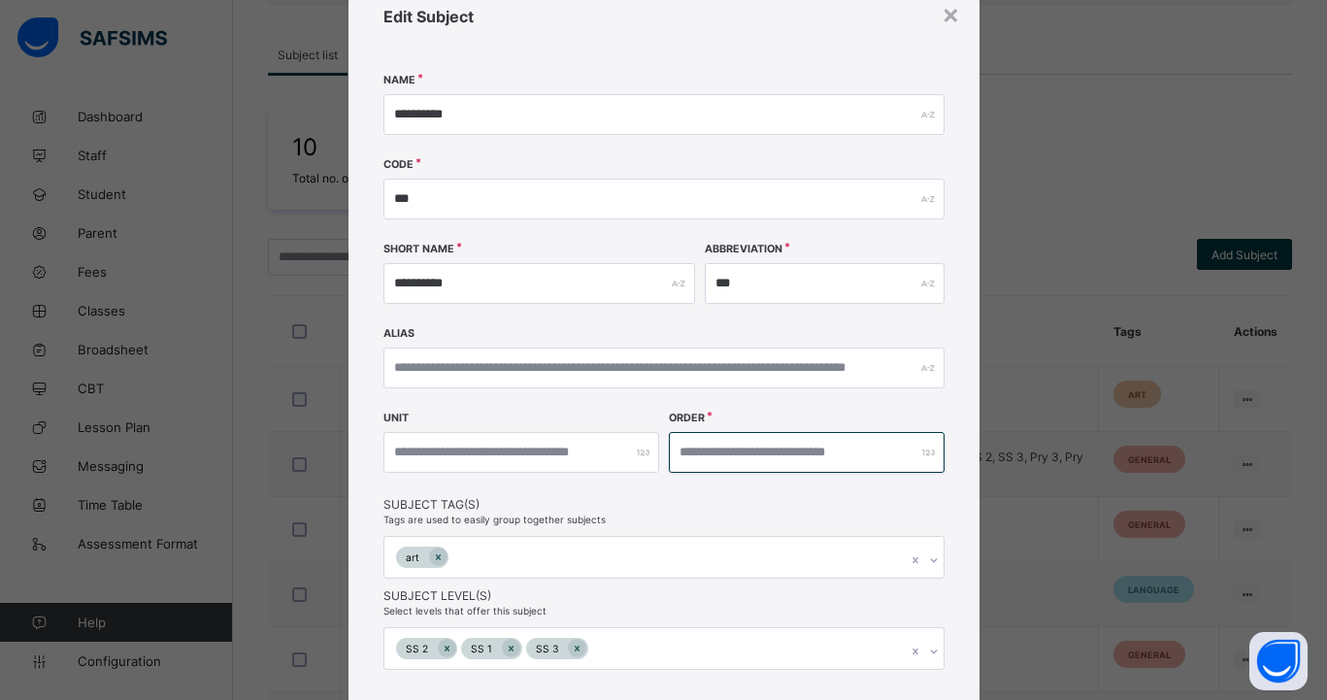
scroll to position [0, 0]
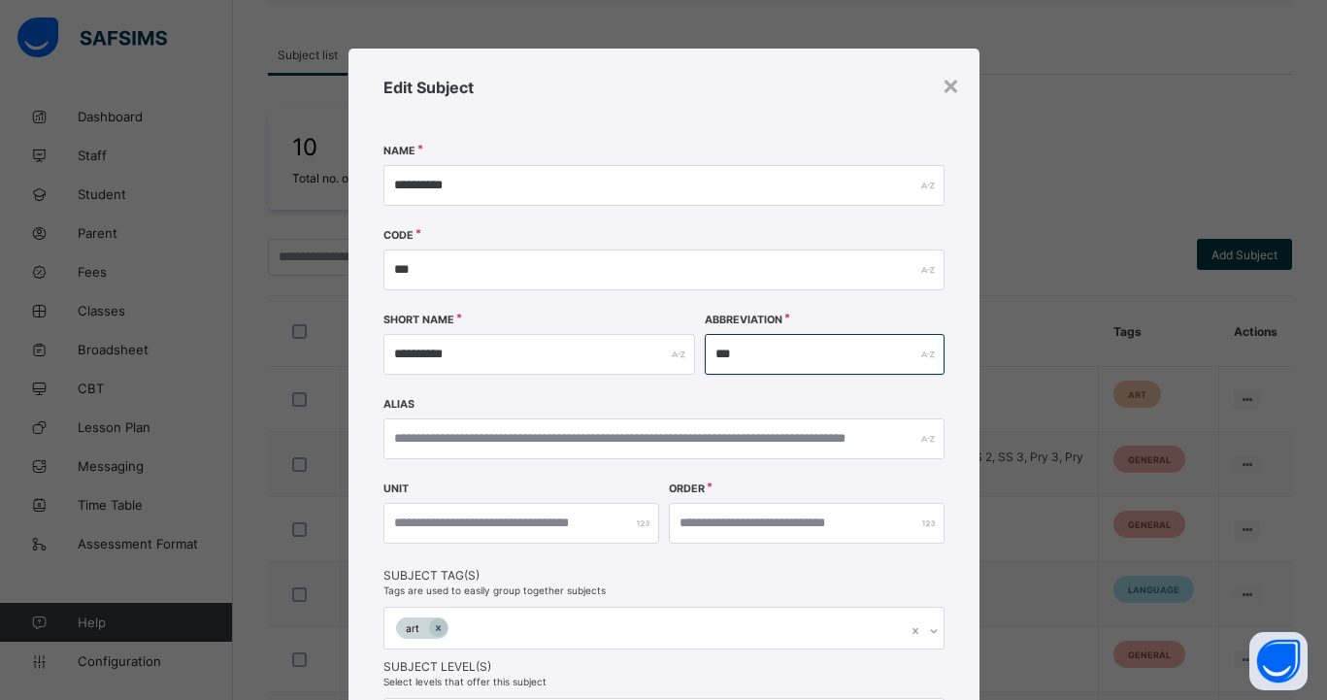
click at [835, 342] on input "***" at bounding box center [825, 354] width 240 height 41
click at [943, 85] on div "×" at bounding box center [951, 84] width 18 height 33
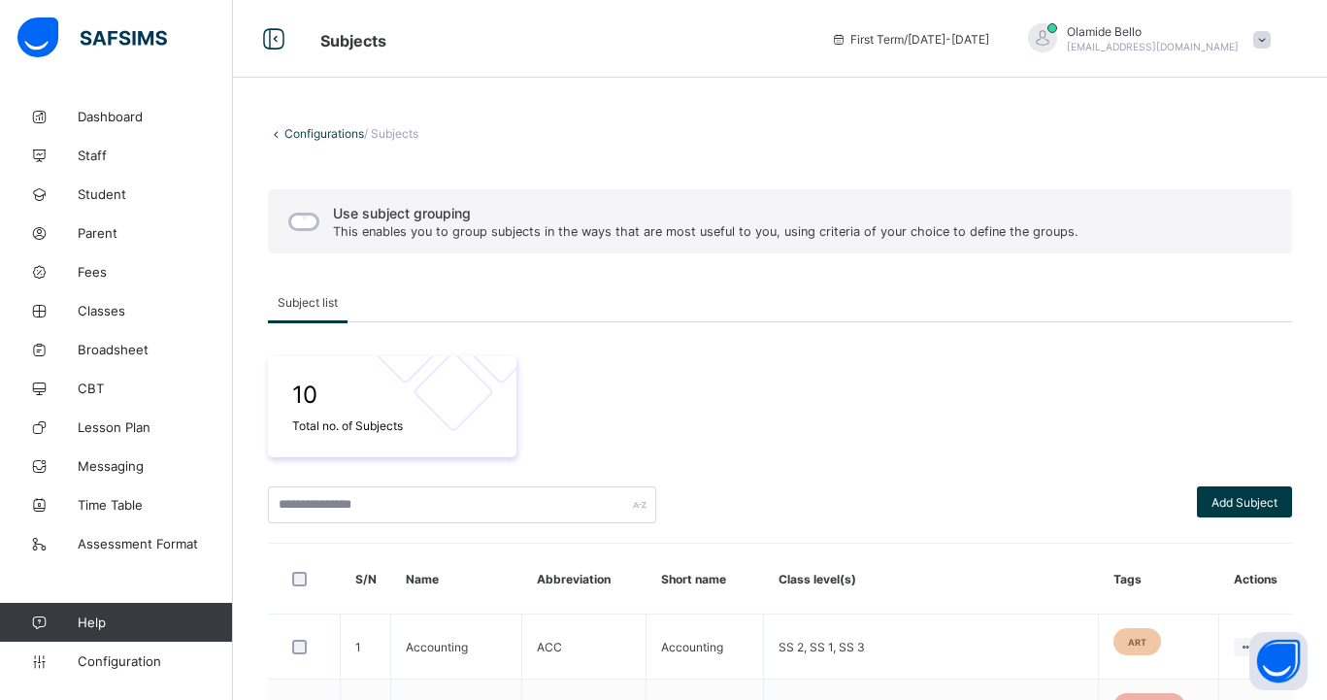
click at [295, 126] on link "Configurations" at bounding box center [324, 133] width 80 height 15
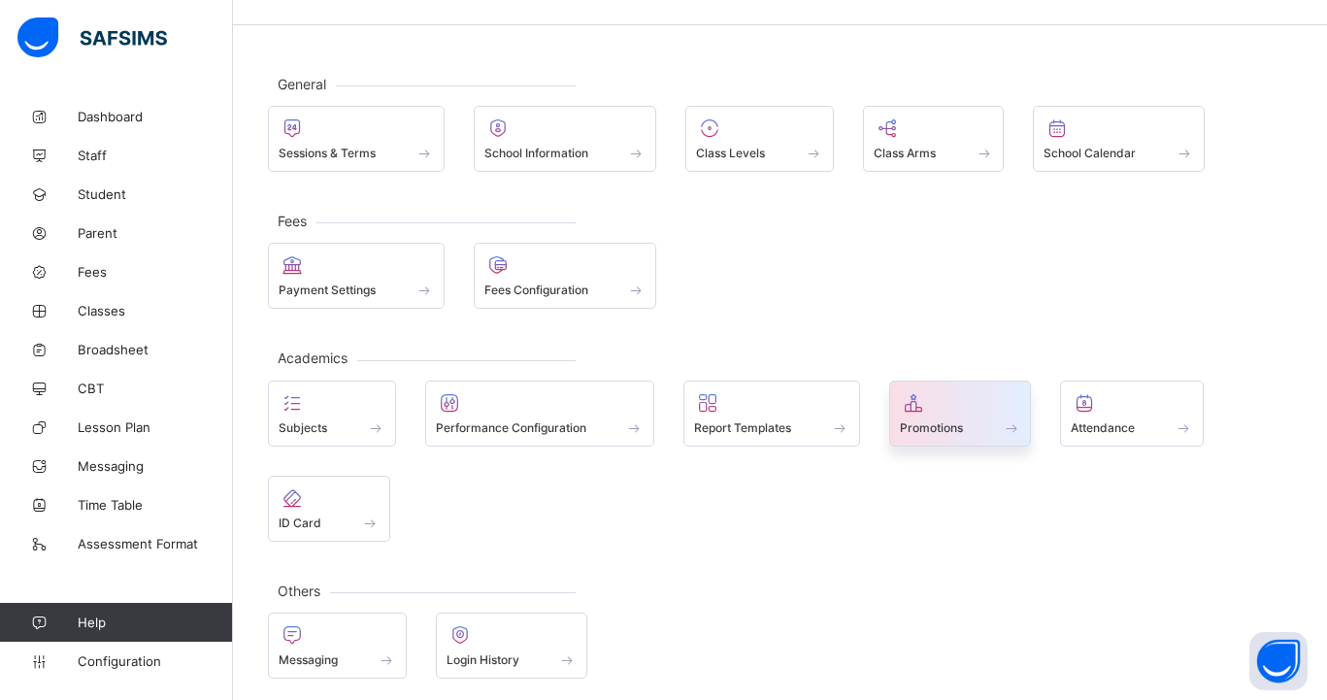
scroll to position [62, 0]
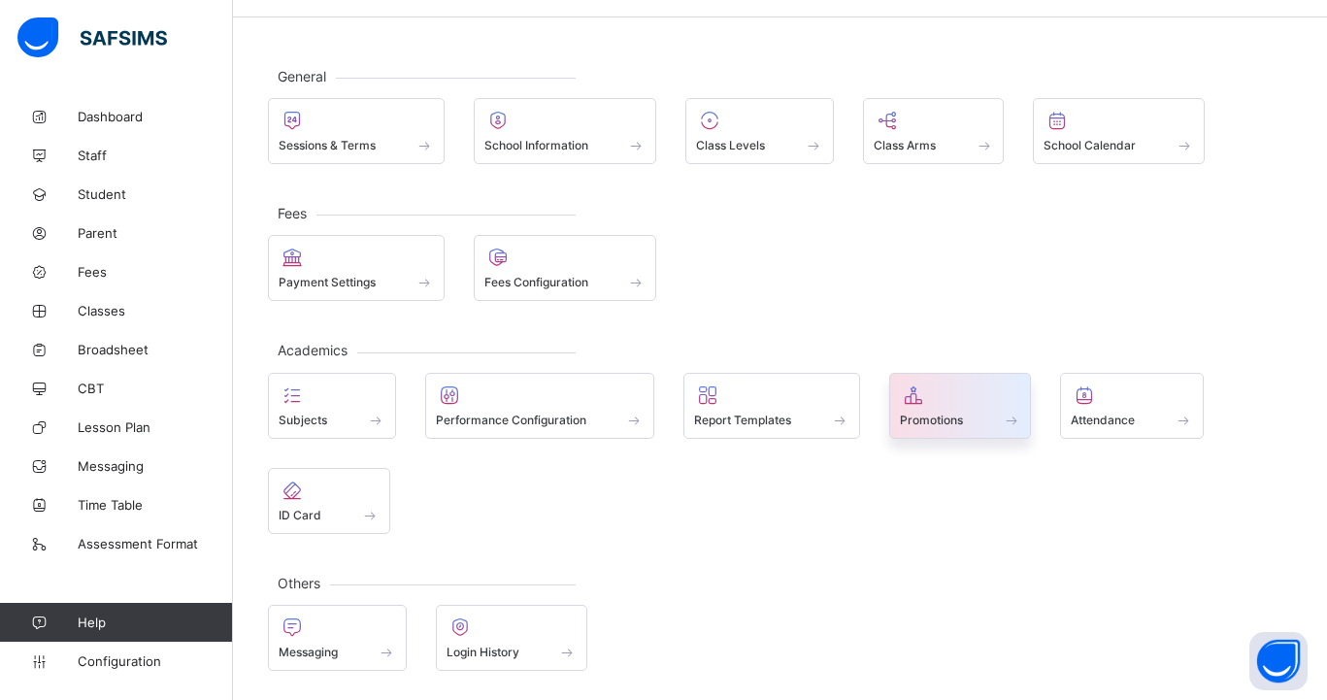
click at [955, 420] on span "Promotions" at bounding box center [931, 420] width 63 height 15
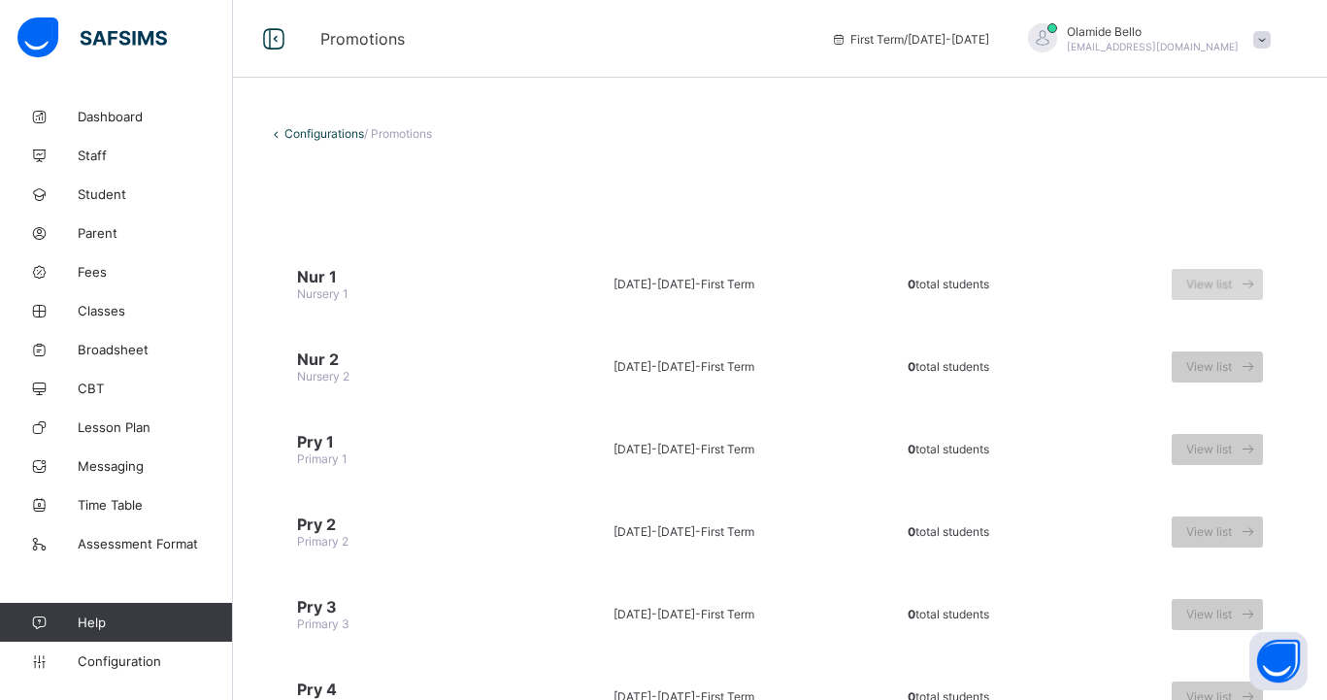
click at [1241, 275] on icon at bounding box center [1248, 284] width 20 height 18
click at [1223, 280] on span "View list" at bounding box center [1209, 284] width 46 height 15
click at [288, 129] on link "Configurations" at bounding box center [324, 133] width 80 height 15
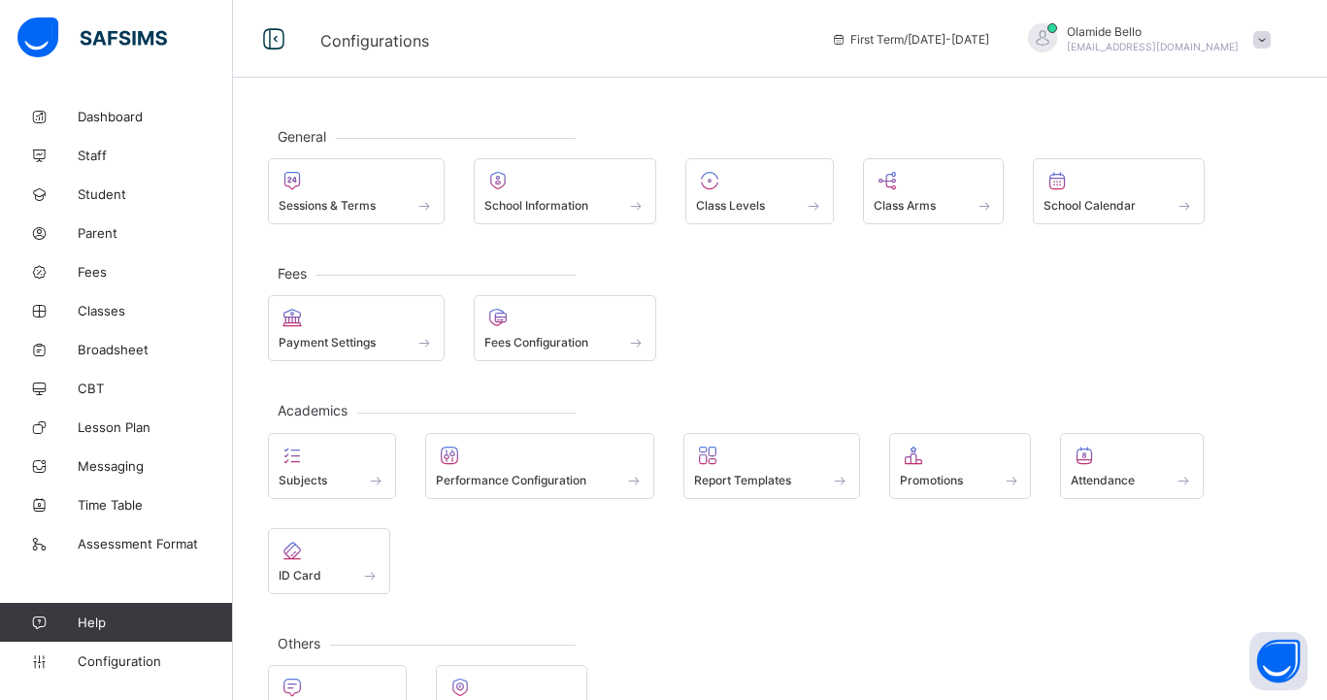
scroll to position [62, 0]
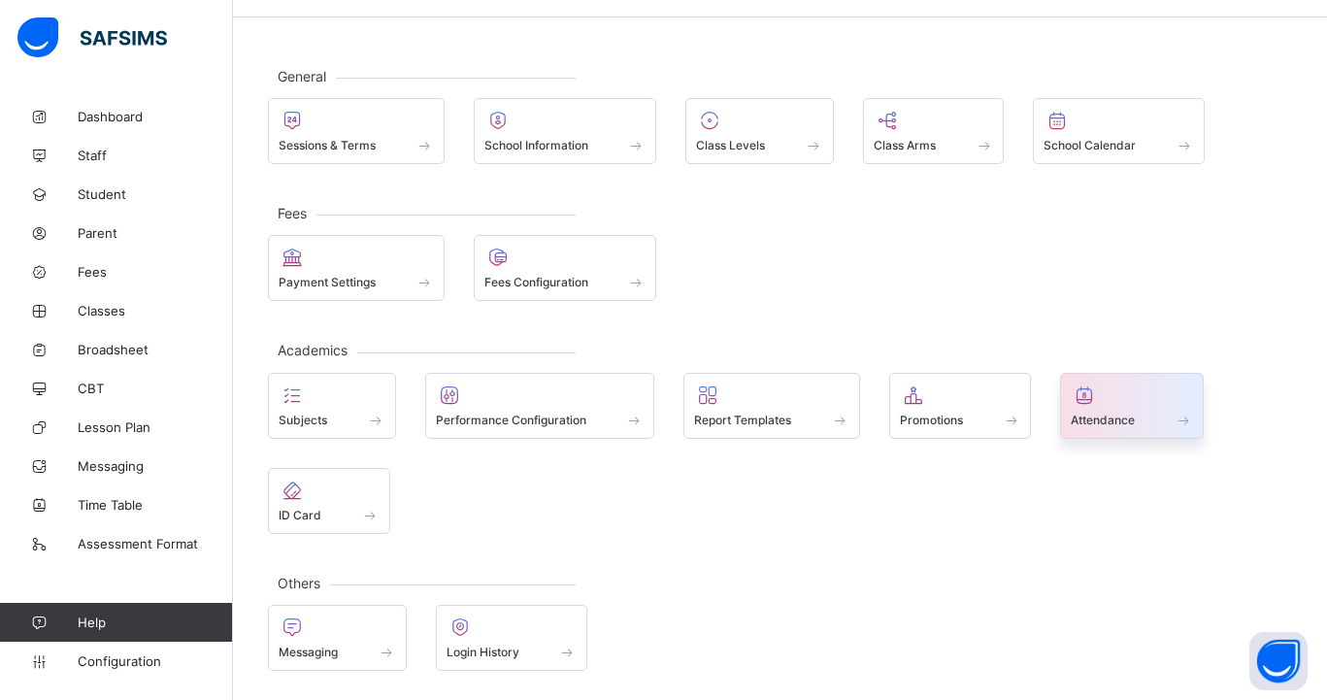
click at [1095, 422] on span "Attendance" at bounding box center [1103, 420] width 64 height 15
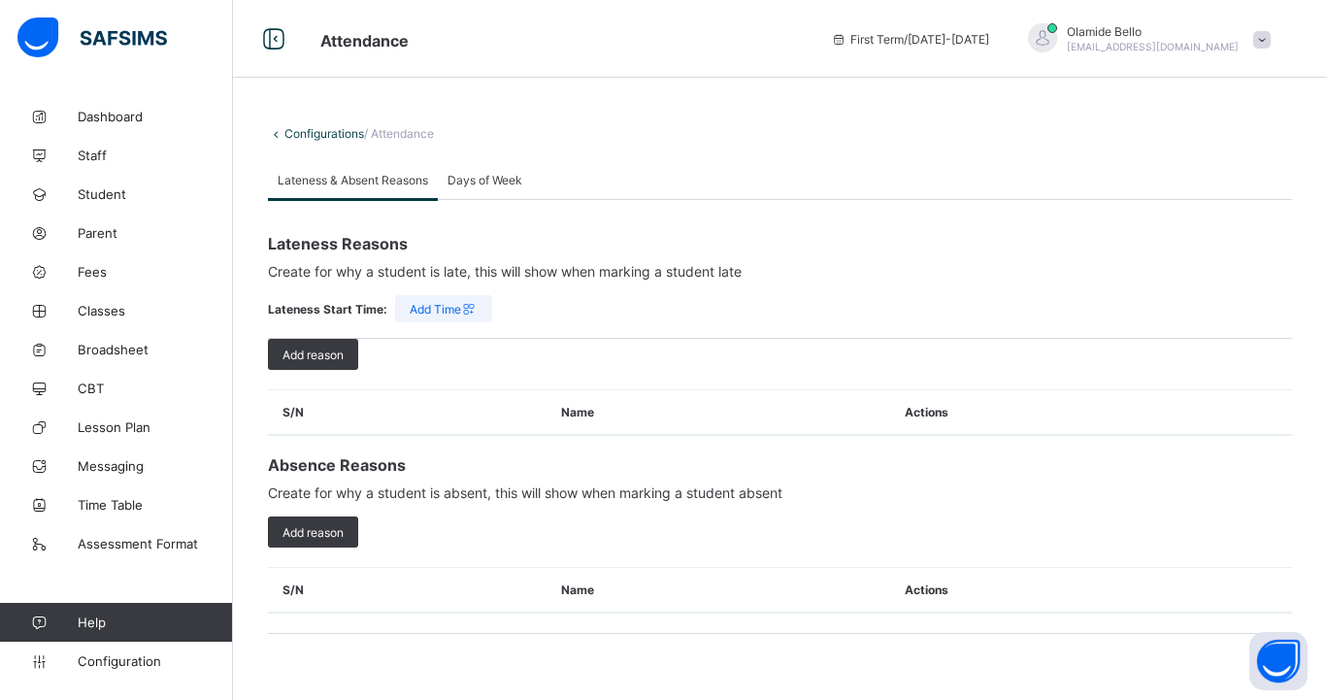
click at [462, 179] on span "Days of Week" at bounding box center [485, 180] width 75 height 15
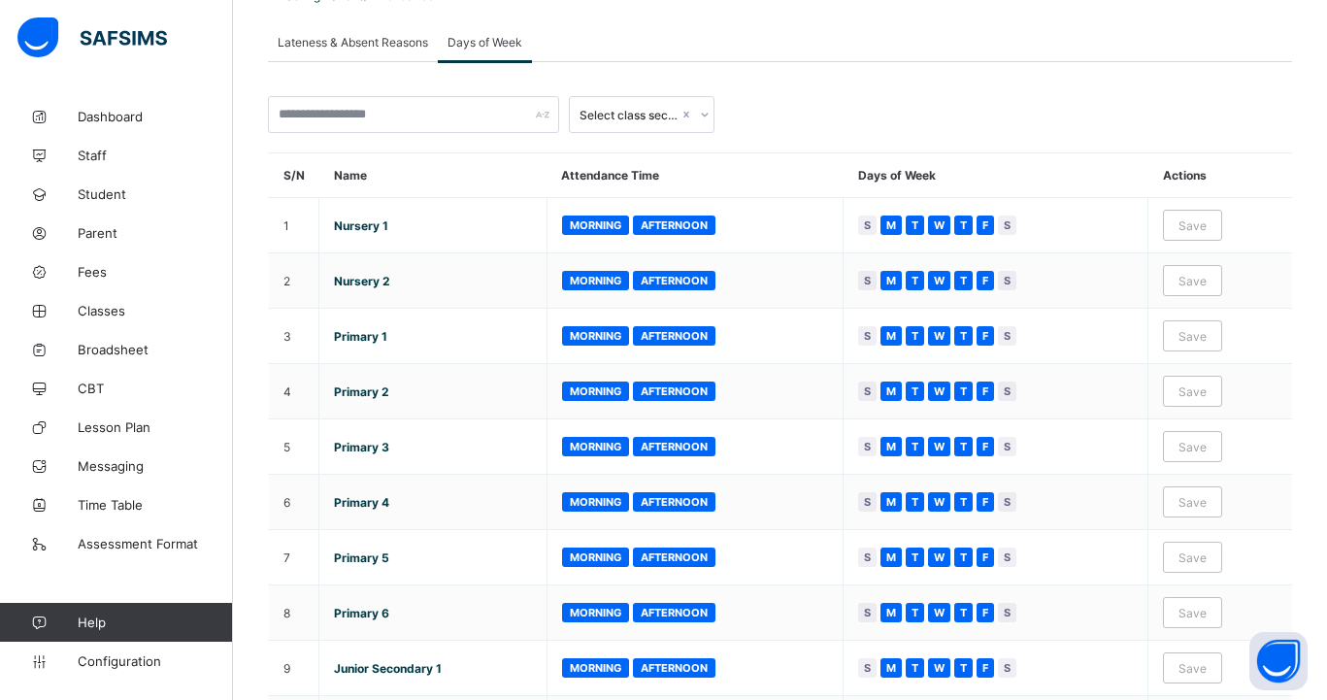
scroll to position [139, 0]
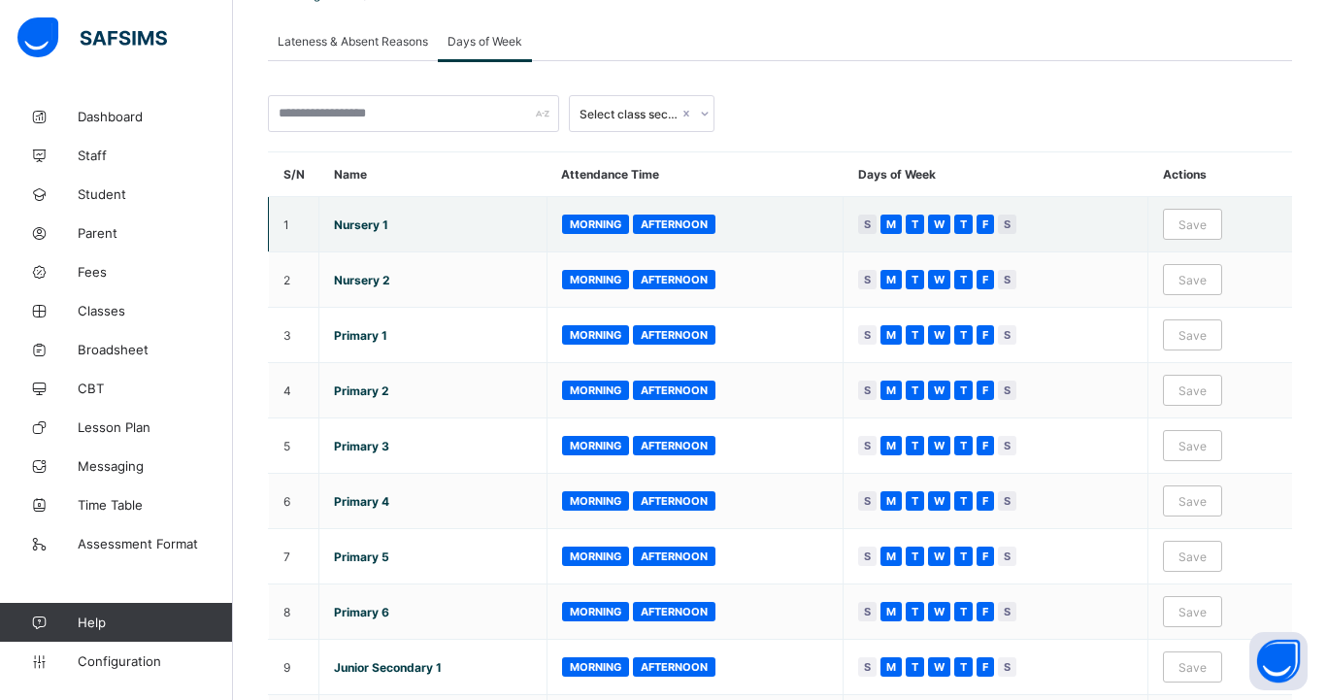
click at [606, 220] on span "Morning" at bounding box center [595, 224] width 51 height 14
click at [677, 230] on div "Afternoon" at bounding box center [674, 224] width 83 height 19
click at [613, 226] on span "Morning" at bounding box center [595, 224] width 51 height 14
click at [652, 225] on span "Afternoon" at bounding box center [674, 224] width 67 height 14
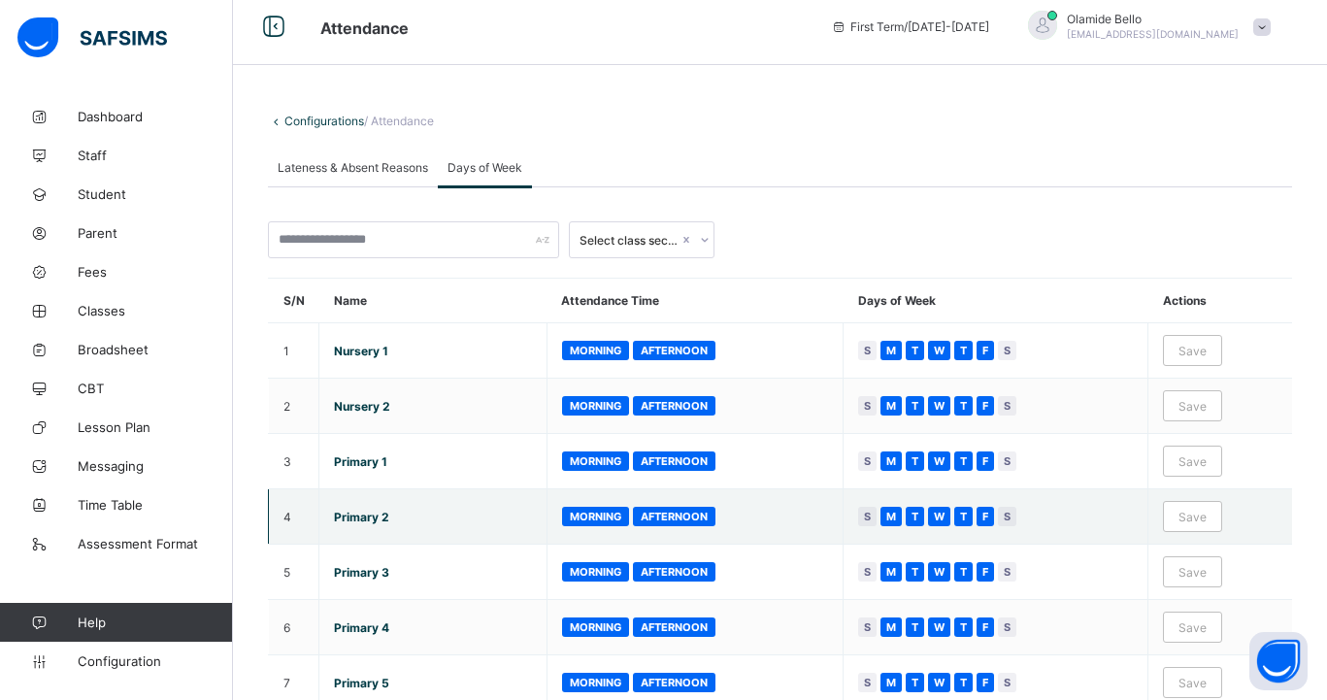
scroll to position [0, 0]
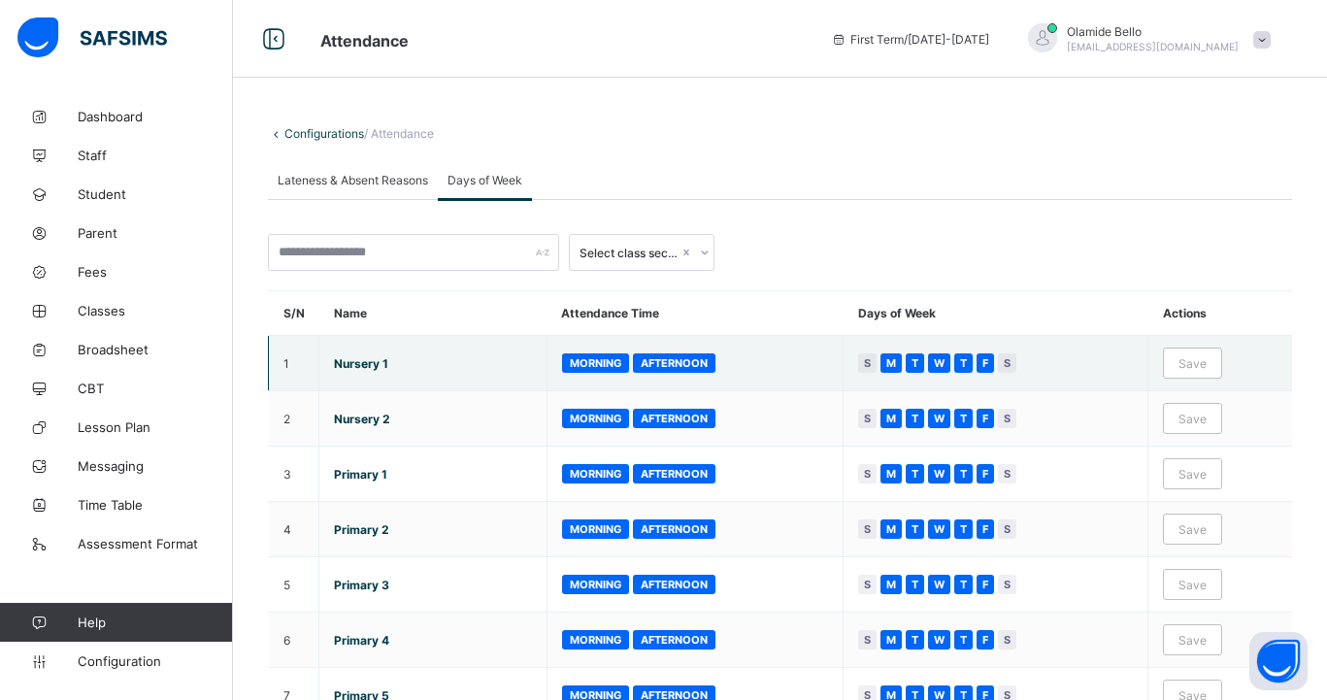
click at [870, 364] on span "S" at bounding box center [867, 363] width 7 height 16
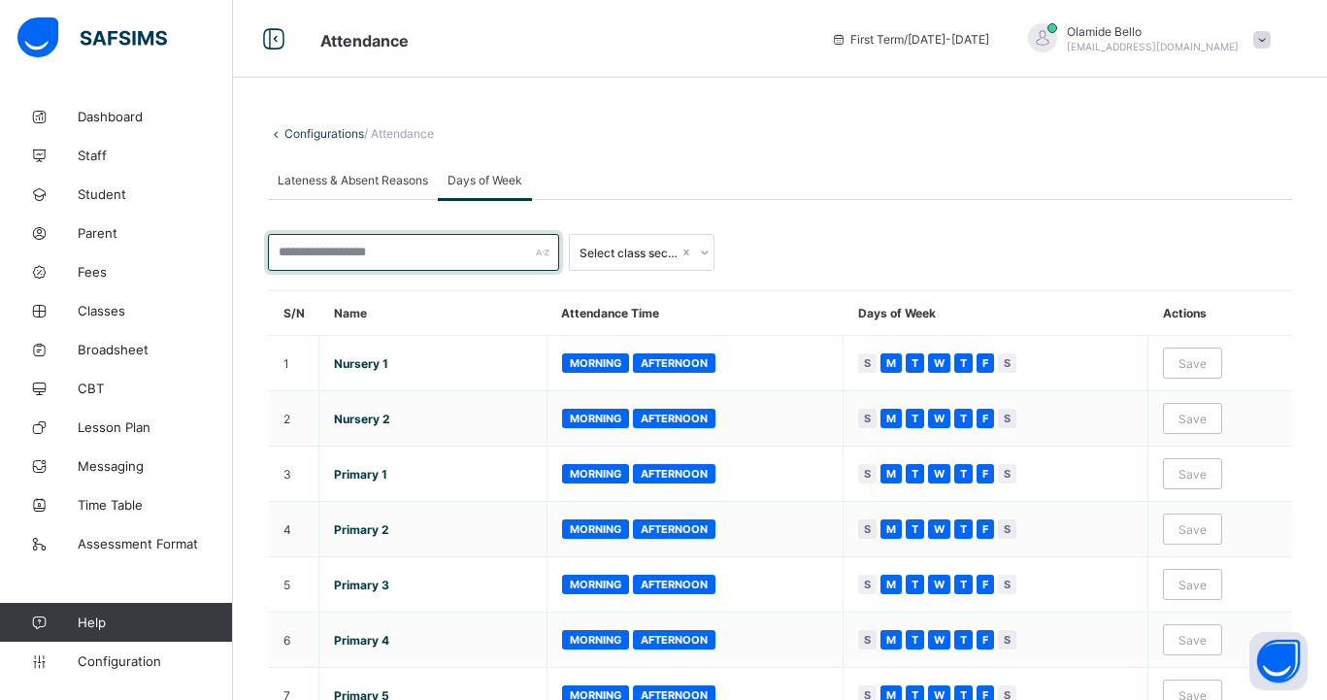
click at [497, 251] on input "text" at bounding box center [413, 252] width 291 height 37
click at [304, 133] on link "Configurations" at bounding box center [324, 133] width 80 height 15
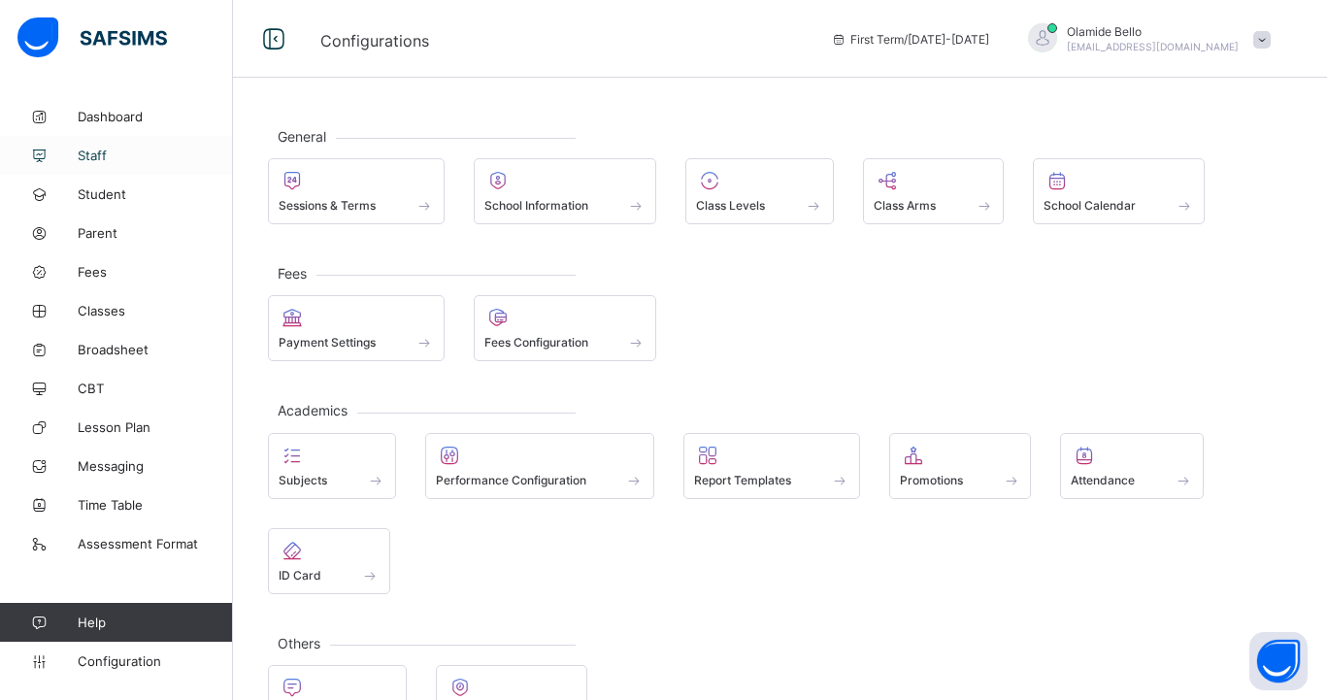
click at [103, 159] on span "Staff" at bounding box center [155, 156] width 155 height 16
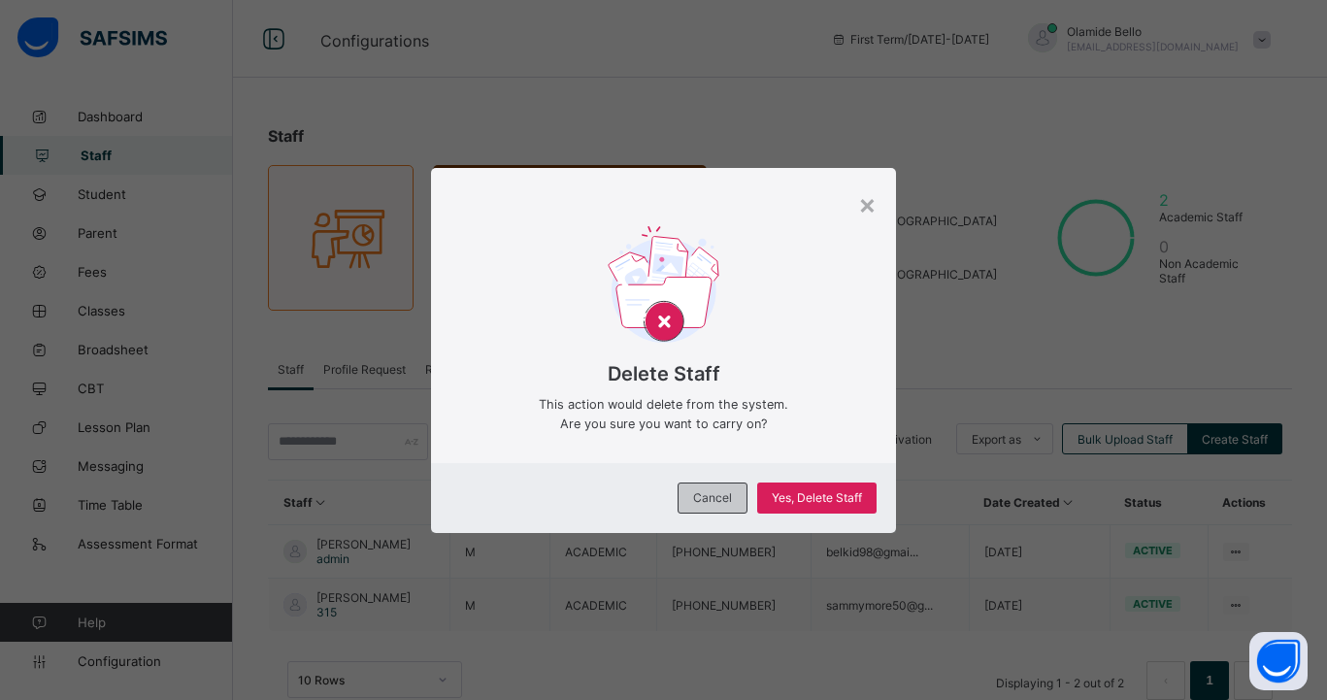
click at [709, 505] on div "Cancel" at bounding box center [713, 498] width 70 height 31
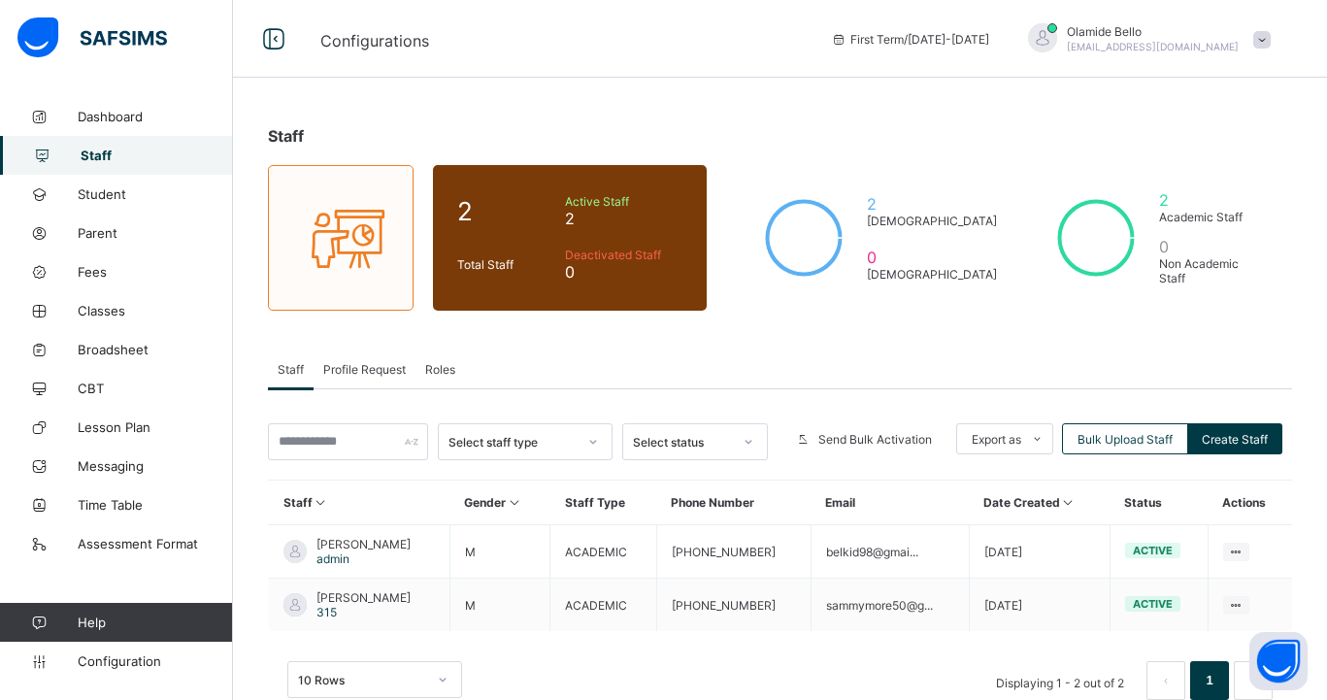
scroll to position [47, 0]
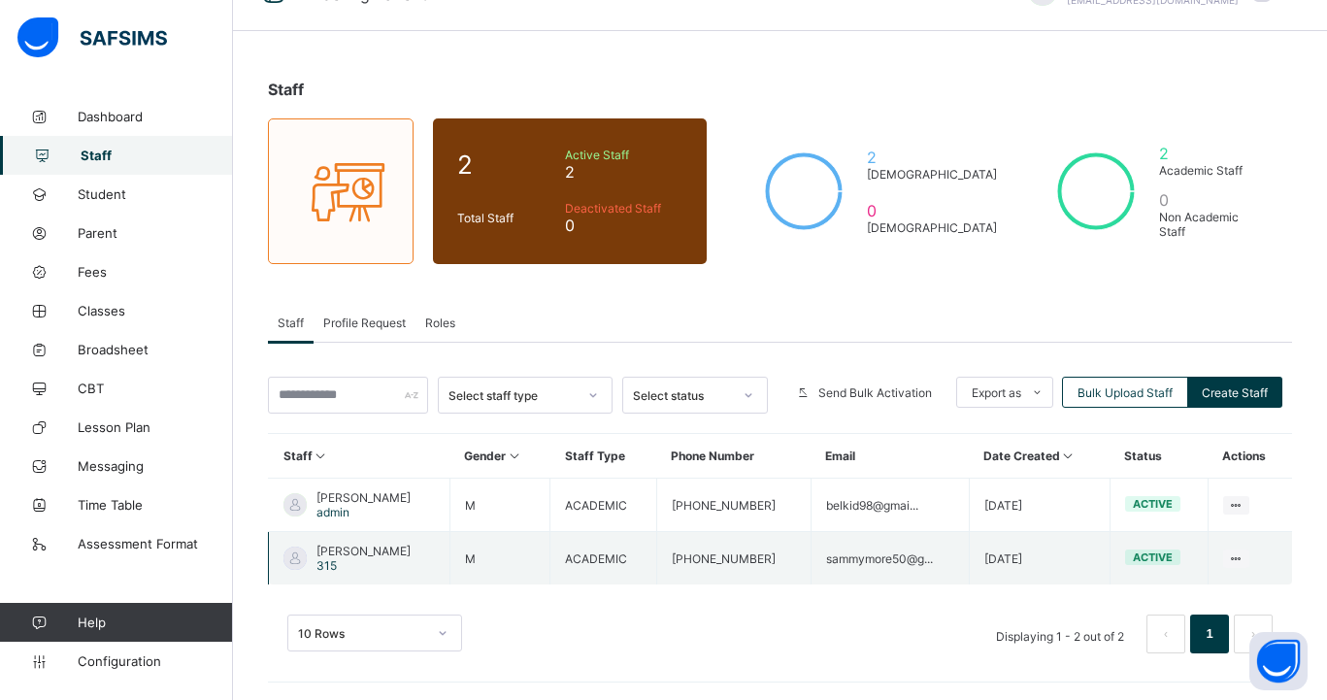
click at [1249, 551] on td "View Profile Edit Staff Reset Password Resend Activation Link Change Email Dele…" at bounding box center [1250, 558] width 84 height 53
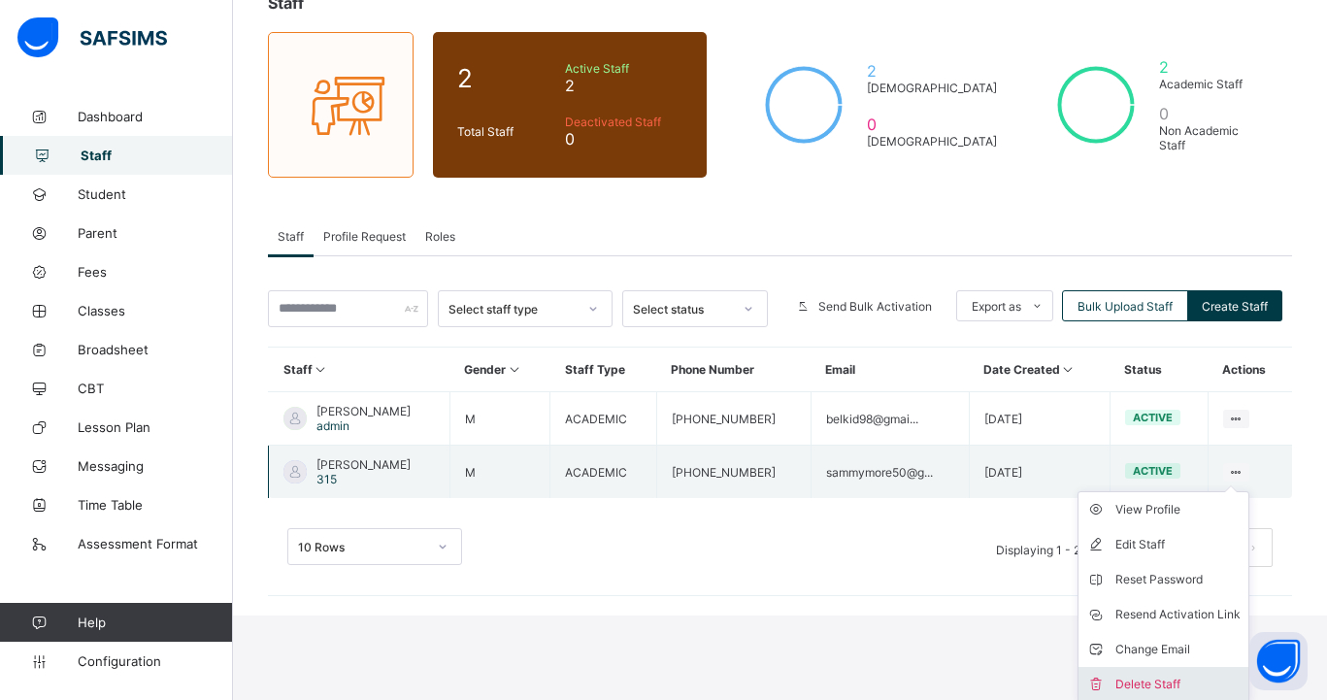
click at [1164, 667] on li "Delete Staff" at bounding box center [1164, 684] width 170 height 35
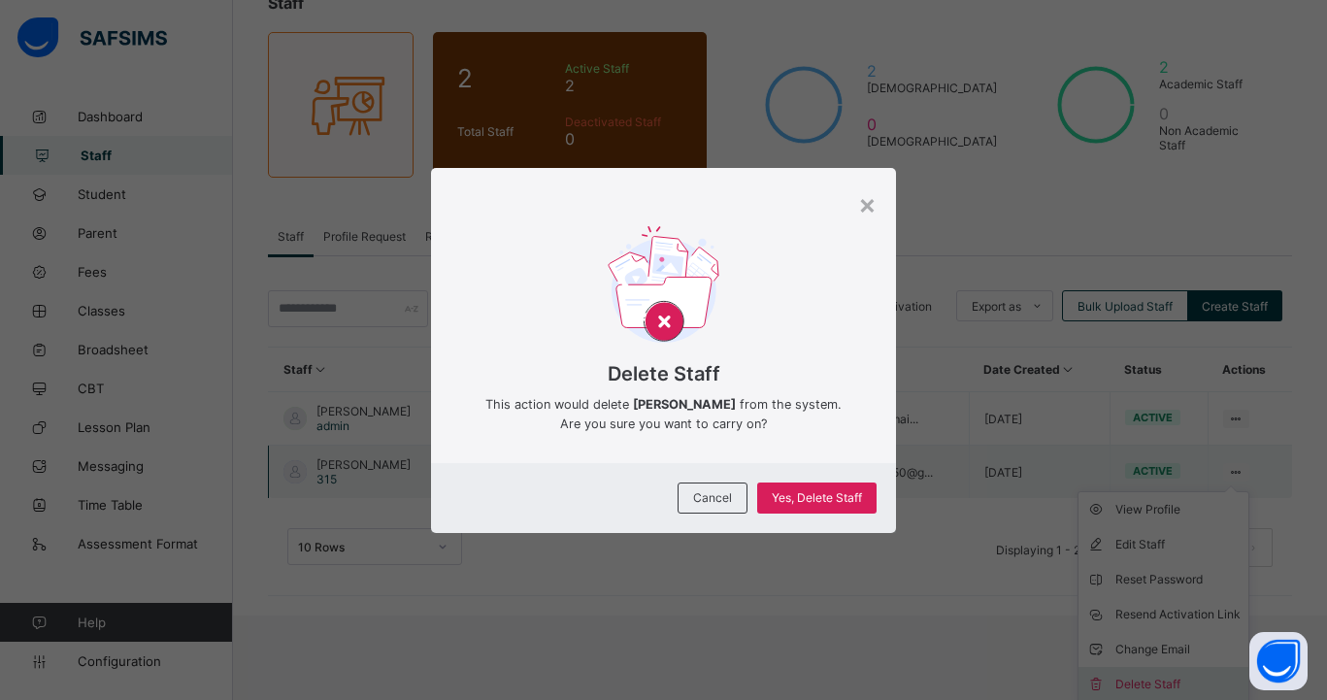
scroll to position [47, 0]
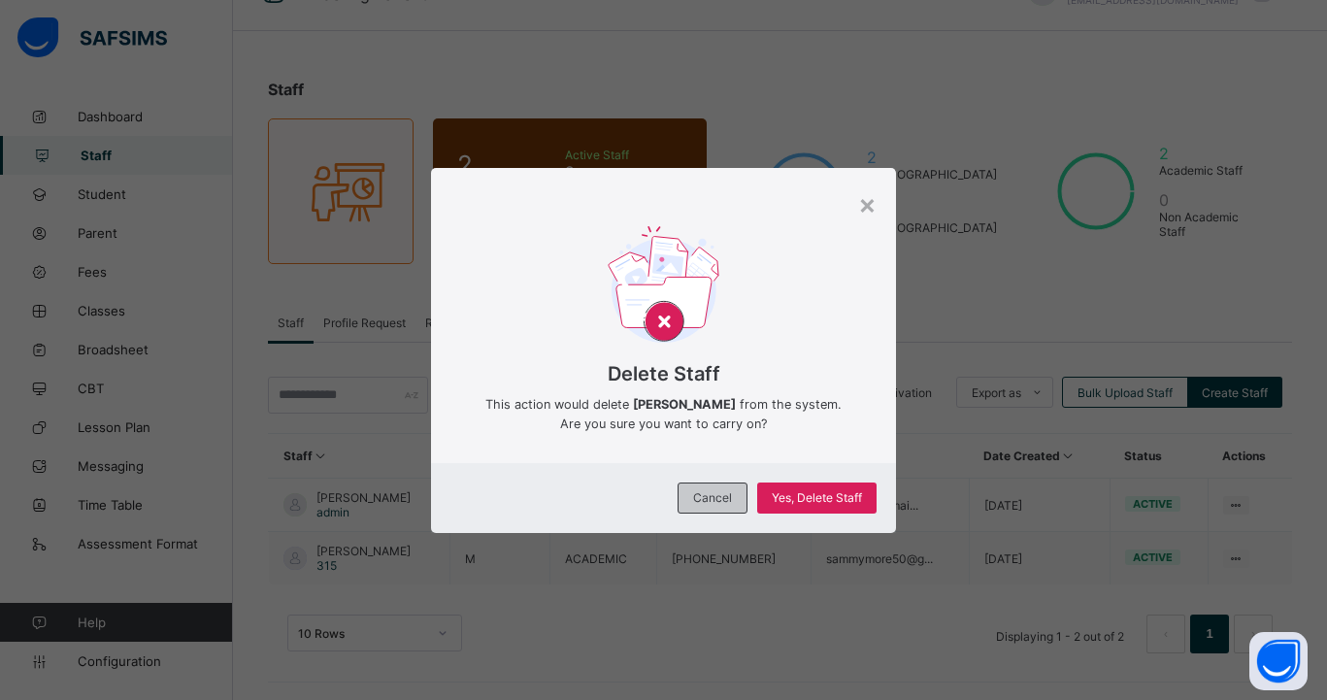
click at [705, 498] on span "Cancel" at bounding box center [712, 497] width 39 height 15
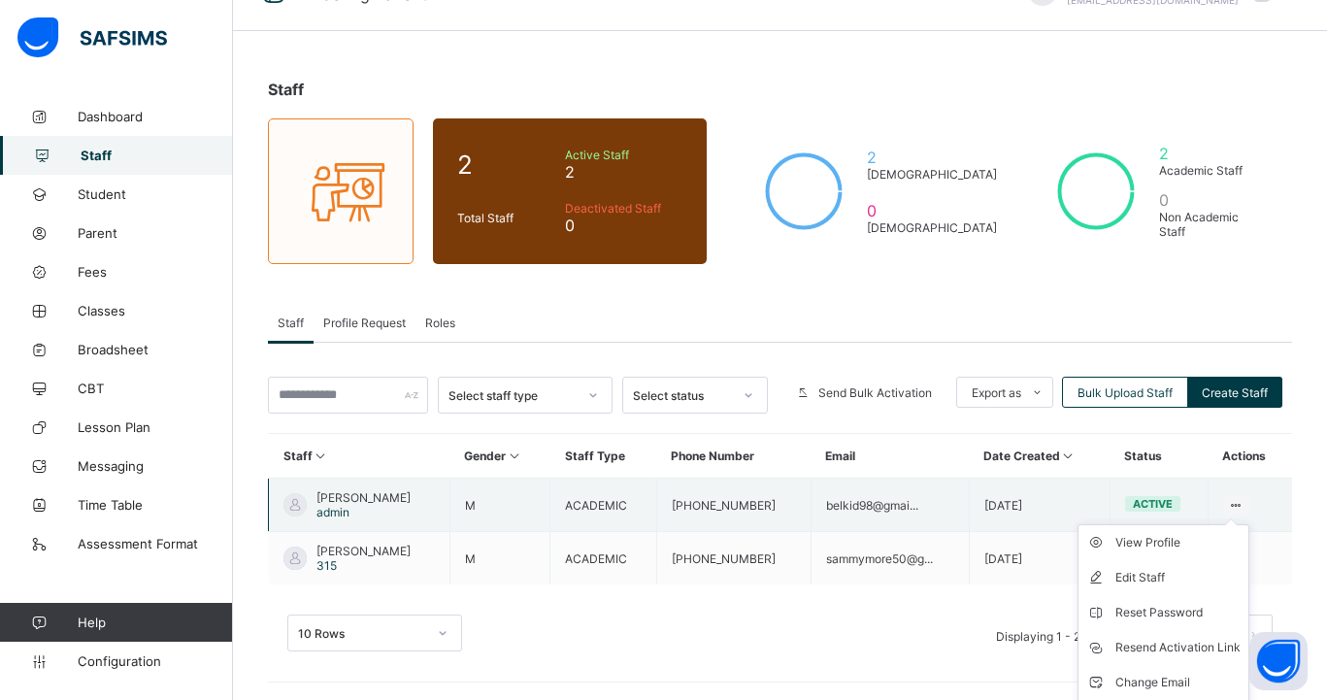
scroll to position [81, 0]
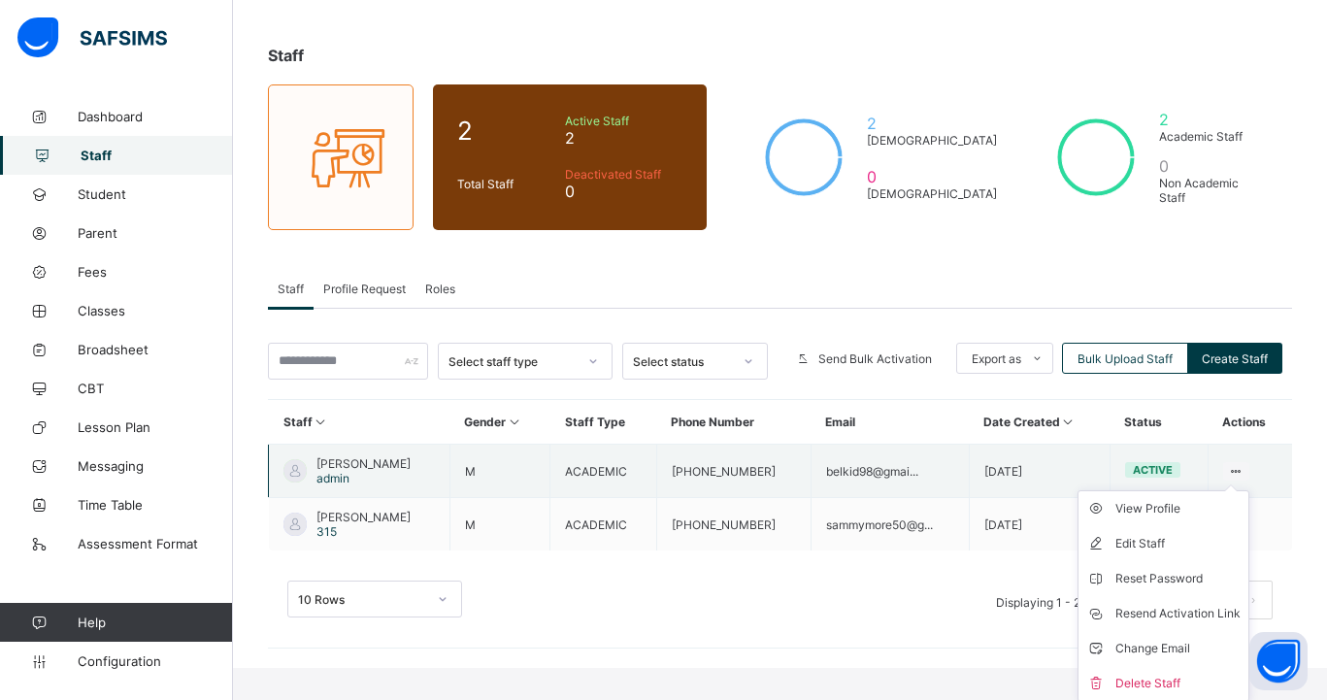
click at [1230, 495] on ul "View Profile Edit Staff Reset Password Resend Activation Link Change Email Dele…" at bounding box center [1164, 596] width 172 height 212
click at [1145, 535] on div "Edit Staff" at bounding box center [1178, 543] width 125 height 19
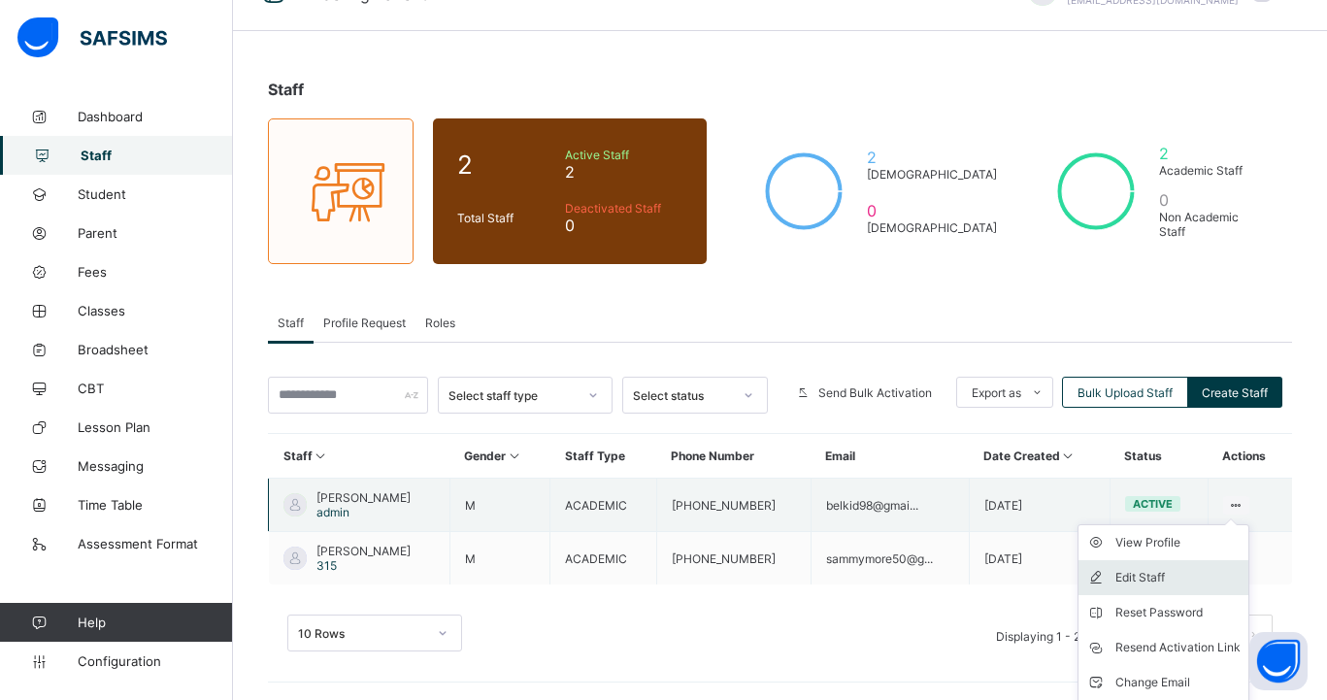
select select "**"
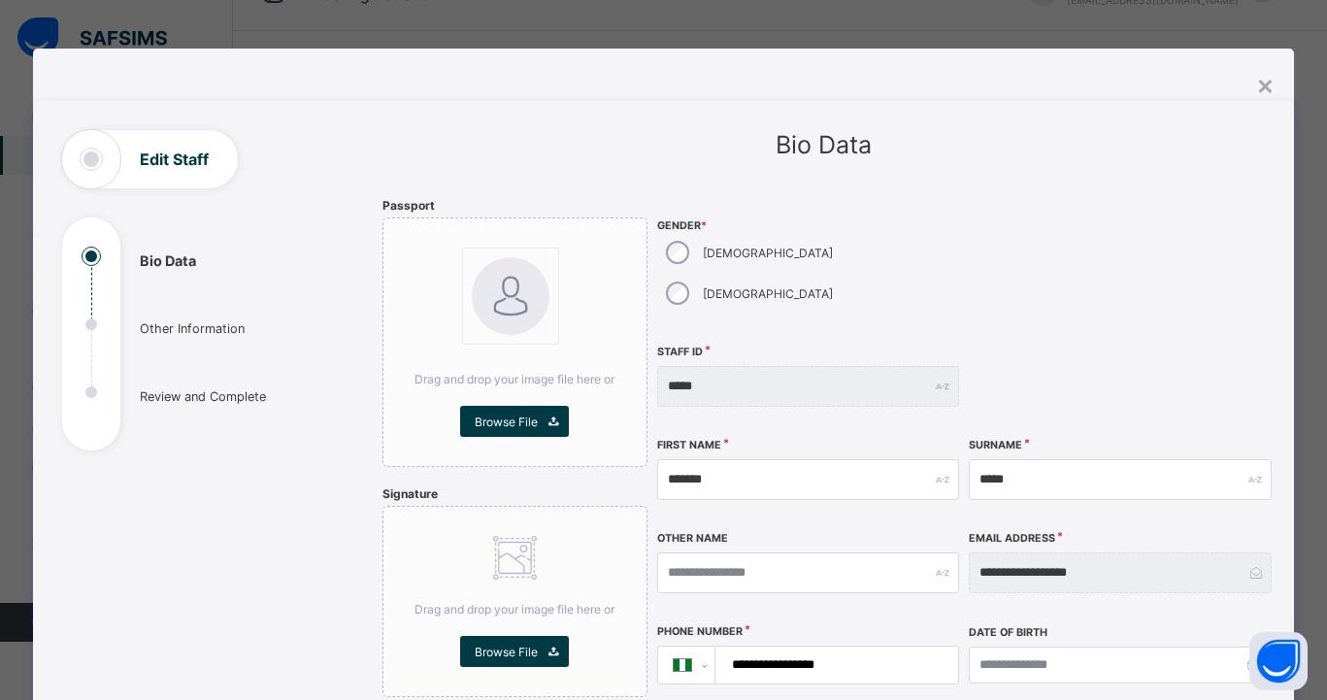
click at [1257, 66] on div "**********" at bounding box center [663, 699] width 1261 height 1301
click at [1257, 111] on div "**********" at bounding box center [663, 681] width 1261 height 1161
click at [1257, 80] on div "×" at bounding box center [1265, 84] width 18 height 33
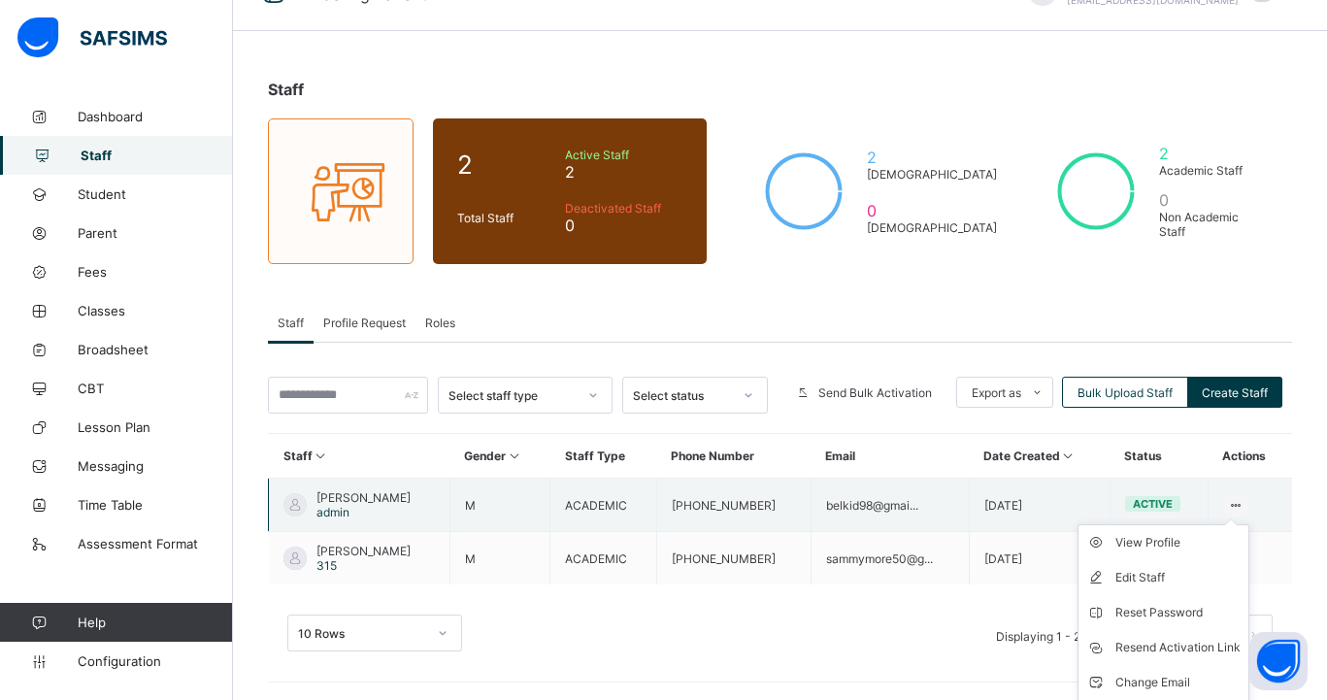
scroll to position [81, 0]
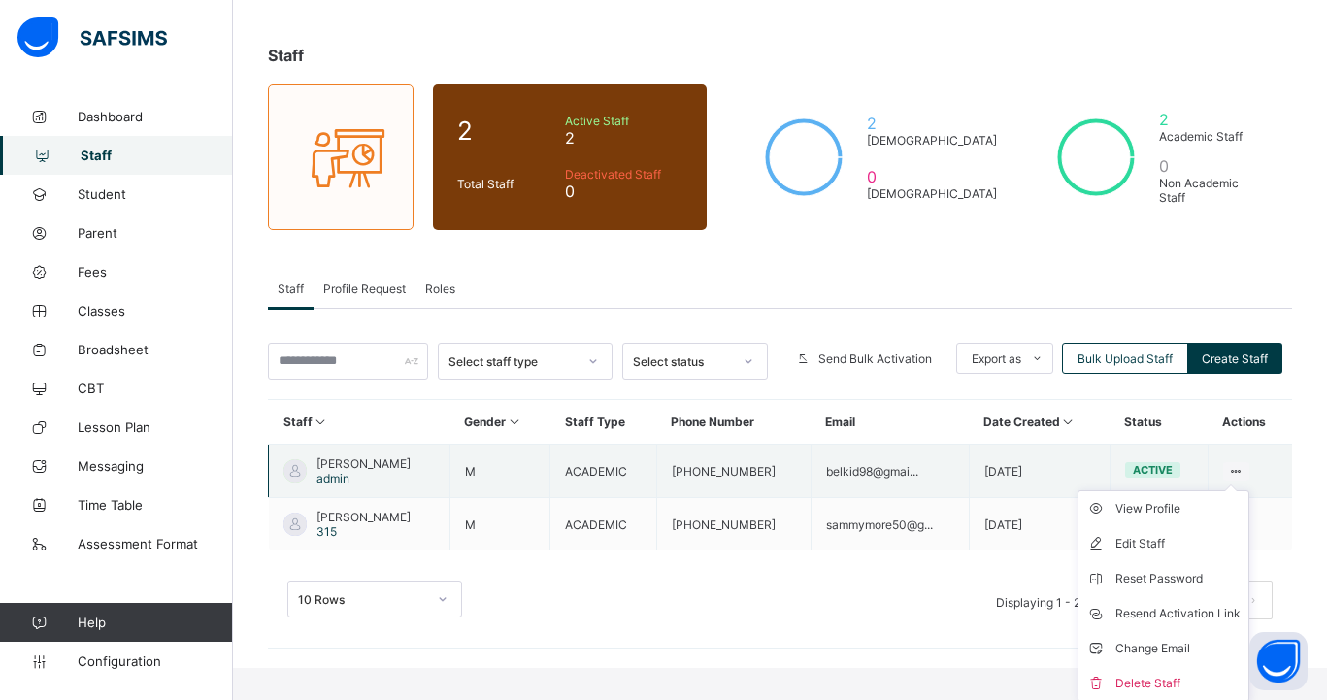
click at [1242, 497] on ul "View Profile Edit Staff Reset Password Resend Activation Link Change Email Dele…" at bounding box center [1164, 596] width 172 height 212
click at [1155, 644] on div "Change Email" at bounding box center [1178, 648] width 125 height 19
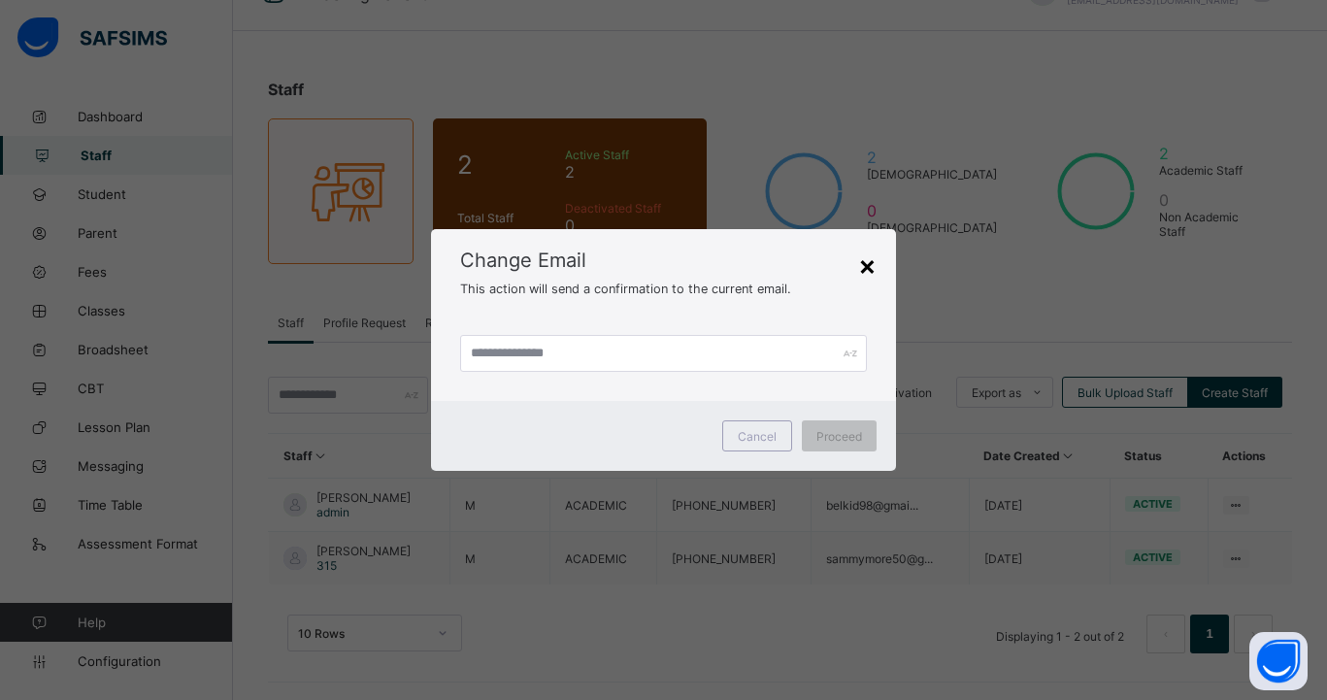
click at [864, 262] on div "×" at bounding box center [867, 265] width 18 height 33
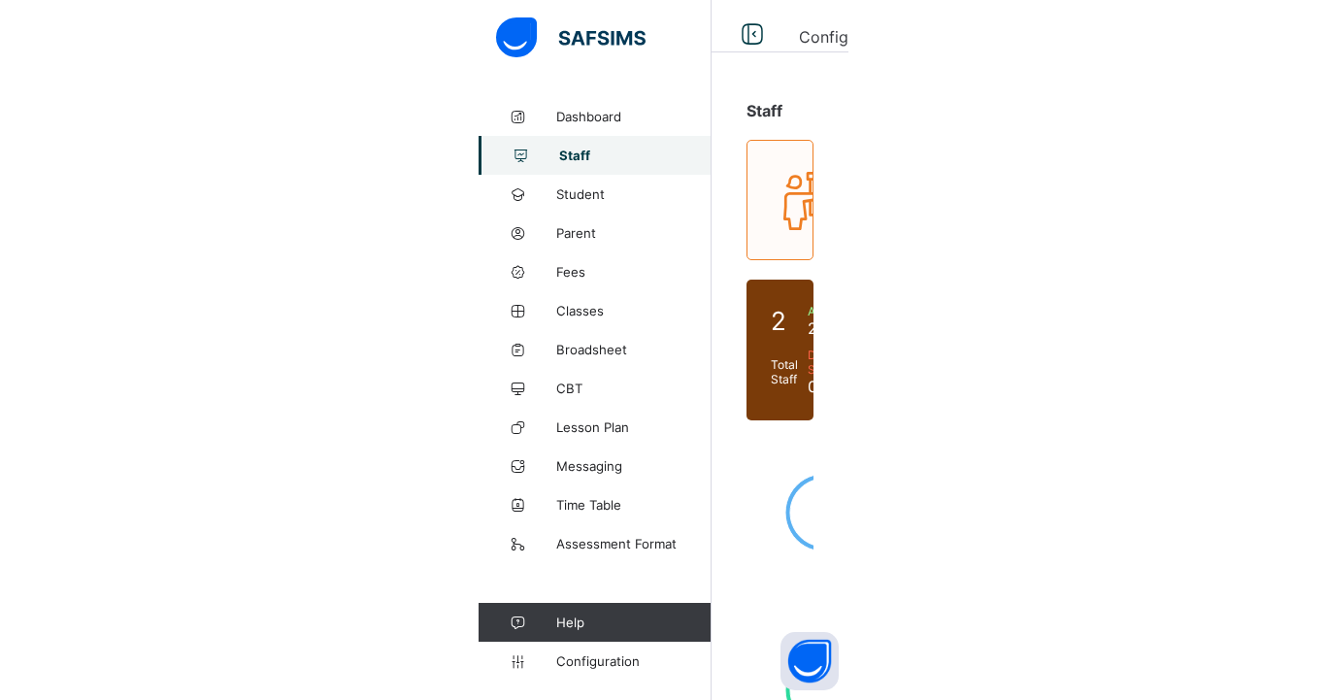
scroll to position [25, 0]
